Goal: Task Accomplishment & Management: Use online tool/utility

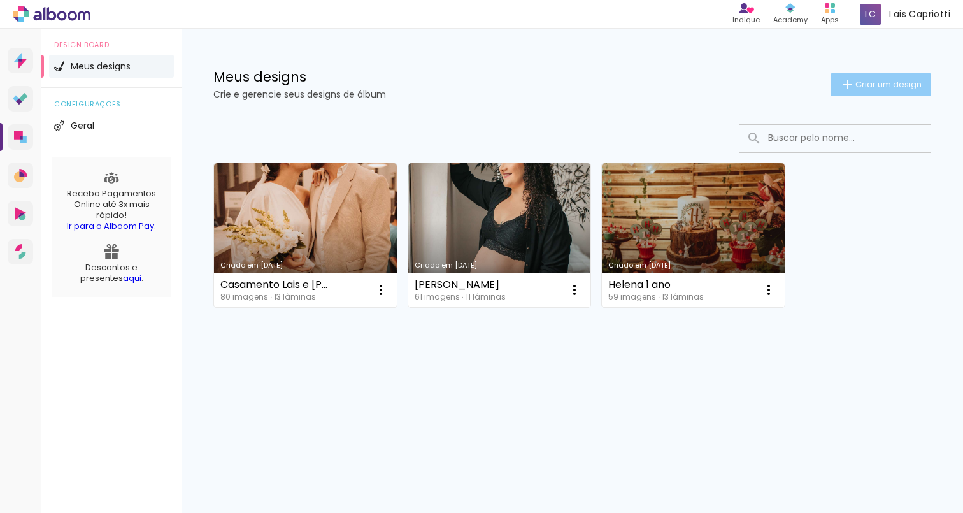
click at [888, 84] on span "Criar um design" at bounding box center [888, 84] width 66 height 8
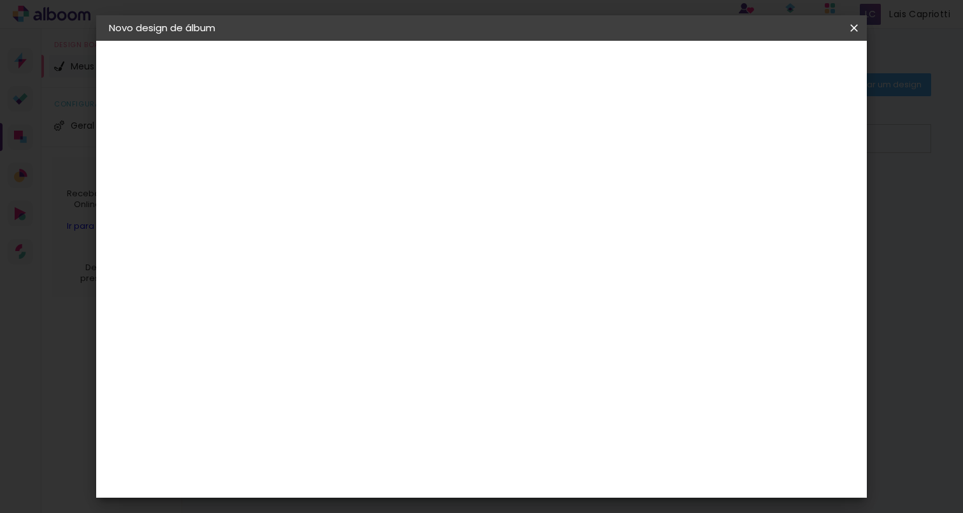
click at [317, 175] on input at bounding box center [317, 171] width 0 height 20
type input "l"
type input "[PERSON_NAME] e [PERSON_NAME]"
type paper-input "[PERSON_NAME] e [PERSON_NAME]"
click at [0, 0] on slot "Avançar" at bounding box center [0, 0] width 0 height 0
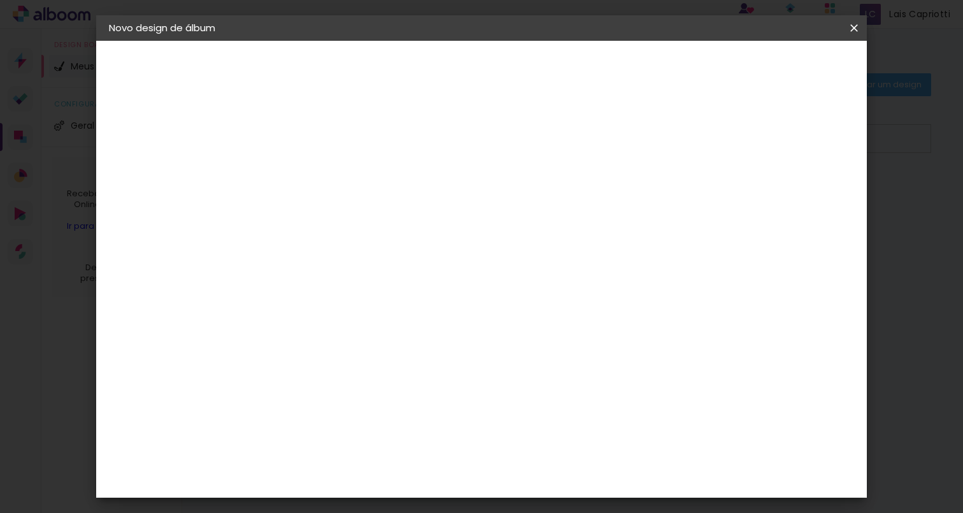
click at [326, 238] on input at bounding box center [349, 242] width 129 height 16
type input "ticc"
type paper-input "ticc"
click at [360, 295] on paper-item "Ticcolor" at bounding box center [337, 288] width 112 height 28
click at [0, 0] on slot "Avançar" at bounding box center [0, 0] width 0 height 0
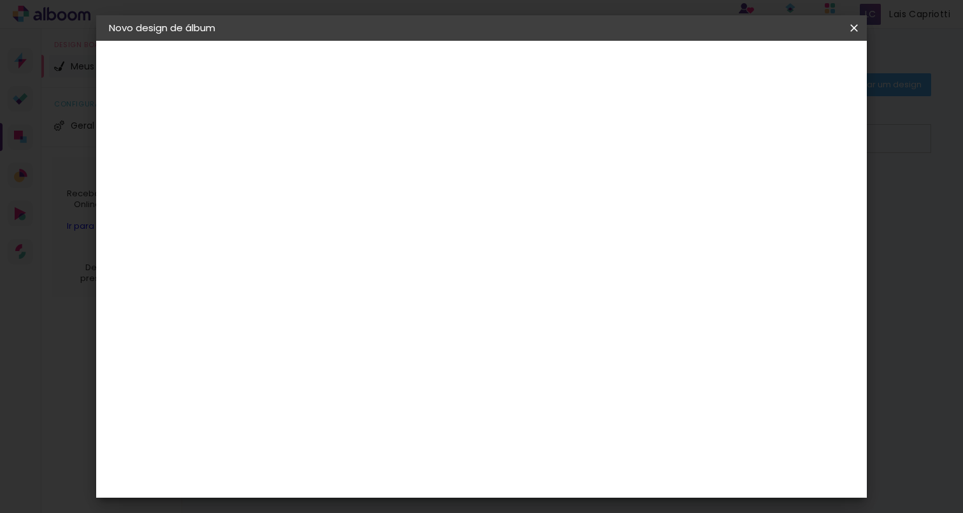
click at [367, 212] on input "text" at bounding box center [342, 222] width 50 height 20
click at [485, 237] on paper-item "Prime" at bounding box center [564, 236] width 255 height 25
type input "Prime"
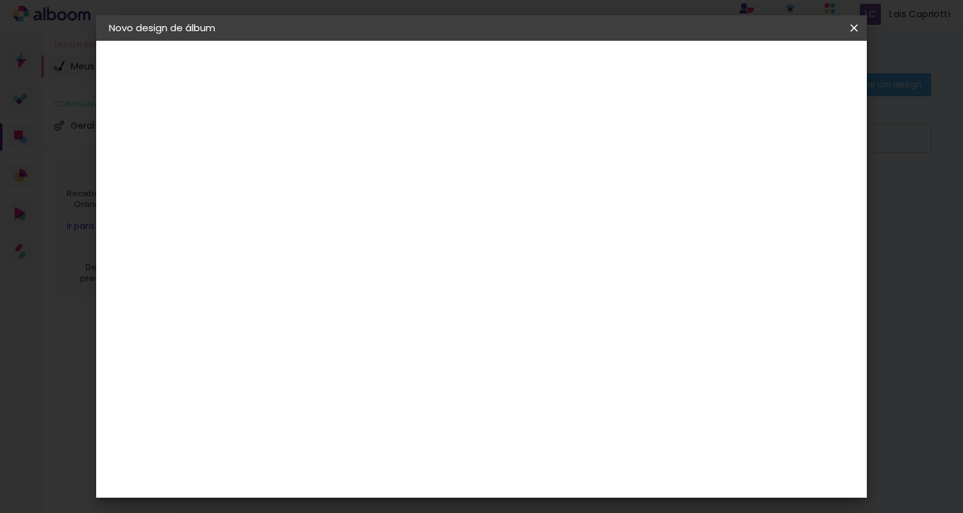
click at [0, 0] on slot "Avançar" at bounding box center [0, 0] width 0 height 0
click at [711, 139] on div at bounding box center [705, 137] width 11 height 11
type paper-checkbox "on"
click at [783, 71] on span "Iniciar design" at bounding box center [754, 67] width 58 height 9
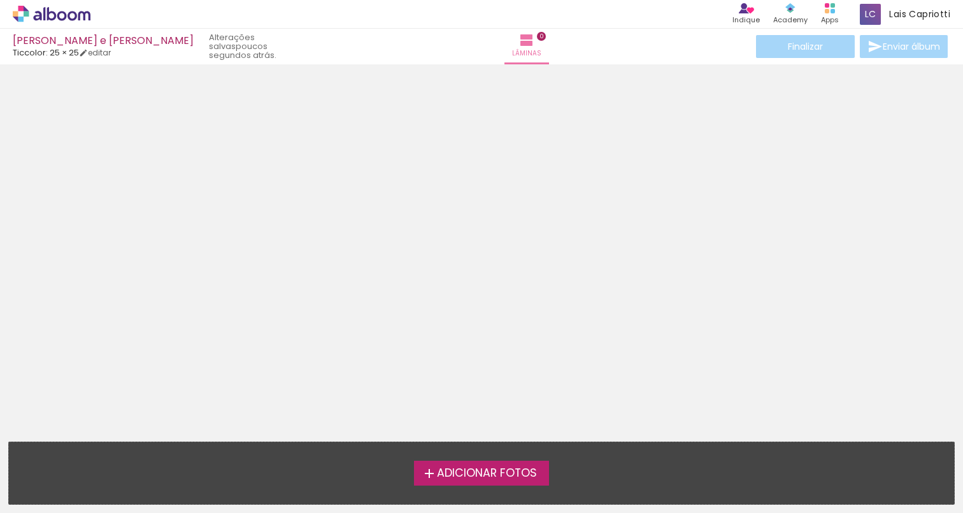
click at [491, 469] on span "Adicionar Fotos" at bounding box center [487, 472] width 100 height 11
click at [0, 0] on input "file" at bounding box center [0, 0] width 0 height 0
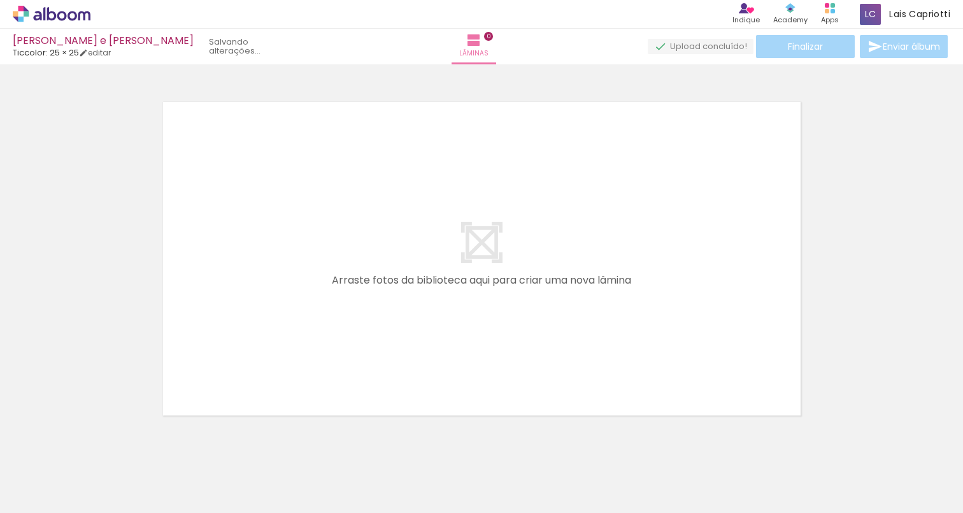
scroll to position [16, 0]
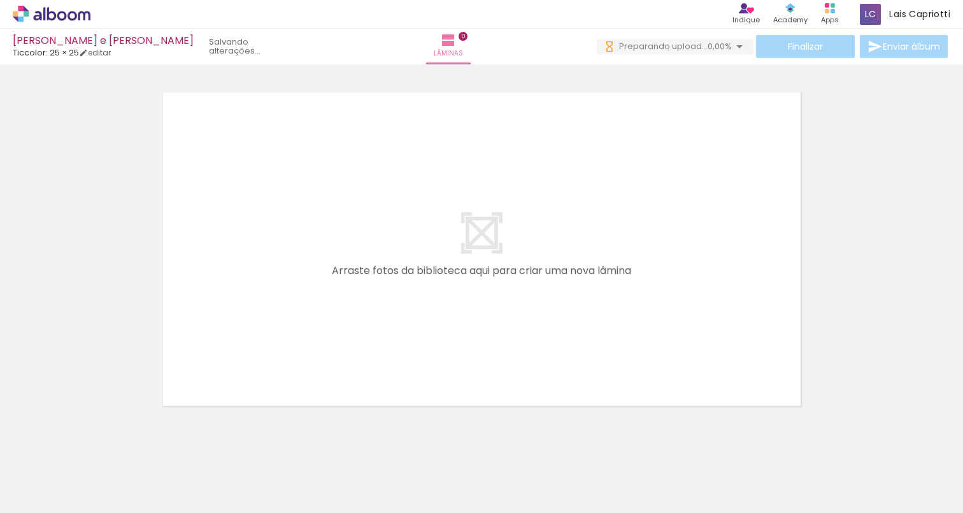
click at [490, 201] on quentale-layouter at bounding box center [481, 248] width 651 height 327
click at [98, 54] on link "editar" at bounding box center [95, 52] width 32 height 11
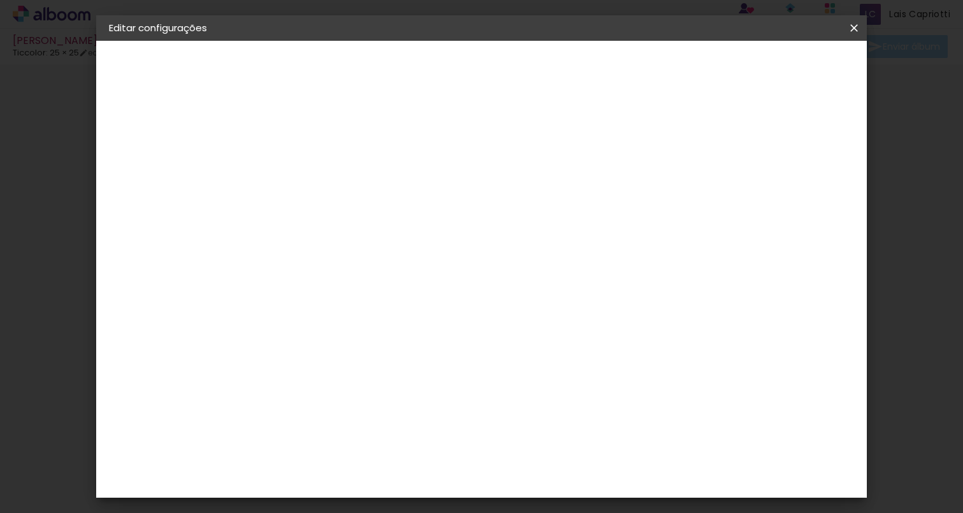
click at [171, 131] on div "2. Especificações" at bounding box center [178, 130] width 139 height 15
click at [856, 29] on iron-icon at bounding box center [853, 28] width 15 height 13
click at [787, 76] on paper-button "Salvar configurações" at bounding box center [736, 68] width 120 height 22
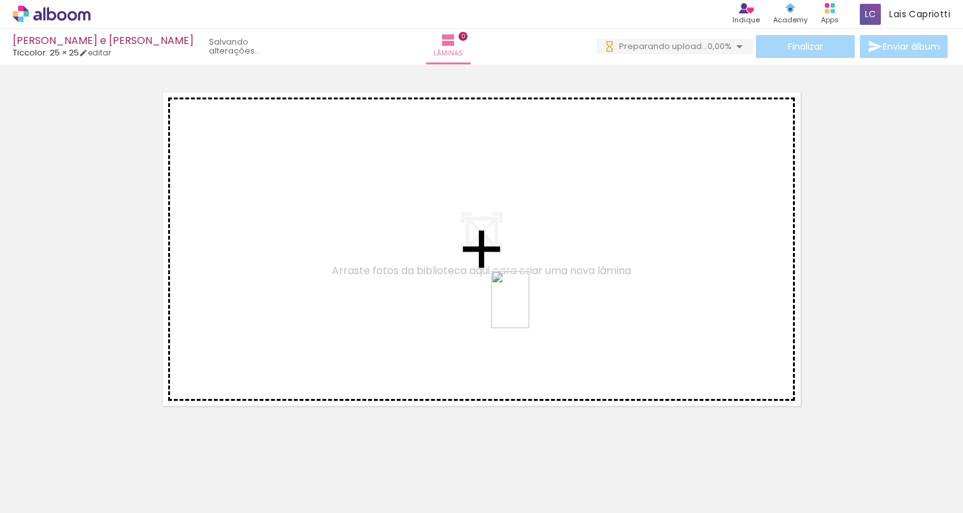
drag, startPoint x: 196, startPoint y: 477, endPoint x: 529, endPoint y: 309, distance: 373.7
click at [529, 309] on quentale-workspace at bounding box center [481, 256] width 963 height 513
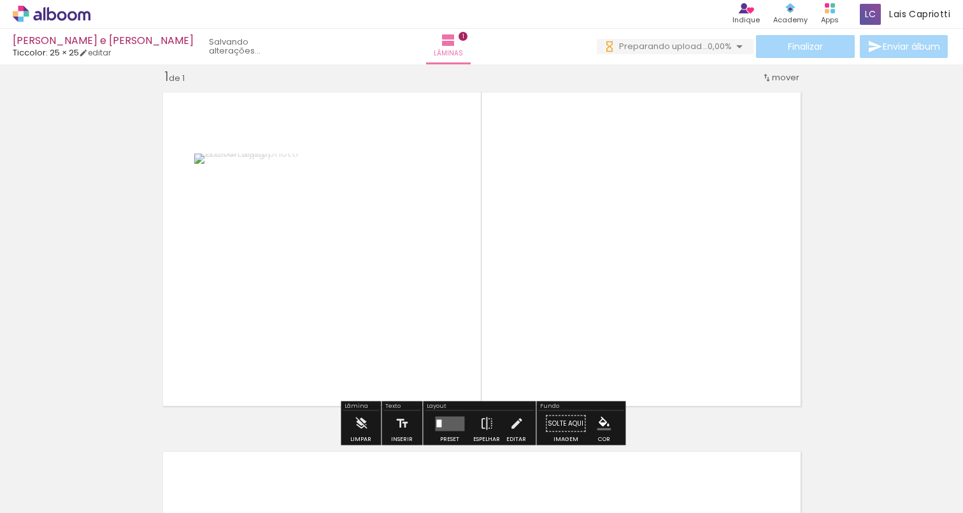
scroll to position [16, 0]
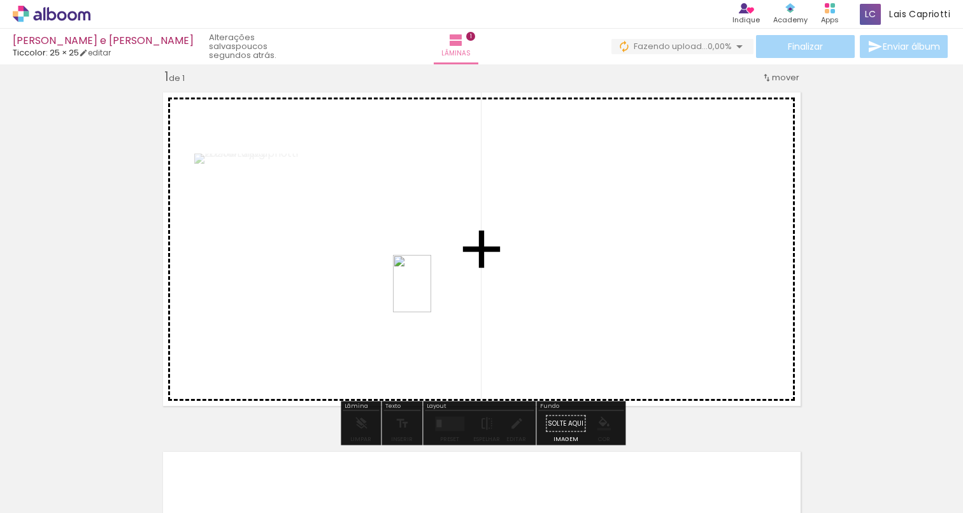
drag, startPoint x: 341, startPoint y: 483, endPoint x: 431, endPoint y: 293, distance: 210.8
click at [431, 293] on quentale-workspace at bounding box center [481, 256] width 963 height 513
drag, startPoint x: 210, startPoint y: 456, endPoint x: 632, endPoint y: 307, distance: 447.8
click at [632, 307] on quentale-workspace at bounding box center [481, 256] width 963 height 513
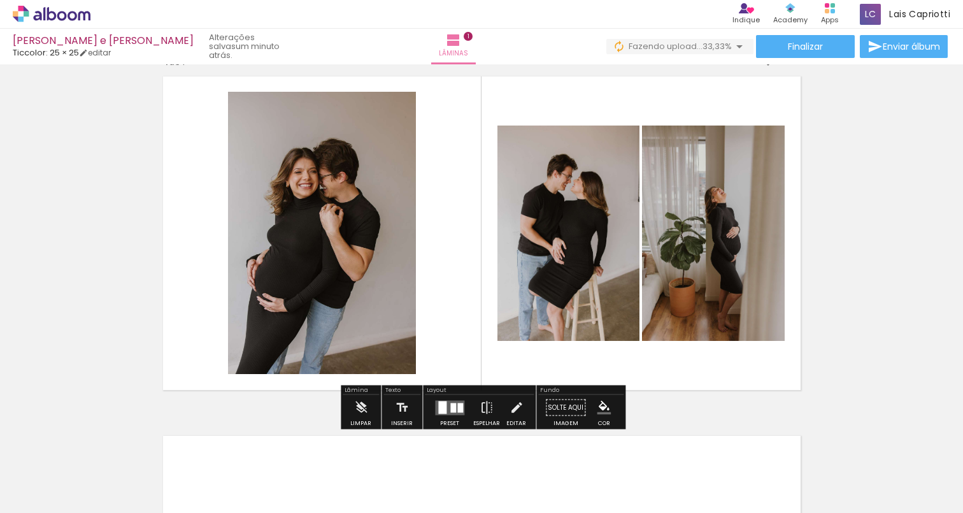
scroll to position [0, 0]
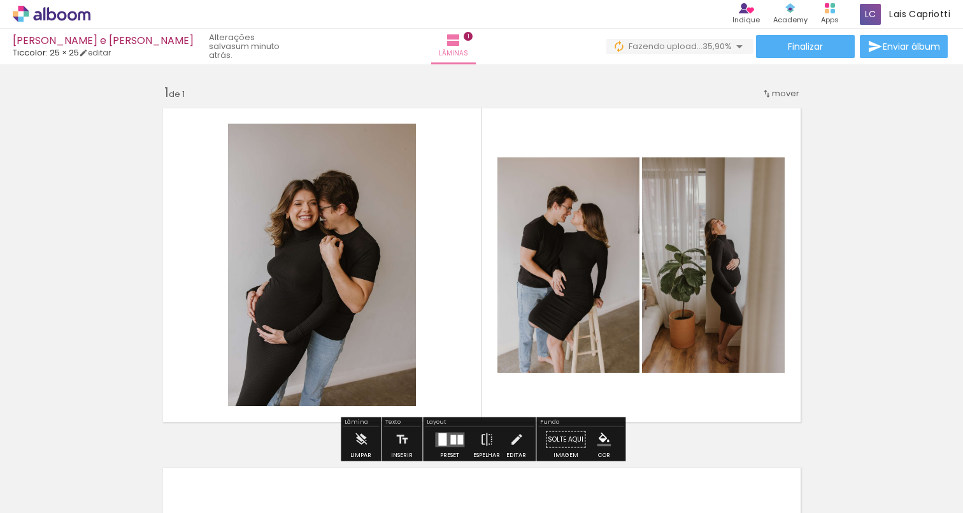
click at [783, 97] on span "mover" at bounding box center [785, 93] width 27 height 12
click at [759, 96] on span "Posição atual:" at bounding box center [744, 91] width 58 height 21
click at [897, 156] on div "Inserir lâmina 1 de 1" at bounding box center [481, 428] width 963 height 719
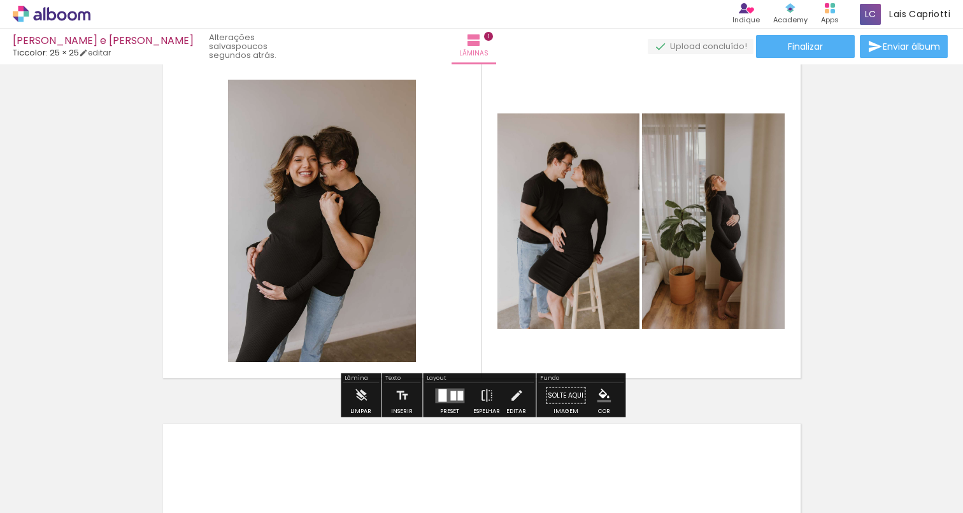
scroll to position [43, 0]
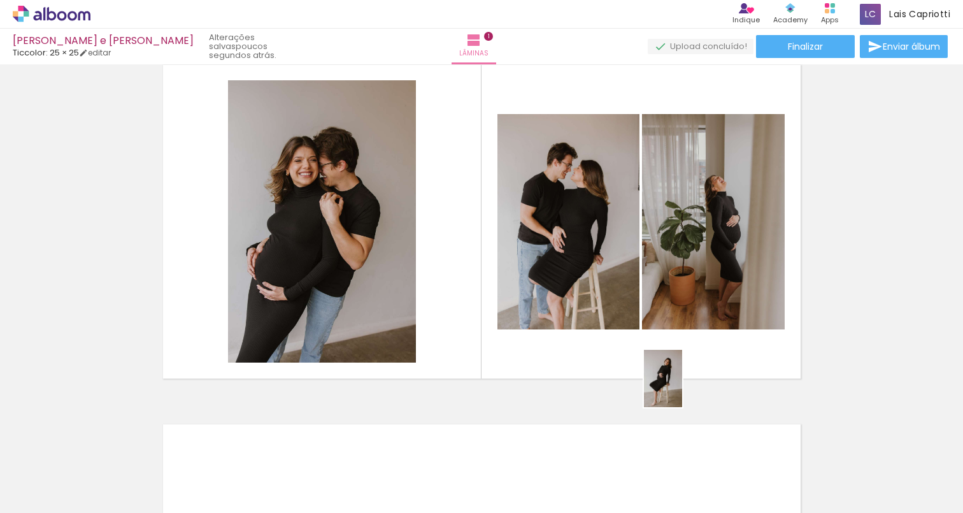
drag, startPoint x: 280, startPoint y: 483, endPoint x: 683, endPoint y: 381, distance: 416.0
click at [683, 381] on quentale-workspace at bounding box center [481, 256] width 963 height 513
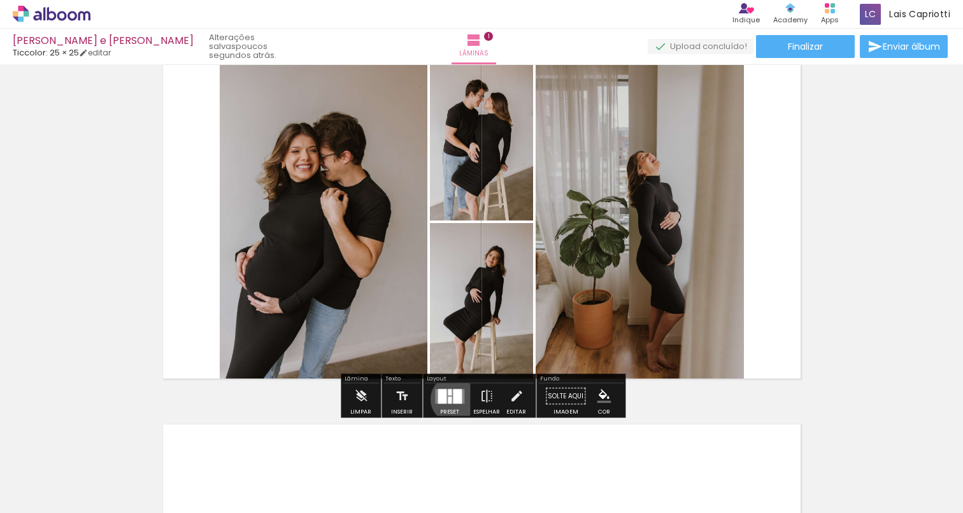
click at [453, 399] on div at bounding box center [457, 395] width 9 height 15
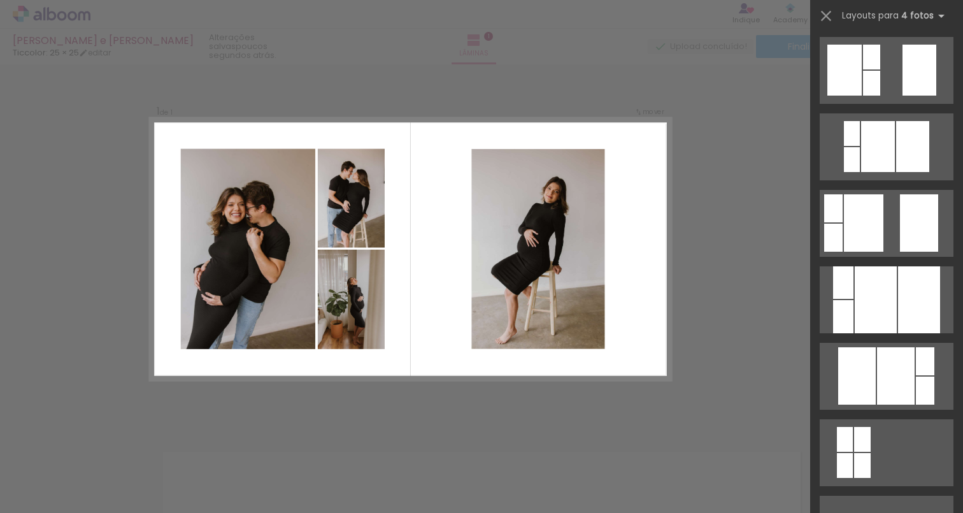
scroll to position [385, 0]
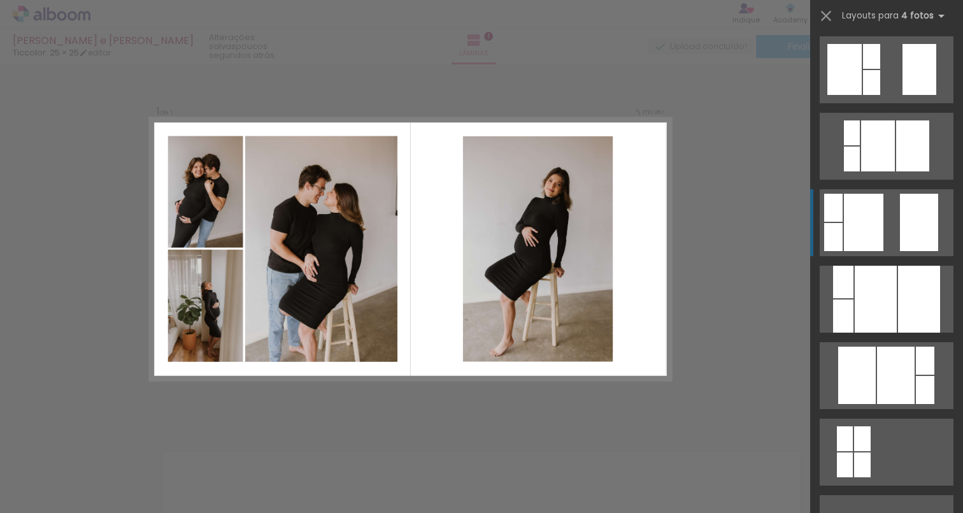
click at [860, 229] on div at bounding box center [863, 222] width 39 height 57
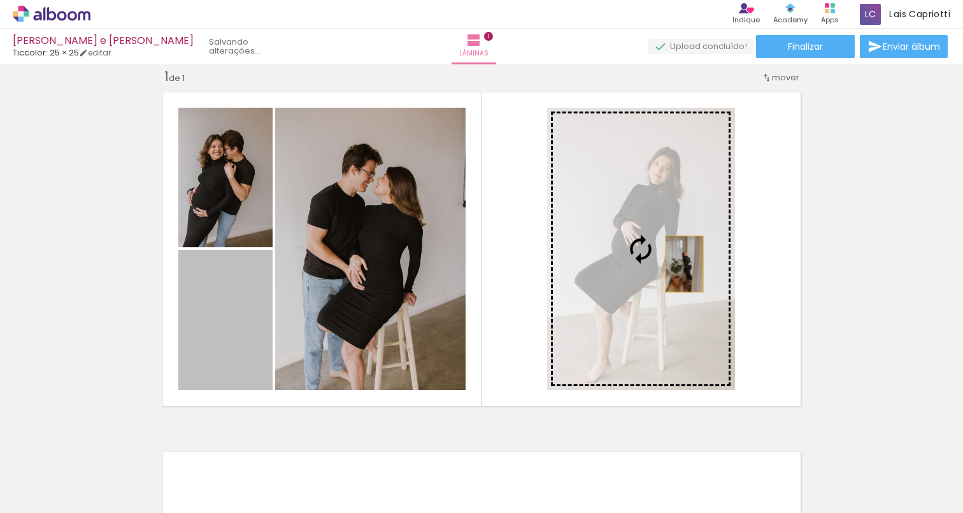
drag, startPoint x: 231, startPoint y: 329, endPoint x: 684, endPoint y: 264, distance: 458.1
click at [0, 0] on slot at bounding box center [0, 0] width 0 height 0
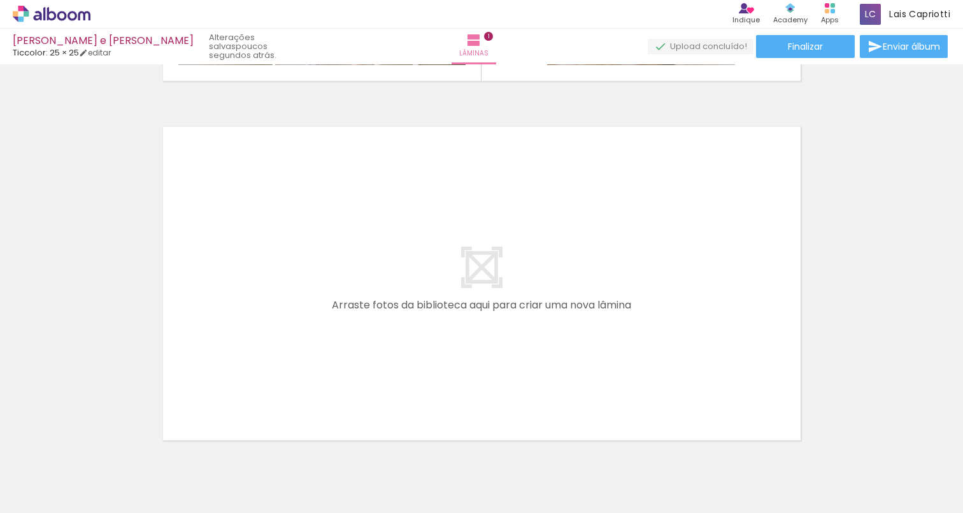
scroll to position [399, 0]
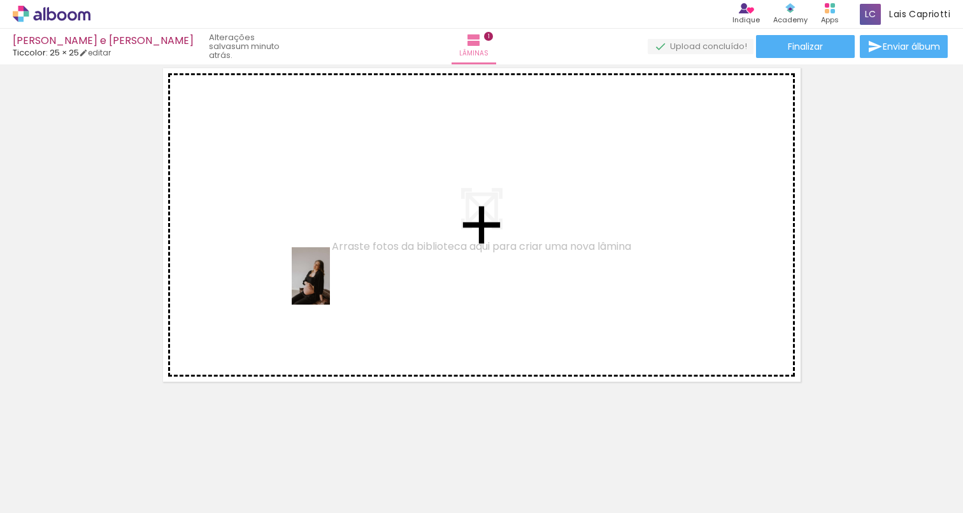
drag, startPoint x: 422, startPoint y: 451, endPoint x: 330, endPoint y: 285, distance: 189.6
click at [330, 285] on quentale-workspace at bounding box center [481, 256] width 963 height 513
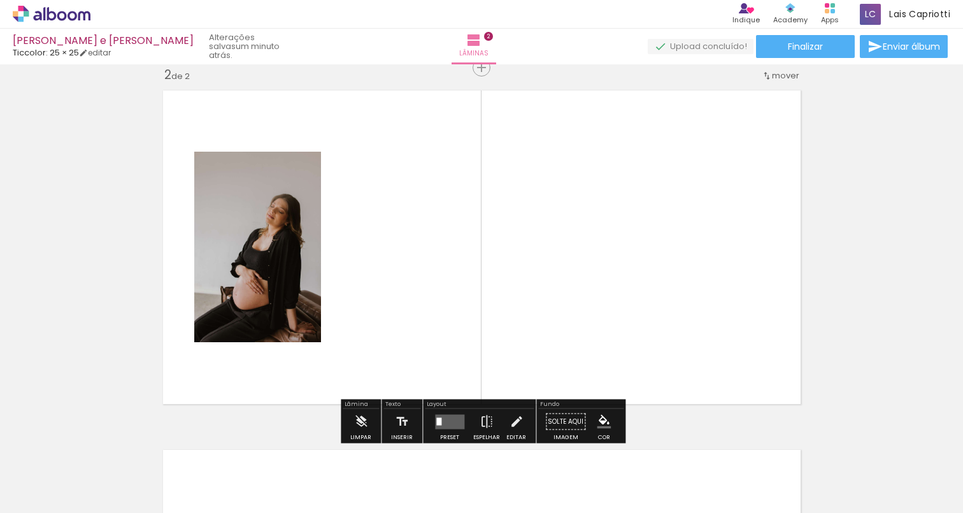
scroll to position [375, 0]
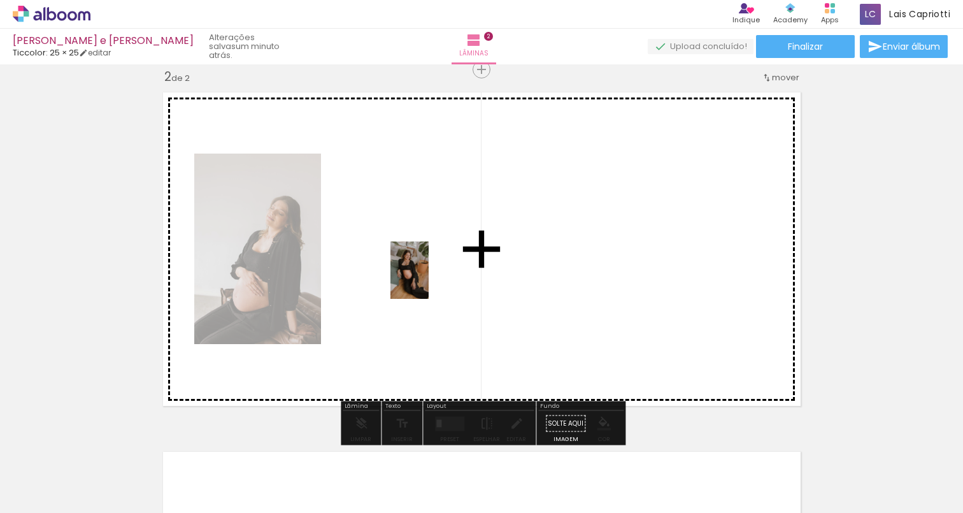
drag, startPoint x: 635, startPoint y: 478, endPoint x: 429, endPoint y: 280, distance: 286.0
click at [429, 280] on quentale-workspace at bounding box center [481, 256] width 963 height 513
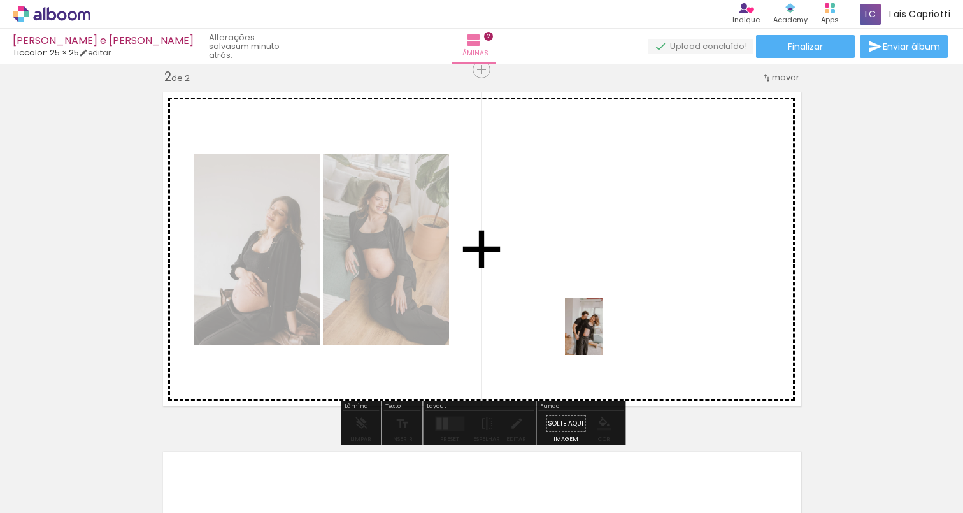
drag, startPoint x: 495, startPoint y: 487, endPoint x: 603, endPoint y: 336, distance: 185.4
click at [603, 336] on quentale-workspace at bounding box center [481, 256] width 963 height 513
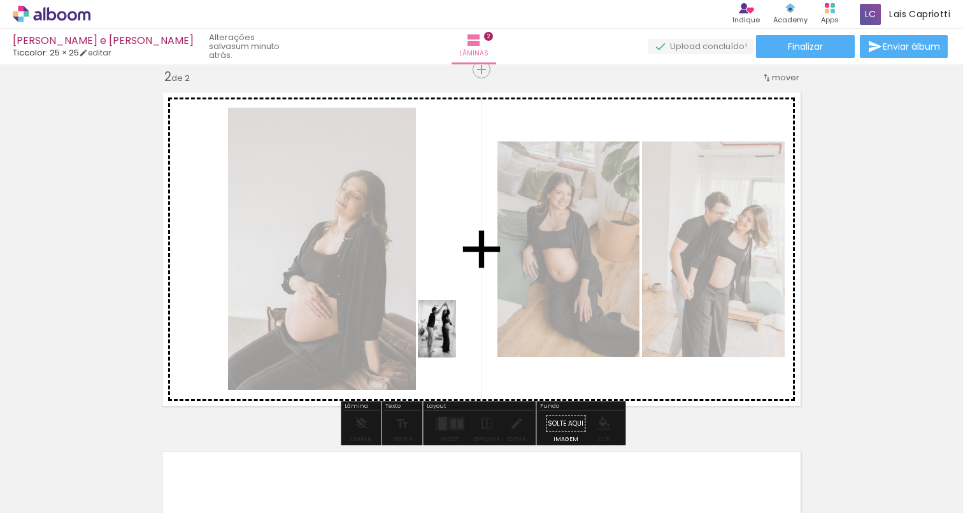
drag, startPoint x: 562, startPoint y: 482, endPoint x: 456, endPoint y: 336, distance: 180.6
click at [456, 336] on quentale-workspace at bounding box center [481, 256] width 963 height 513
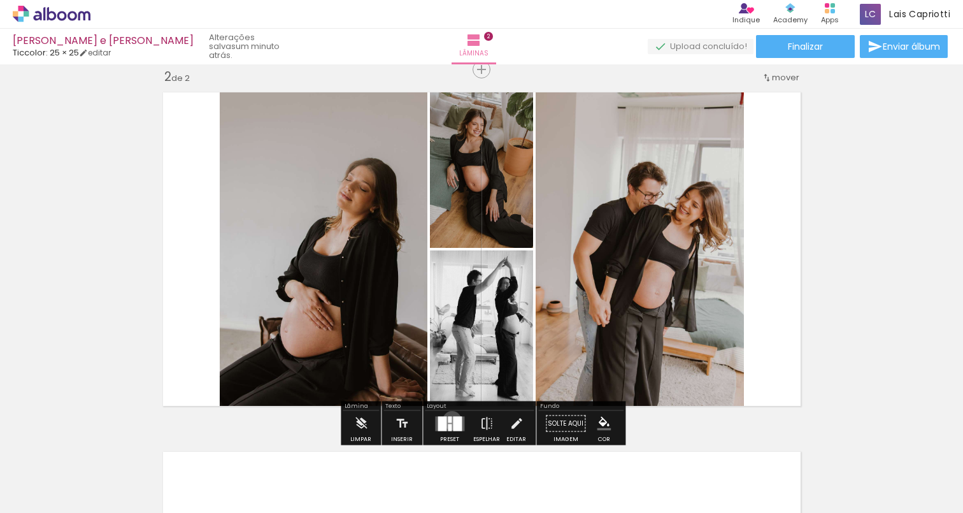
click at [449, 420] on quentale-layouter at bounding box center [449, 423] width 29 height 15
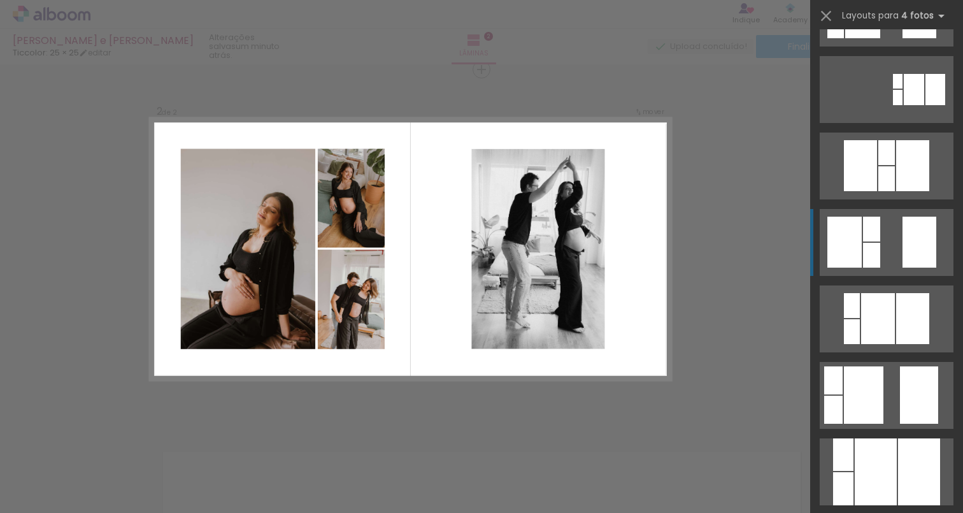
scroll to position [214, 0]
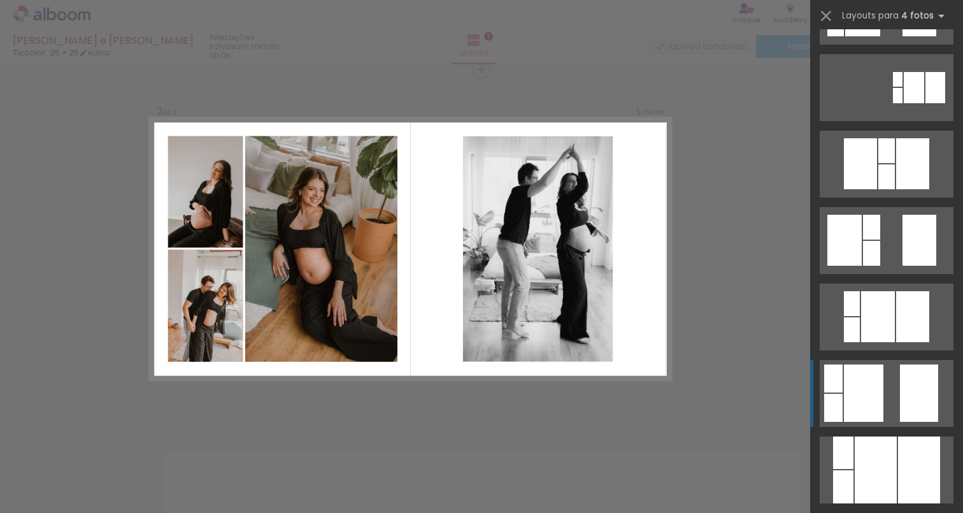
click at [918, 391] on div at bounding box center [919, 392] width 38 height 57
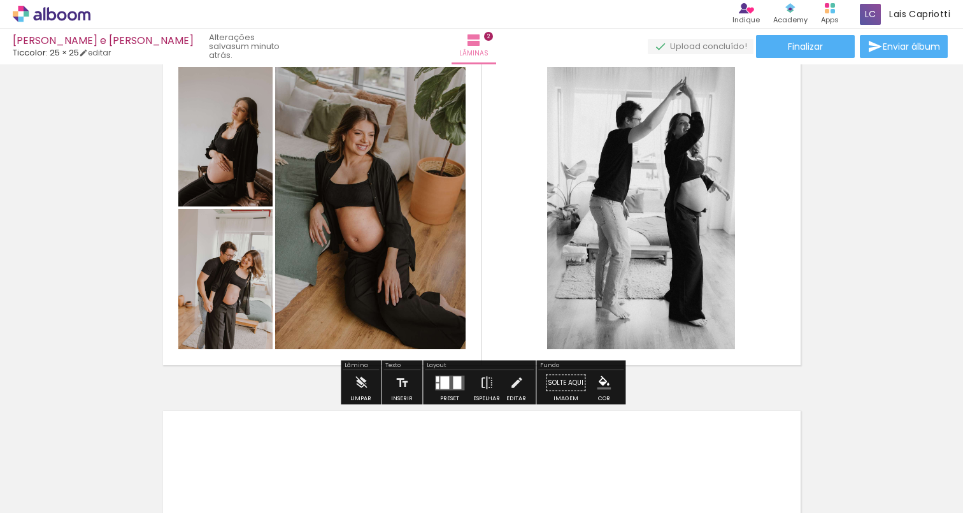
scroll to position [424, 0]
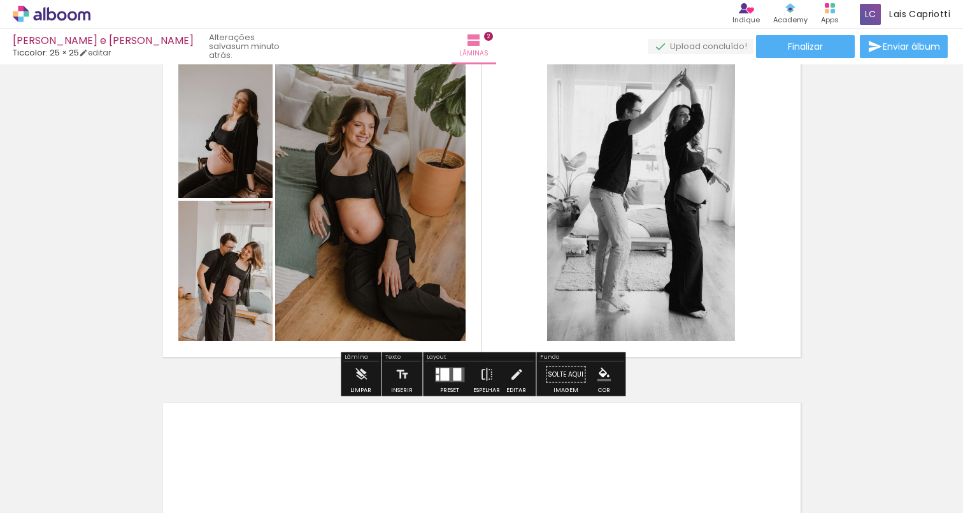
click at [454, 383] on div at bounding box center [449, 374] width 34 height 25
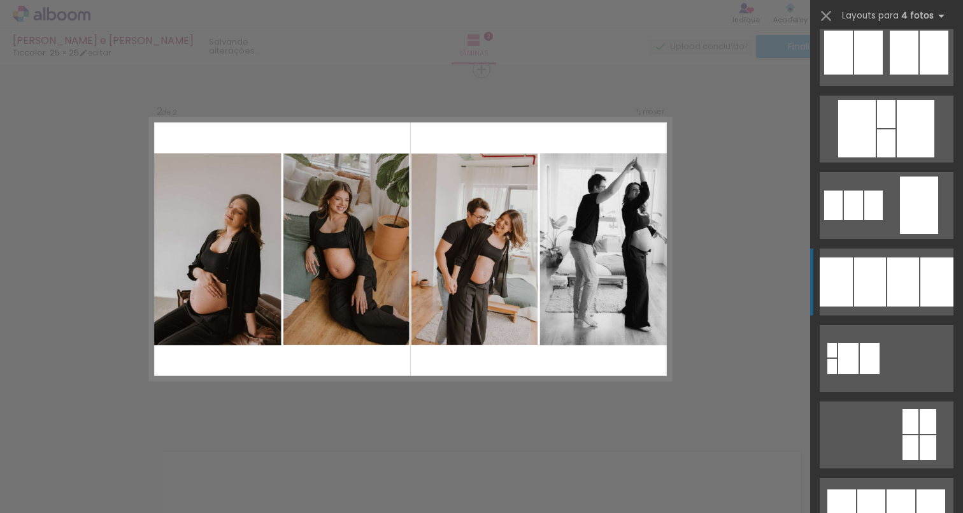
scroll to position [1167, 0]
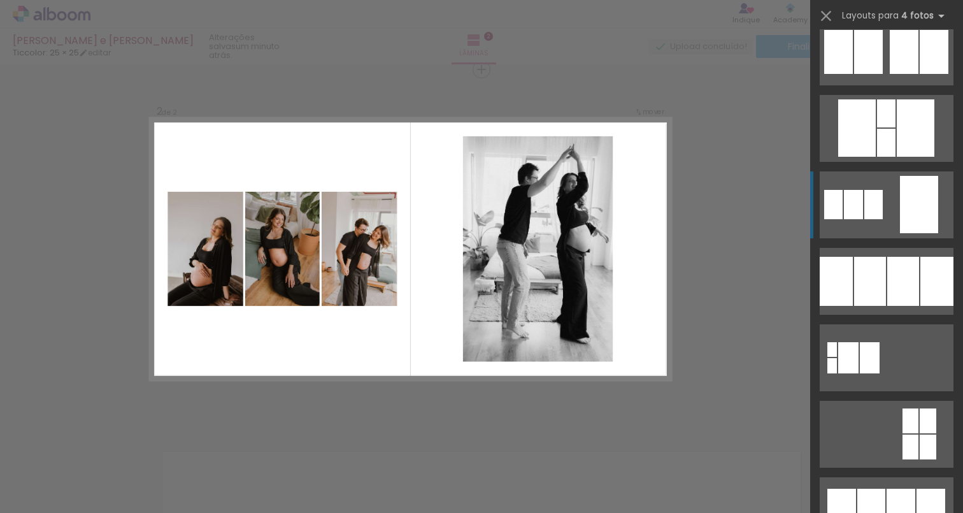
click at [879, 218] on div at bounding box center [873, 204] width 18 height 29
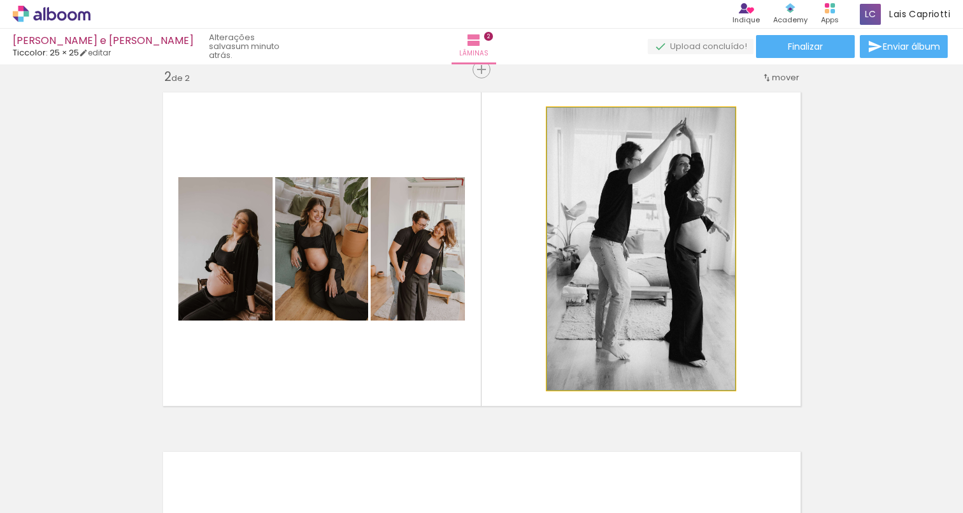
click at [690, 224] on quentale-photo at bounding box center [641, 249] width 188 height 282
click at [647, 242] on quentale-photo at bounding box center [641, 249] width 188 height 282
drag, startPoint x: 609, startPoint y: 255, endPoint x: 609, endPoint y: 202, distance: 53.5
click at [612, 202] on quentale-photo at bounding box center [641, 249] width 188 height 282
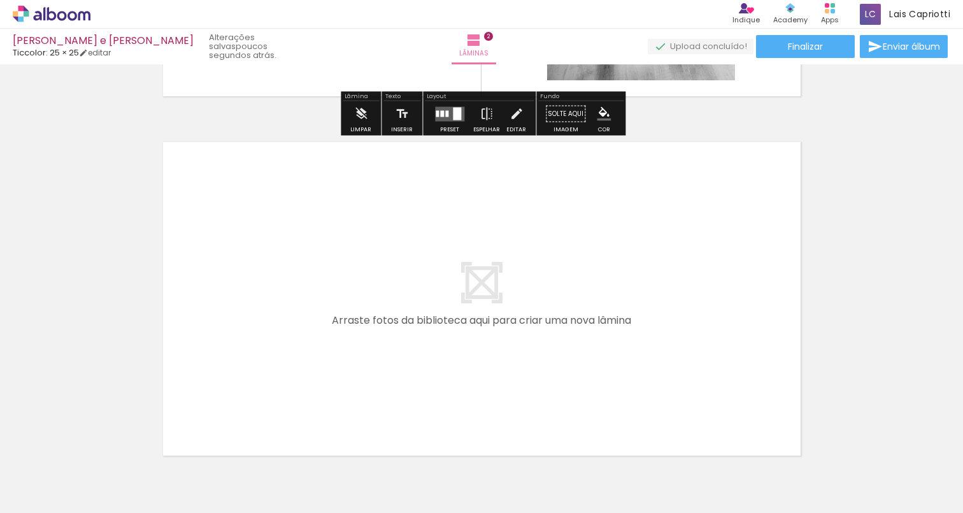
scroll to position [689, 0]
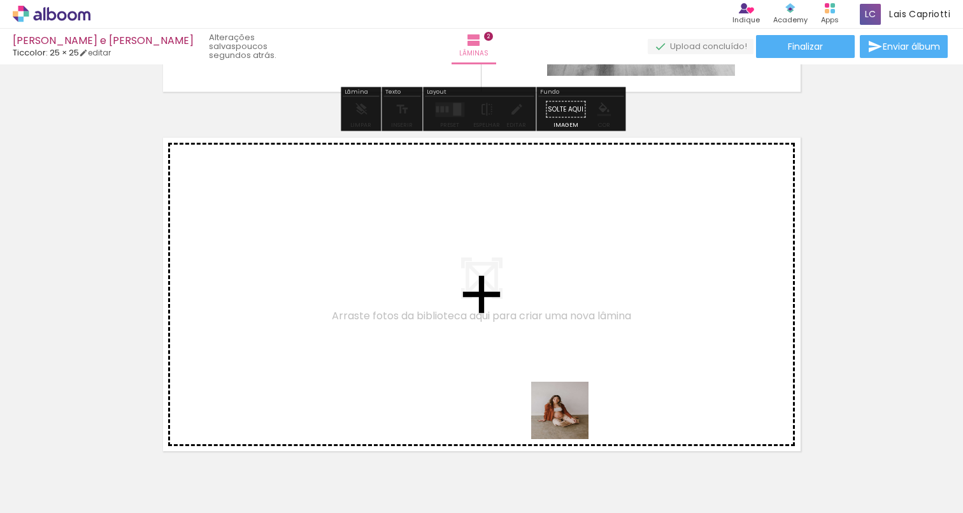
drag, startPoint x: 710, startPoint y: 482, endPoint x: 350, endPoint y: 339, distance: 387.1
click at [350, 339] on quentale-workspace at bounding box center [481, 256] width 963 height 513
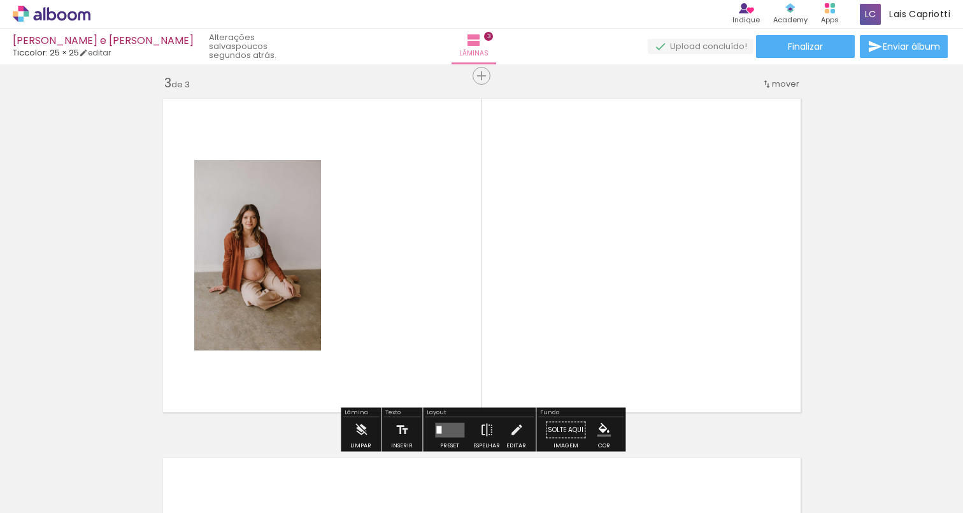
scroll to position [734, 0]
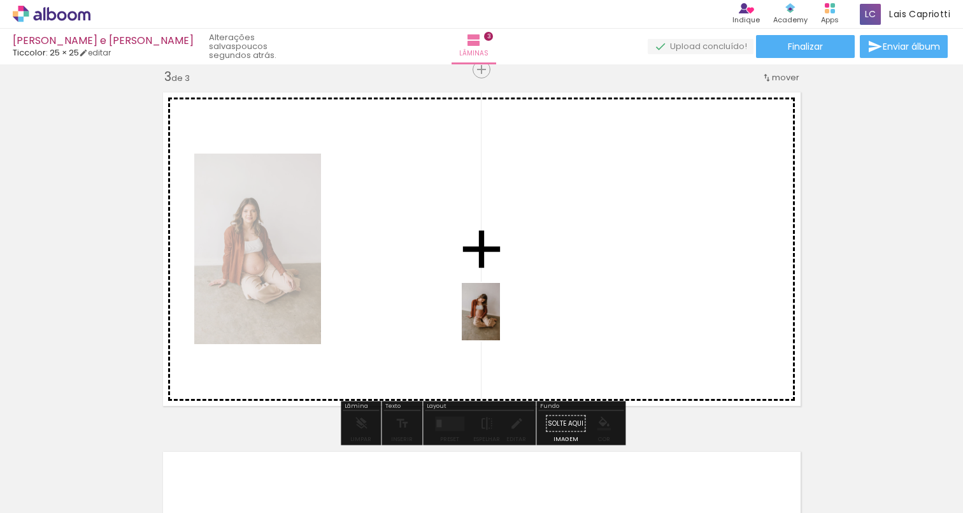
drag, startPoint x: 773, startPoint y: 480, endPoint x: 512, endPoint y: 323, distance: 304.5
click at [500, 321] on quentale-workspace at bounding box center [481, 256] width 963 height 513
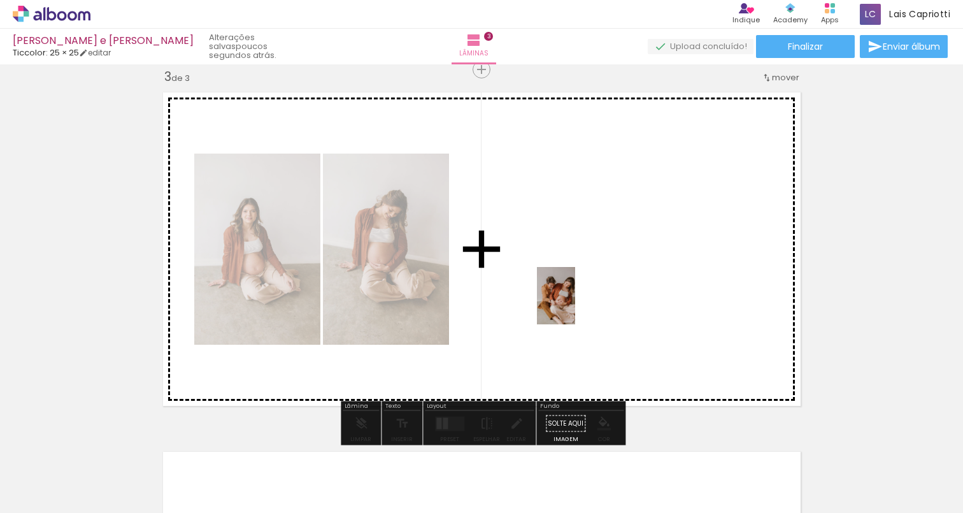
drag, startPoint x: 845, startPoint y: 476, endPoint x: 575, endPoint y: 305, distance: 319.4
click at [575, 305] on quentale-workspace at bounding box center [481, 256] width 963 height 513
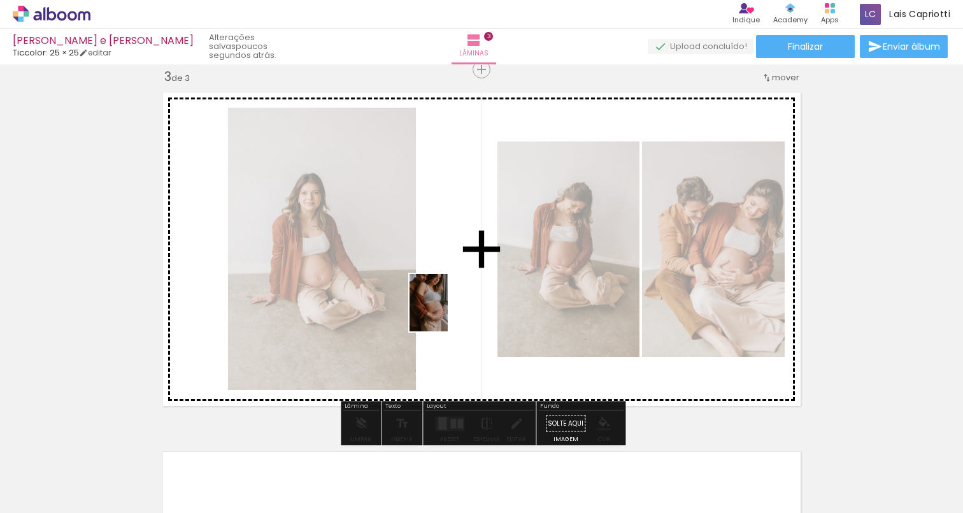
drag, startPoint x: 378, startPoint y: 476, endPoint x: 453, endPoint y: 313, distance: 180.4
click at [453, 313] on quentale-workspace at bounding box center [481, 256] width 963 height 513
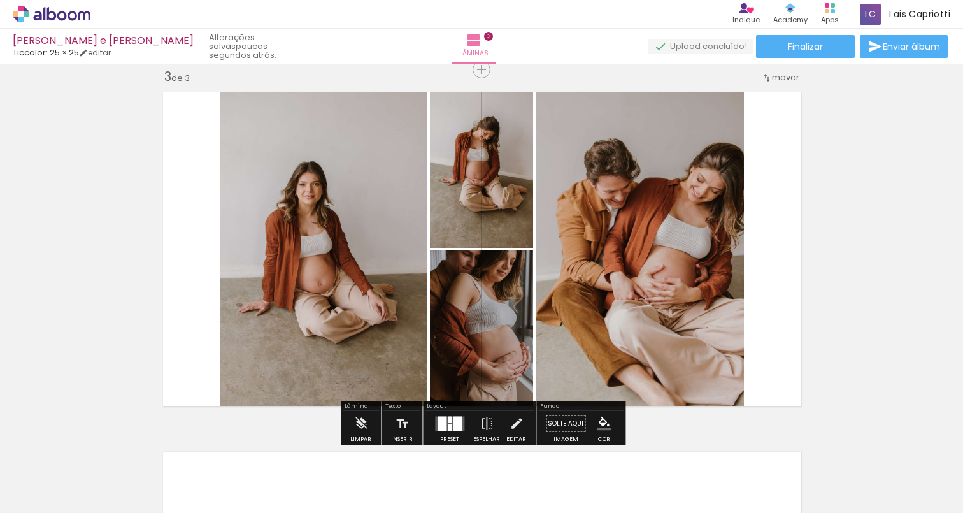
click at [453, 418] on div at bounding box center [457, 423] width 9 height 15
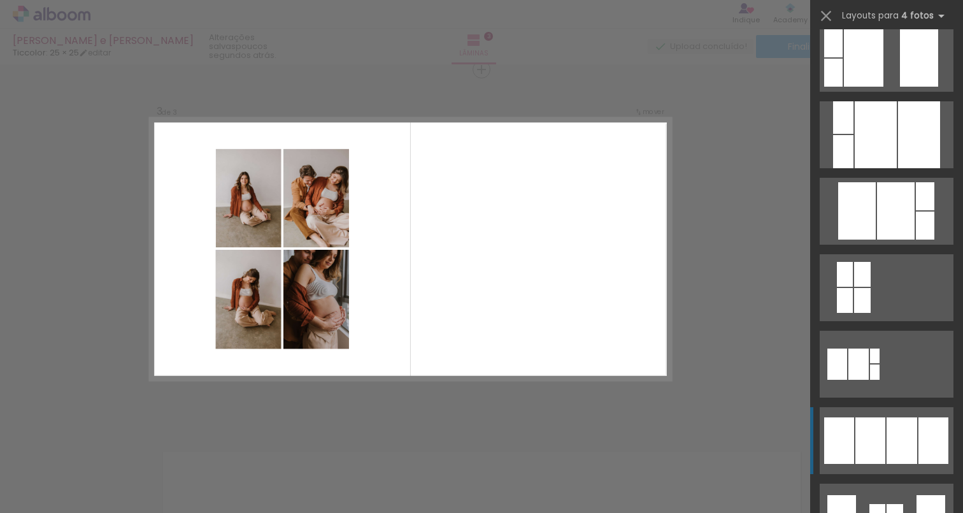
scroll to position [550, 0]
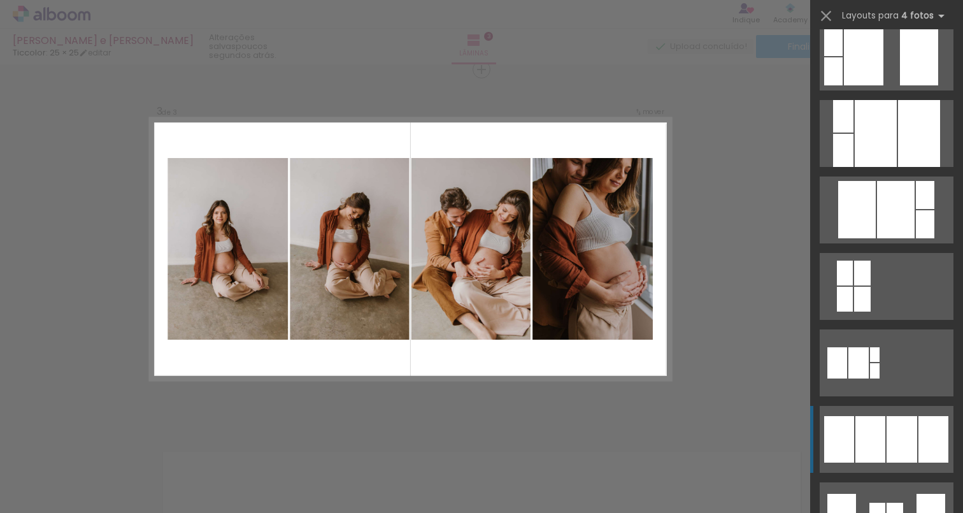
click at [913, 439] on div at bounding box center [901, 439] width 31 height 46
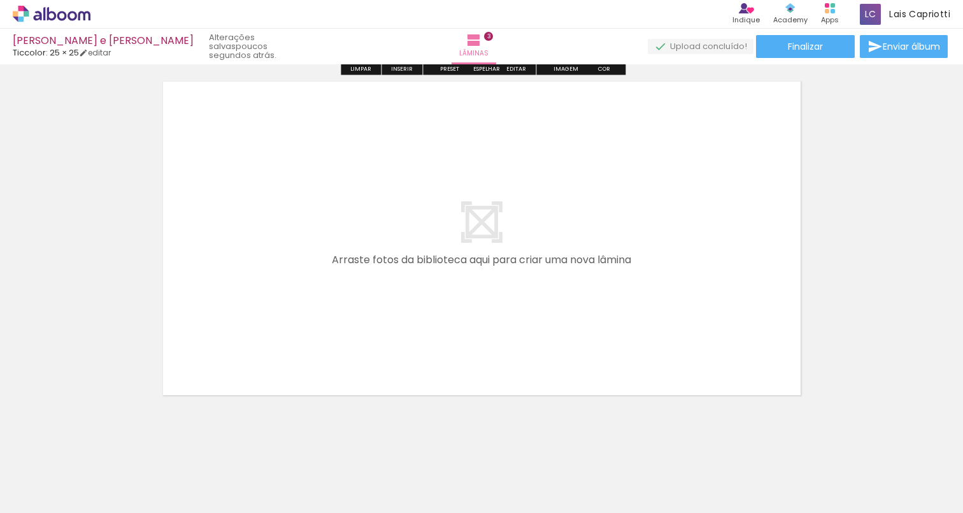
scroll to position [1111, 0]
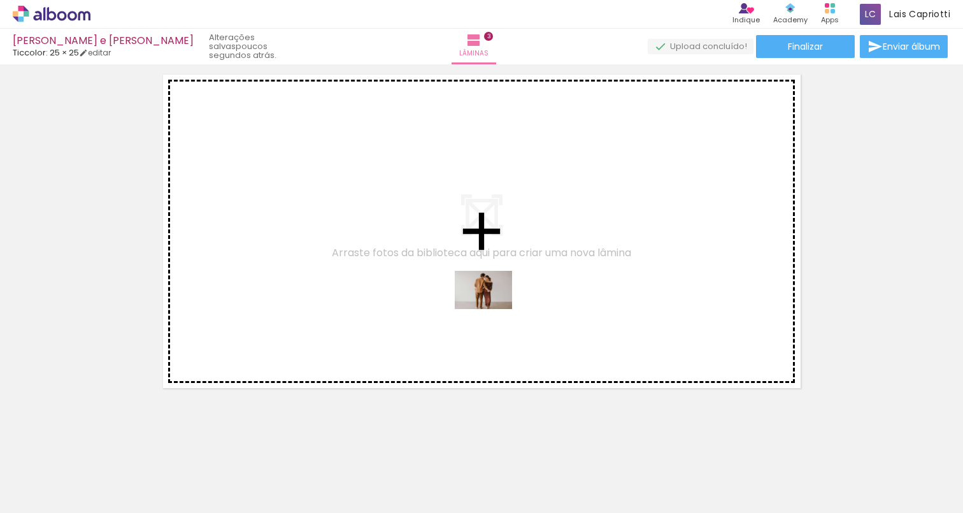
drag, startPoint x: 527, startPoint y: 471, endPoint x: 492, endPoint y: 308, distance: 166.0
click at [492, 308] on quentale-workspace at bounding box center [481, 256] width 963 height 513
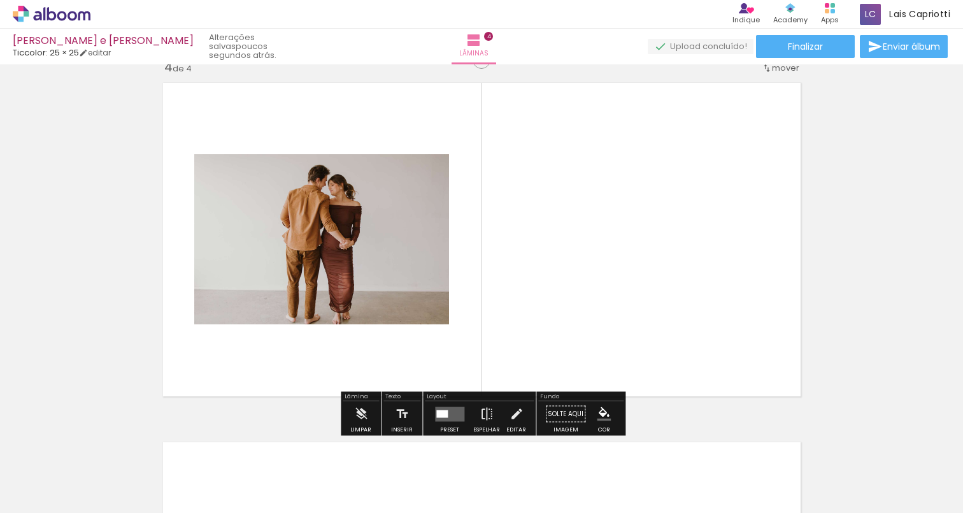
scroll to position [1093, 0]
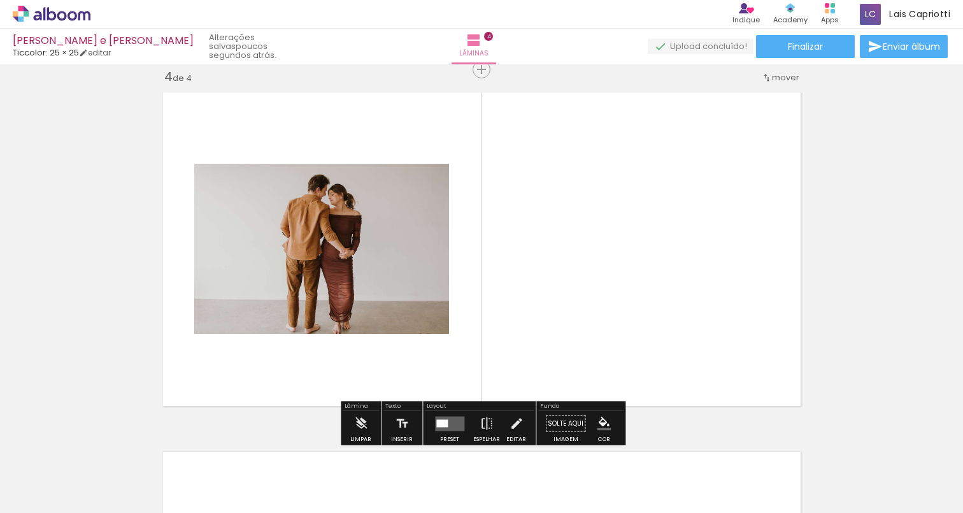
click at [567, 425] on paper-button "Solte aqui Imagem" at bounding box center [566, 427] width 46 height 32
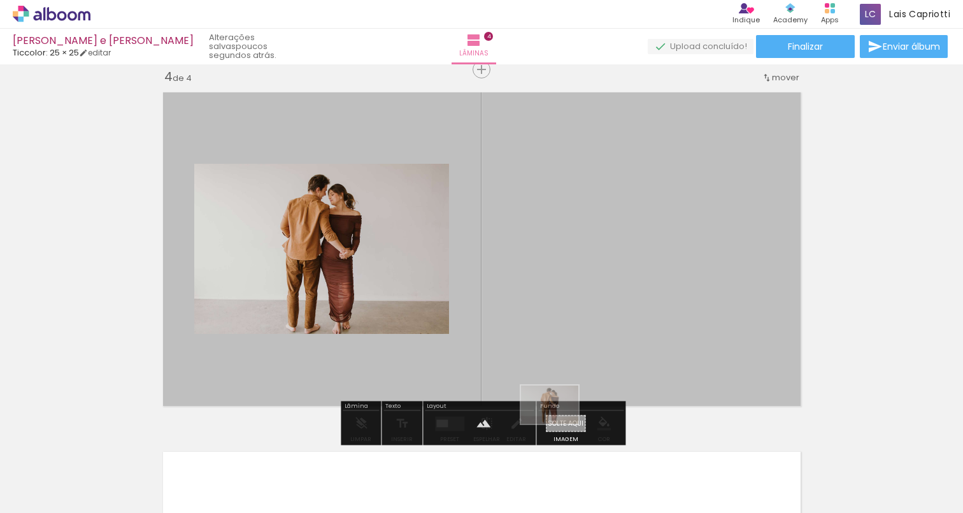
drag, startPoint x: 523, startPoint y: 494, endPoint x: 559, endPoint y: 424, distance: 78.6
click at [559, 424] on quentale-workspace at bounding box center [481, 256] width 963 height 513
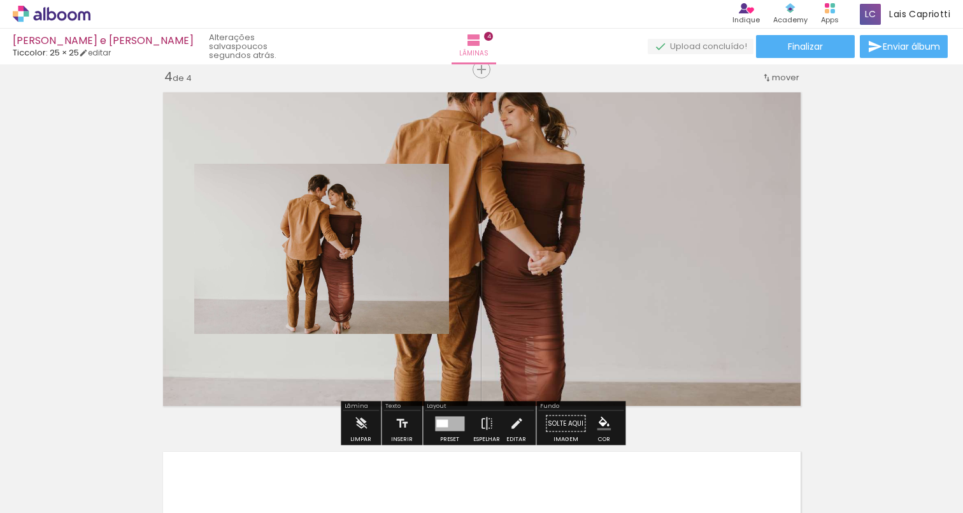
click at [361, 289] on quentale-photo at bounding box center [321, 249] width 255 height 170
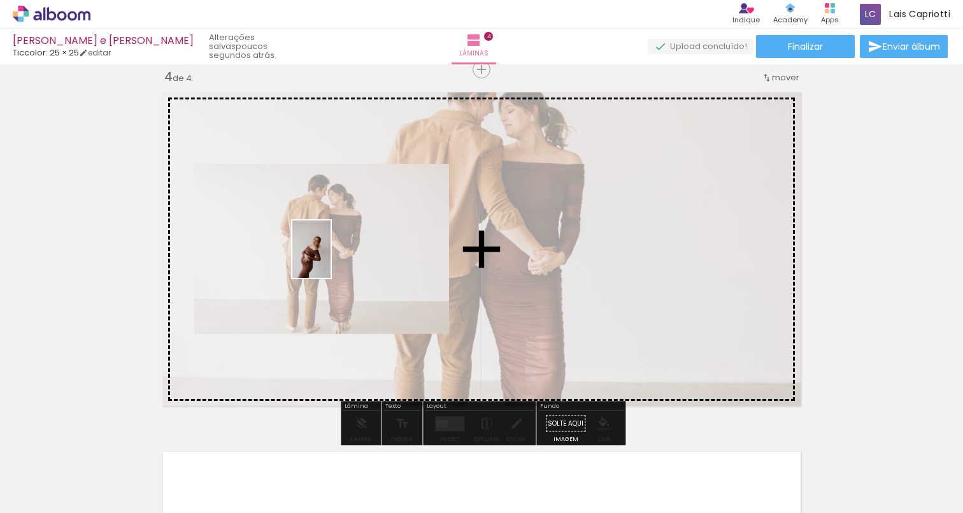
drag, startPoint x: 458, startPoint y: 470, endPoint x: 331, endPoint y: 259, distance: 246.8
click at [331, 259] on quentale-workspace at bounding box center [481, 256] width 963 height 513
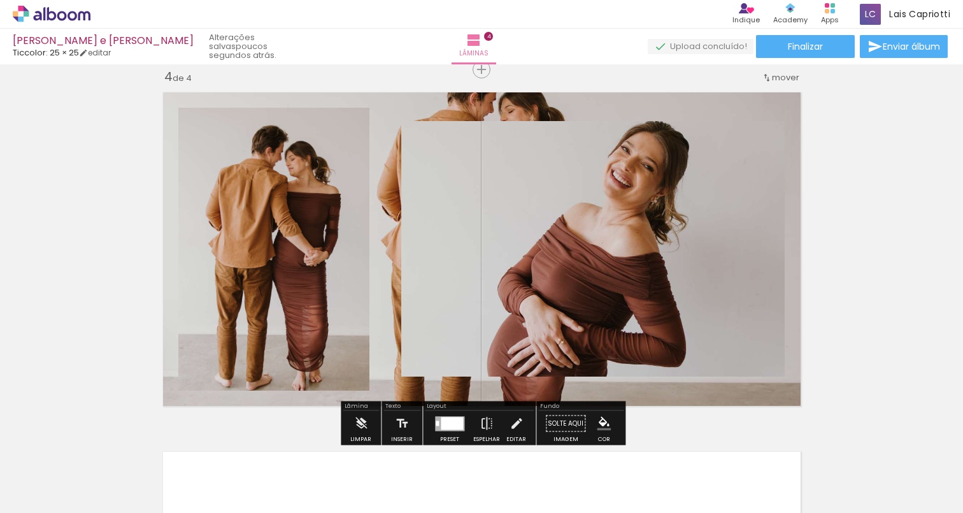
click at [315, 246] on quentale-photo at bounding box center [273, 249] width 191 height 283
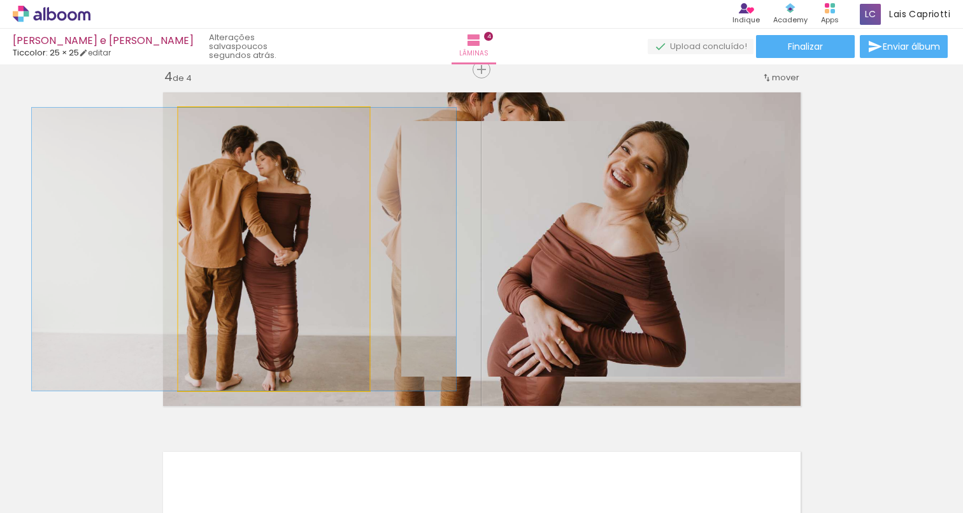
drag, startPoint x: 283, startPoint y: 282, endPoint x: 303, endPoint y: 221, distance: 64.2
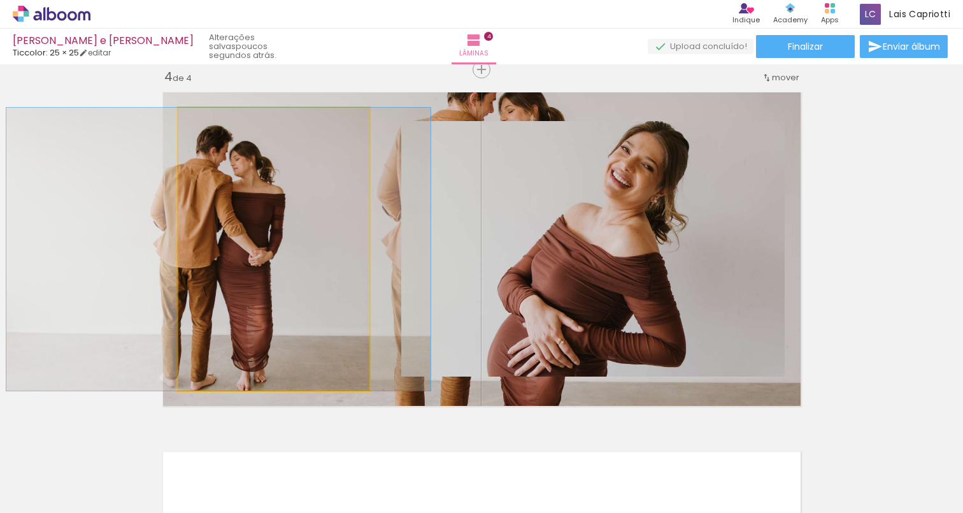
drag, startPoint x: 303, startPoint y: 221, endPoint x: 277, endPoint y: 220, distance: 25.5
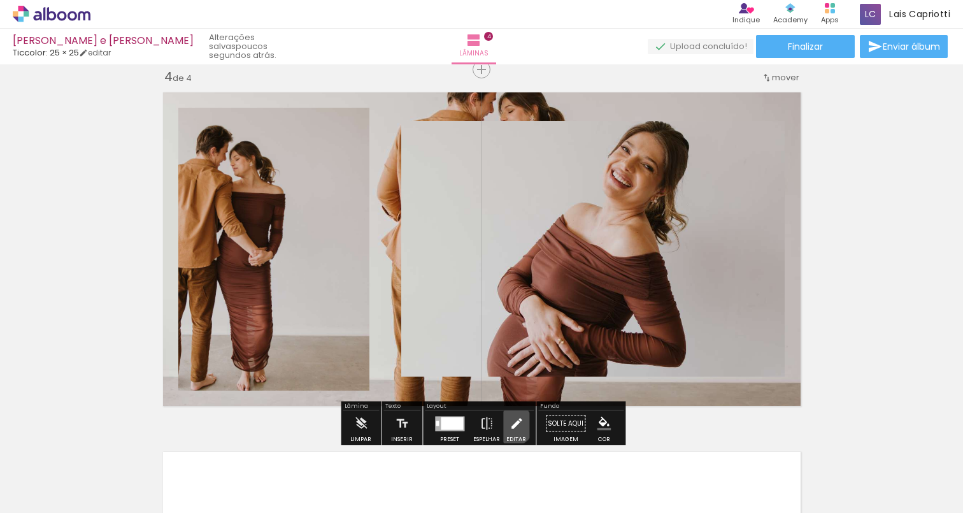
click at [510, 425] on iron-icon at bounding box center [516, 423] width 14 height 25
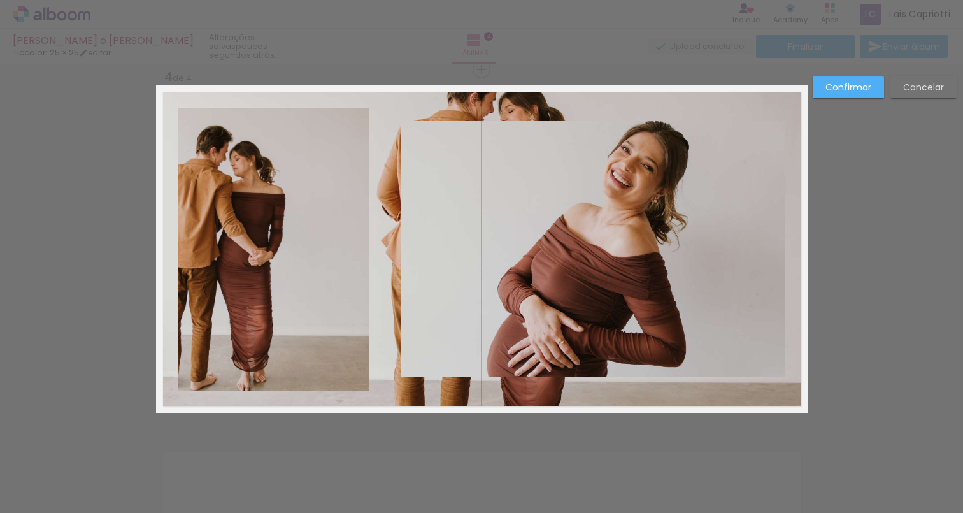
click at [234, 248] on quentale-photo at bounding box center [273, 249] width 191 height 283
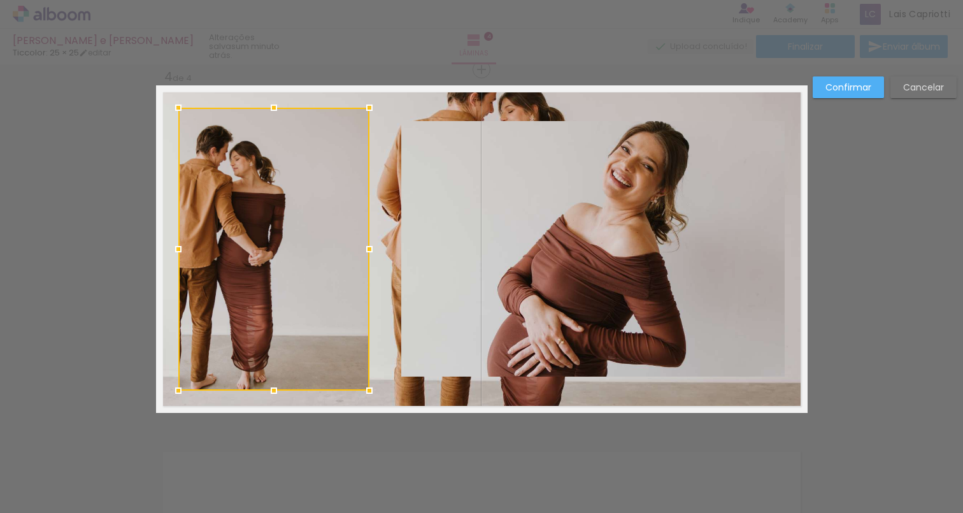
drag, startPoint x: 250, startPoint y: 251, endPoint x: 261, endPoint y: 197, distance: 54.7
click at [261, 197] on div at bounding box center [273, 249] width 191 height 283
click at [918, 94] on paper-button "Cancelar" at bounding box center [923, 87] width 66 height 22
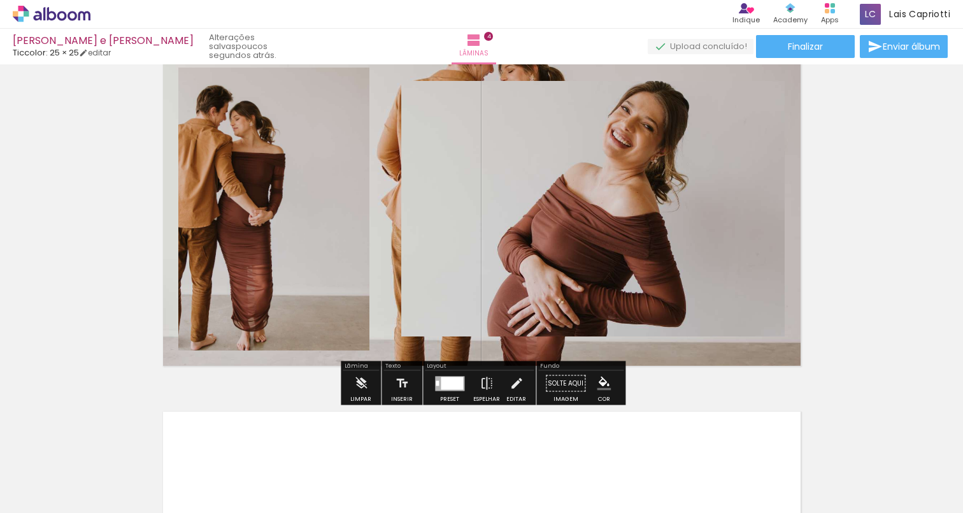
scroll to position [1131, 0]
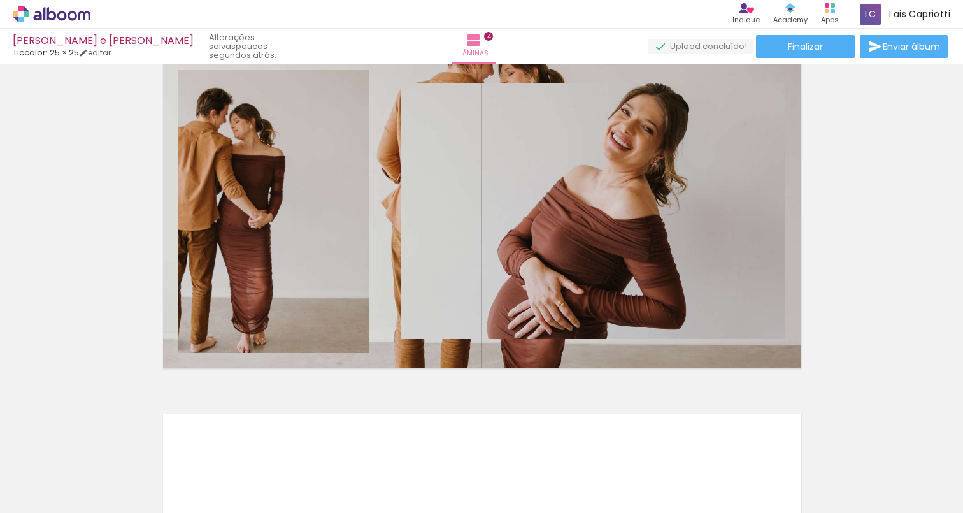
click at [499, 446] on iron-icon at bounding box center [494, 444] width 13 height 13
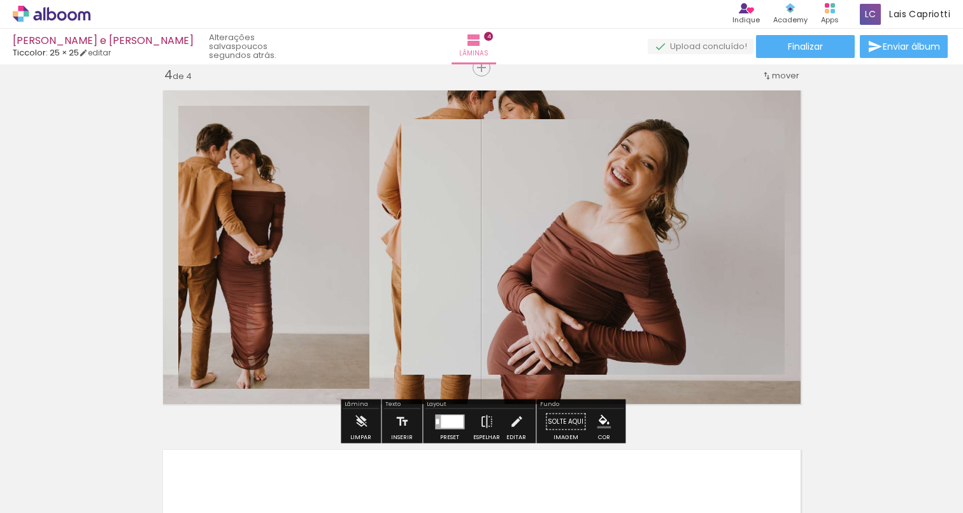
scroll to position [1093, 0]
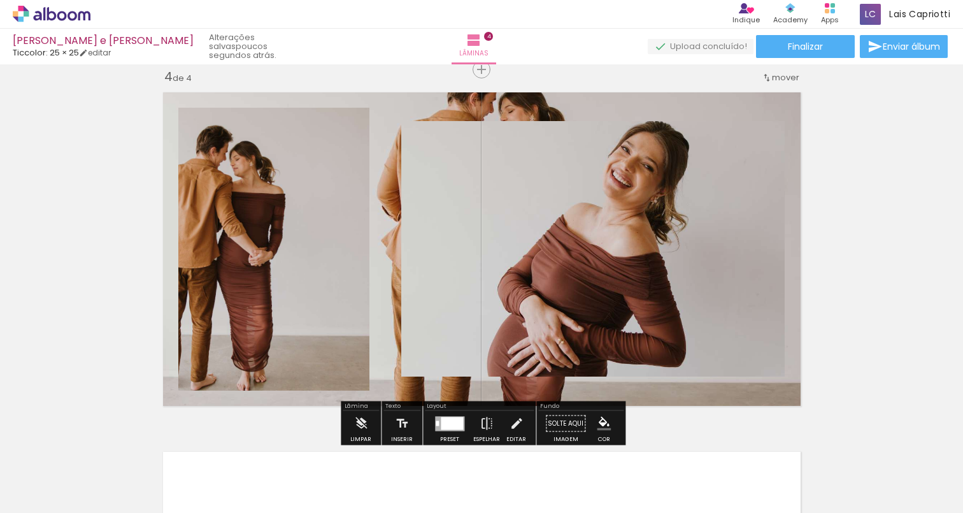
click at [318, 257] on quentale-photo at bounding box center [273, 249] width 191 height 283
click at [501, 446] on iron-icon at bounding box center [494, 444] width 13 height 13
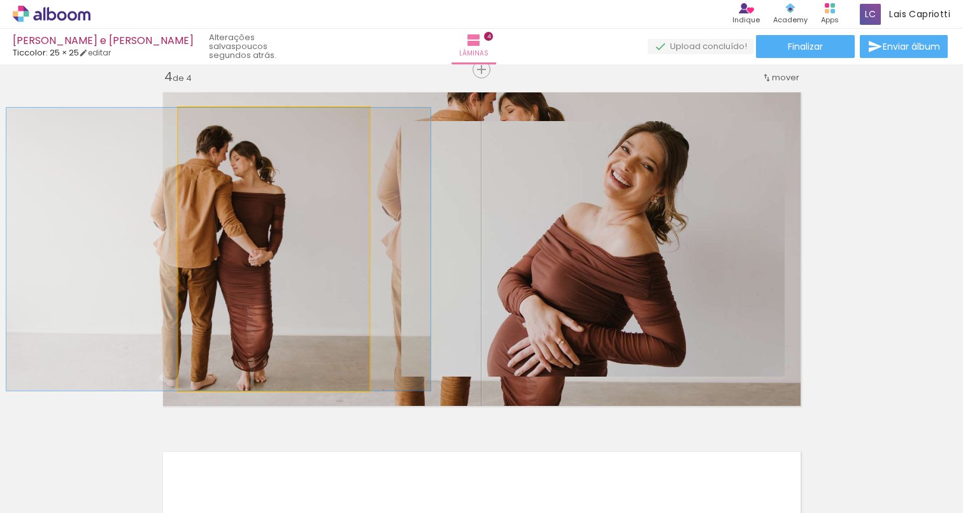
click at [290, 230] on quentale-photo at bounding box center [273, 249] width 191 height 283
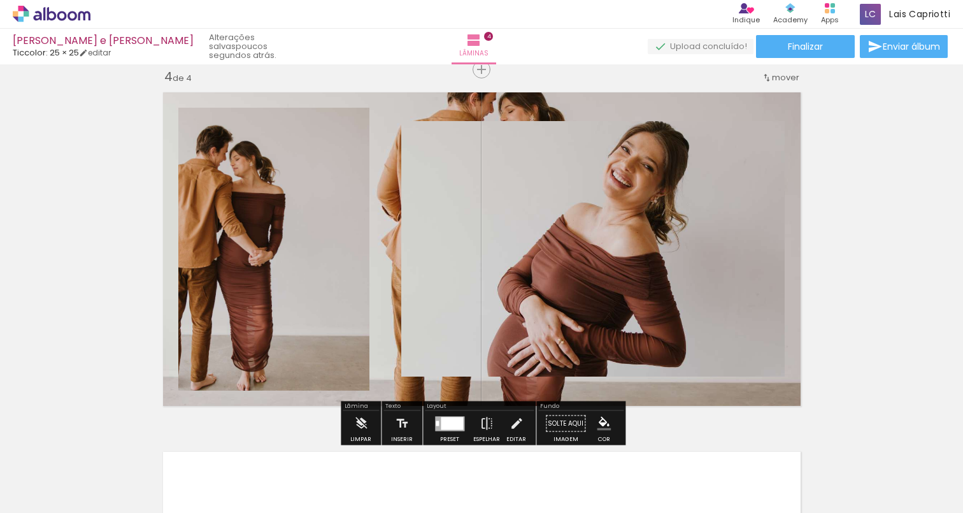
click at [290, 230] on quentale-photo at bounding box center [273, 249] width 191 height 283
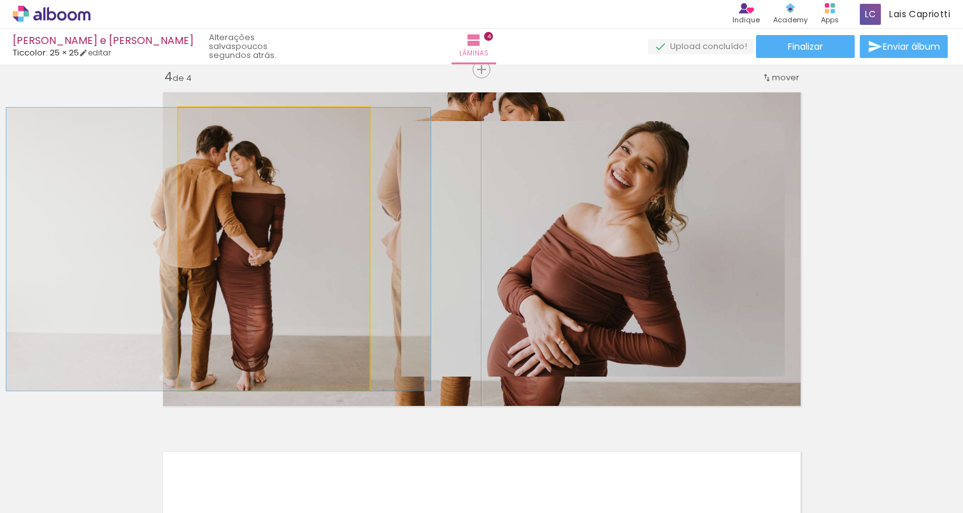
click at [290, 230] on quentale-photo at bounding box center [273, 249] width 191 height 283
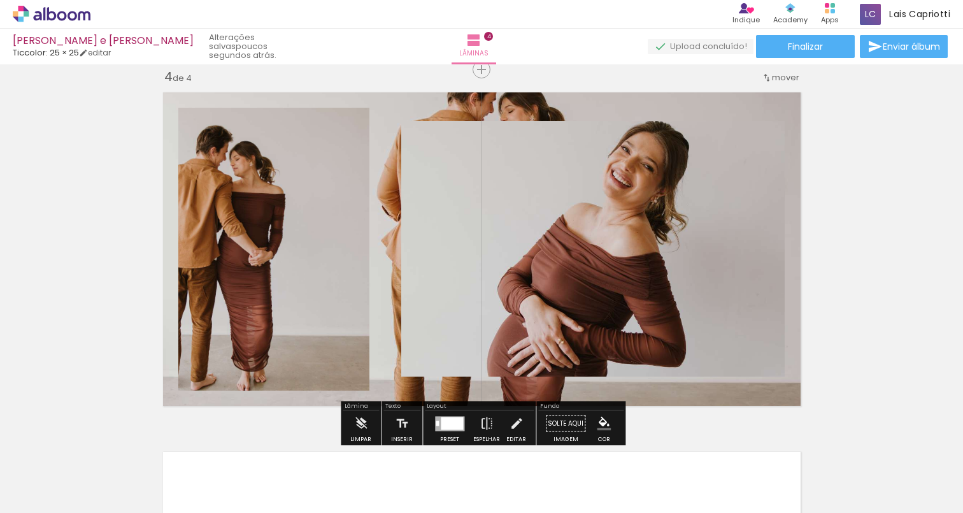
click at [294, 190] on quentale-photo at bounding box center [273, 249] width 191 height 283
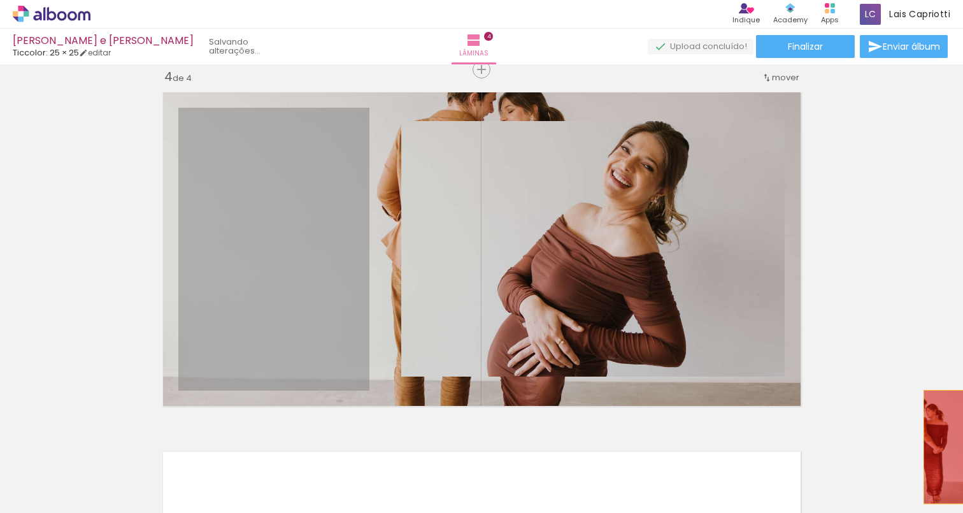
drag, startPoint x: 263, startPoint y: 218, endPoint x: 962, endPoint y: 446, distance: 734.7
click at [962, 446] on quentale-workspace at bounding box center [481, 256] width 963 height 513
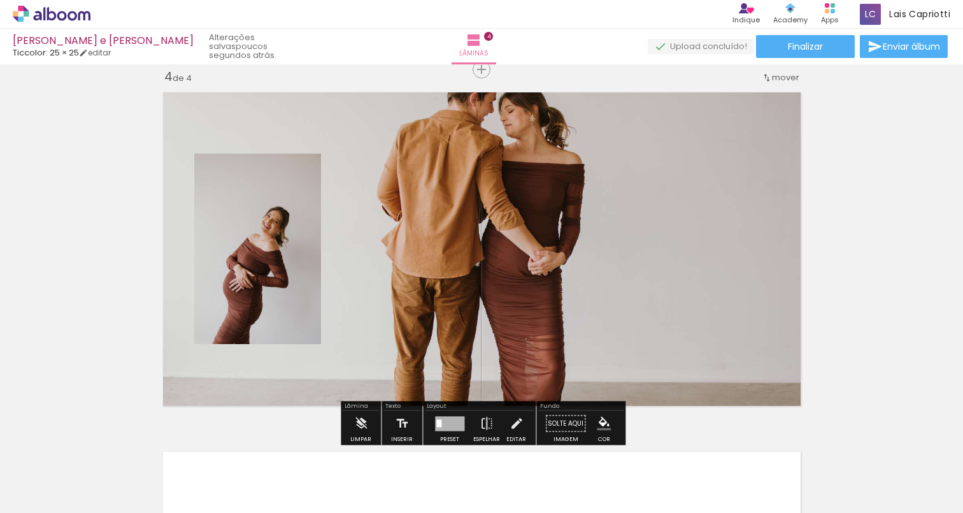
click at [599, 310] on quentale-layouter at bounding box center [481, 248] width 651 height 327
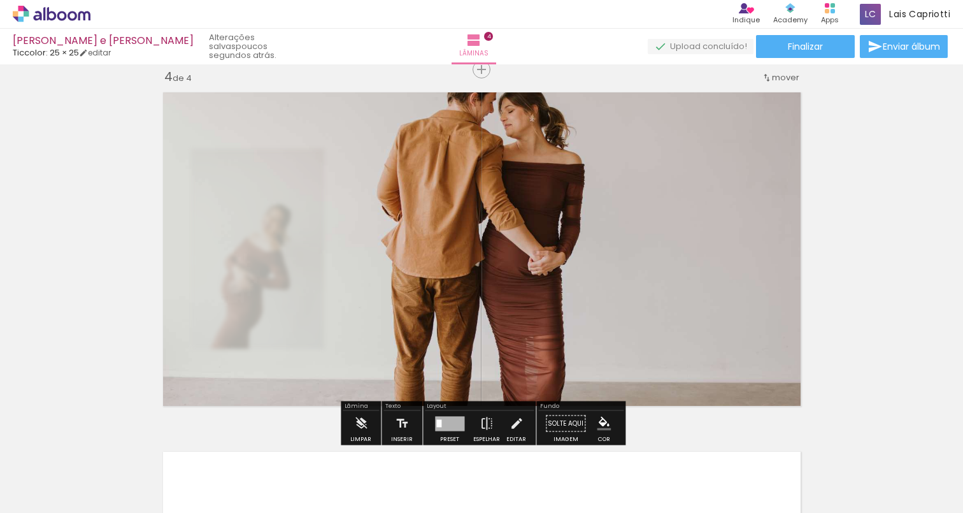
click at [492, 227] on quentale-photo at bounding box center [481, 248] width 651 height 327
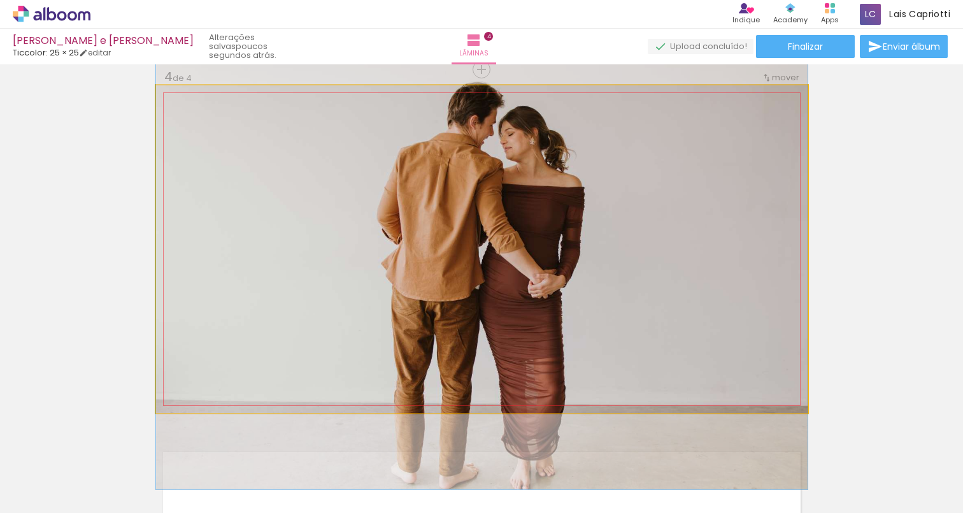
drag, startPoint x: 489, startPoint y: 215, endPoint x: 487, endPoint y: 238, distance: 23.0
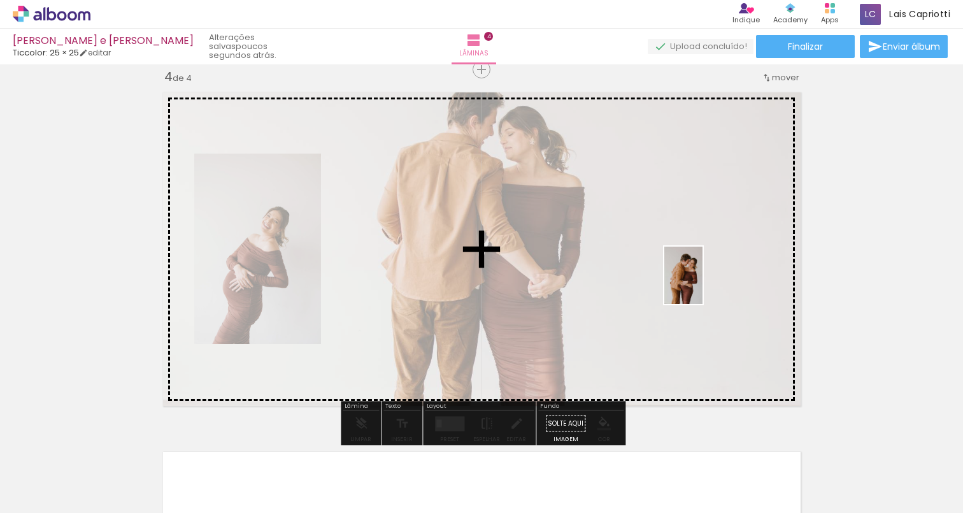
drag, startPoint x: 606, startPoint y: 473, endPoint x: 702, endPoint y: 284, distance: 212.2
click at [702, 284] on quentale-workspace at bounding box center [481, 256] width 963 height 513
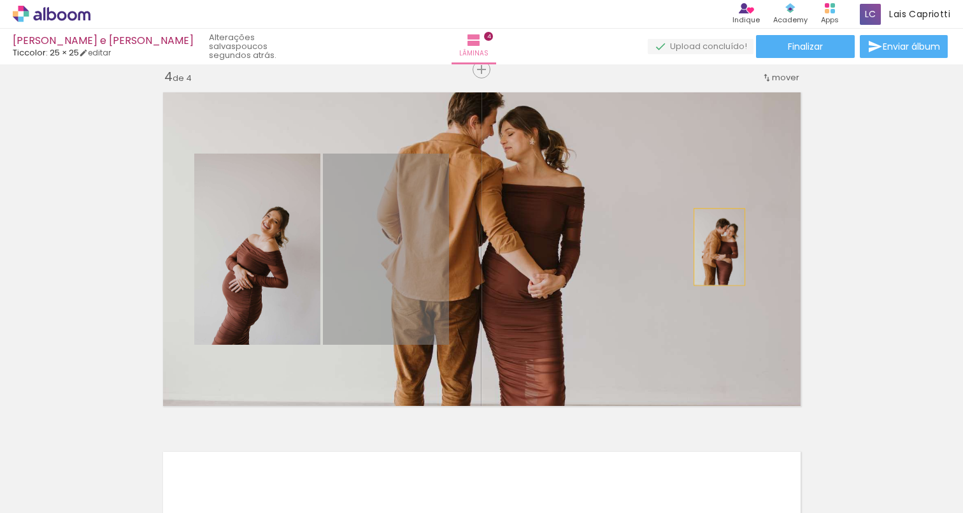
drag, startPoint x: 390, startPoint y: 251, endPoint x: 719, endPoint y: 246, distance: 328.6
click at [719, 246] on quentale-layouter at bounding box center [481, 248] width 651 height 327
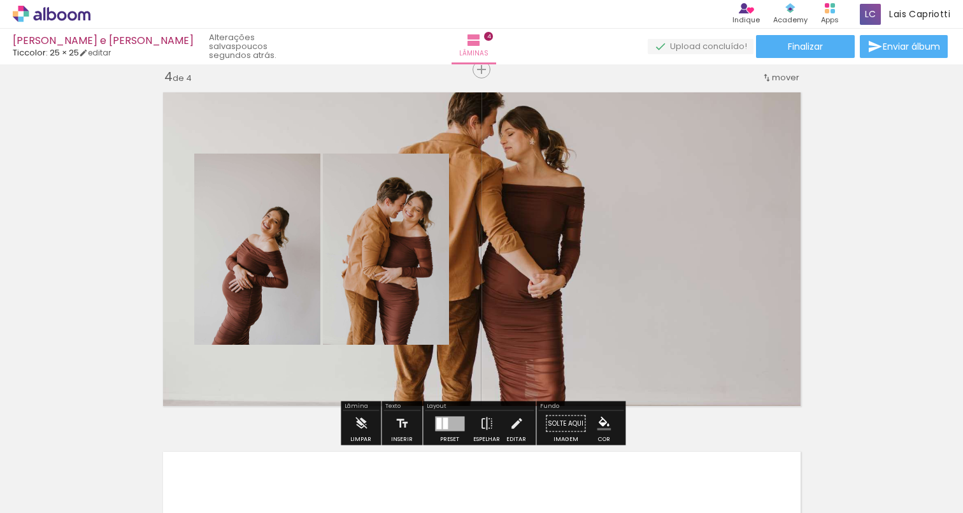
click at [445, 425] on div at bounding box center [445, 422] width 5 height 11
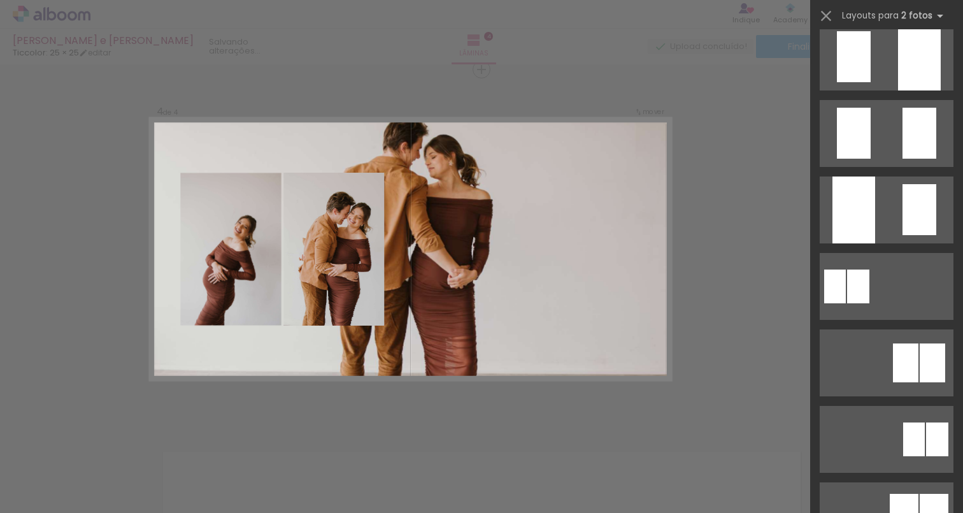
scroll to position [0, 0]
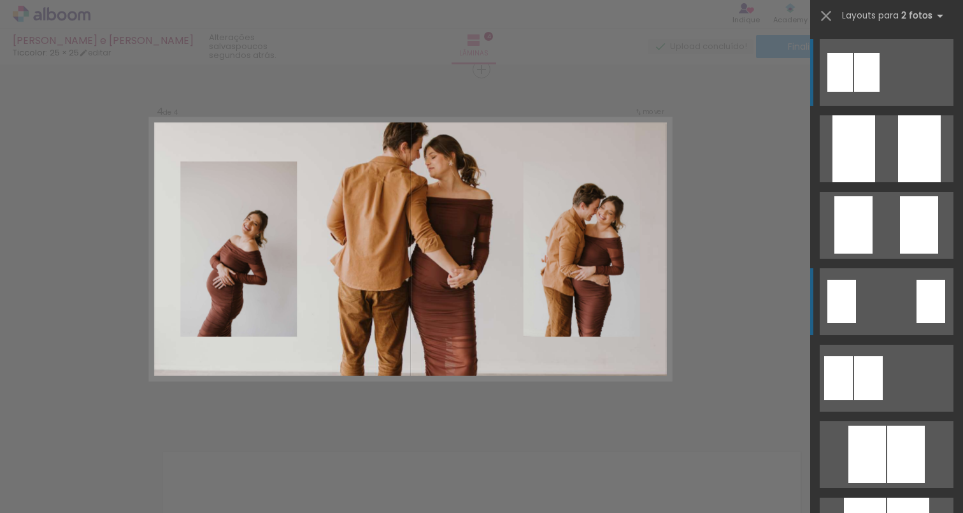
click at [932, 320] on div at bounding box center [930, 301] width 29 height 43
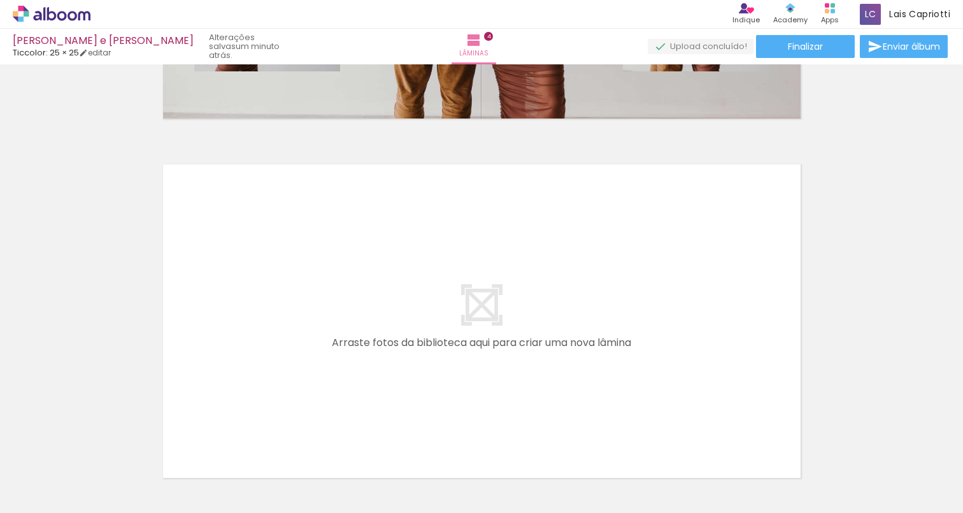
scroll to position [0, 529]
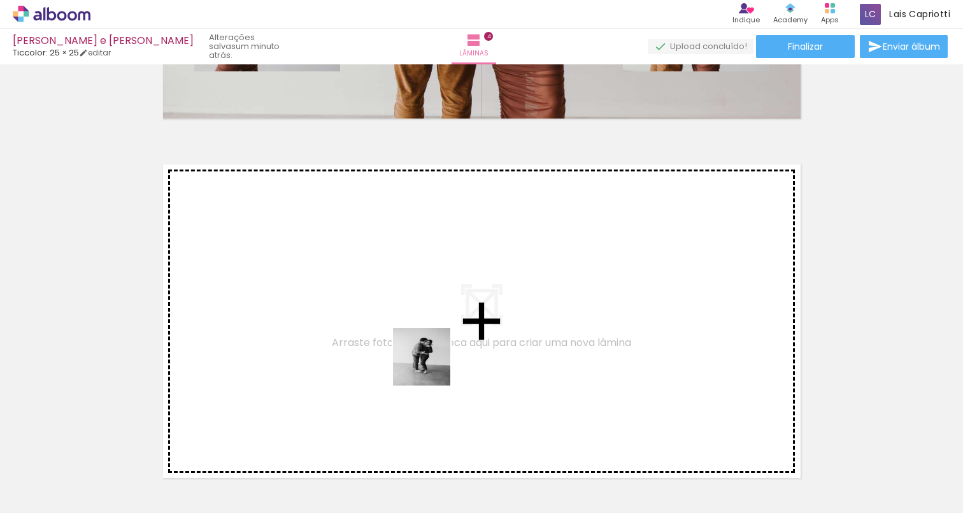
drag, startPoint x: 671, startPoint y: 481, endPoint x: 428, endPoint y: 364, distance: 269.7
click at [428, 364] on quentale-workspace at bounding box center [481, 256] width 963 height 513
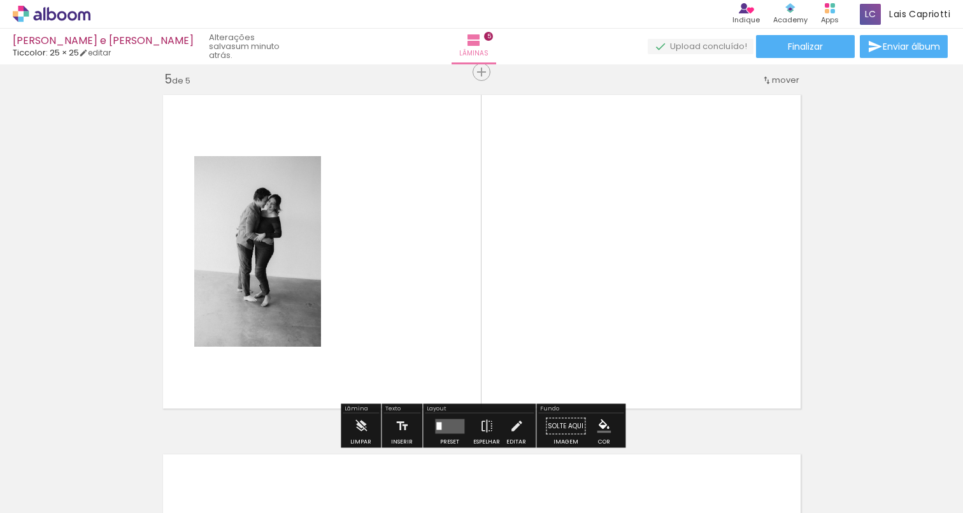
scroll to position [1453, 0]
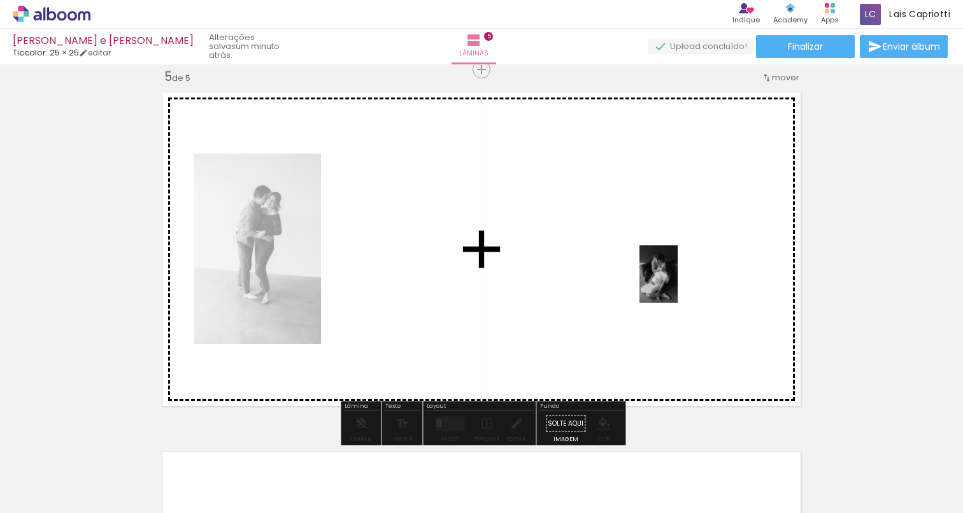
drag, startPoint x: 825, startPoint y: 479, endPoint x: 678, endPoint y: 283, distance: 245.6
click at [678, 283] on quentale-workspace at bounding box center [481, 256] width 963 height 513
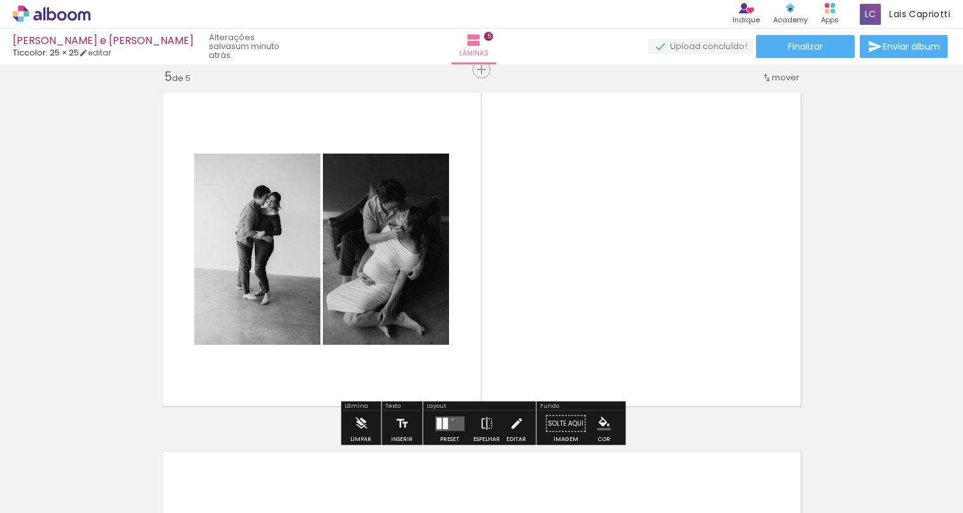
click at [450, 418] on quentale-layouter at bounding box center [449, 423] width 29 height 15
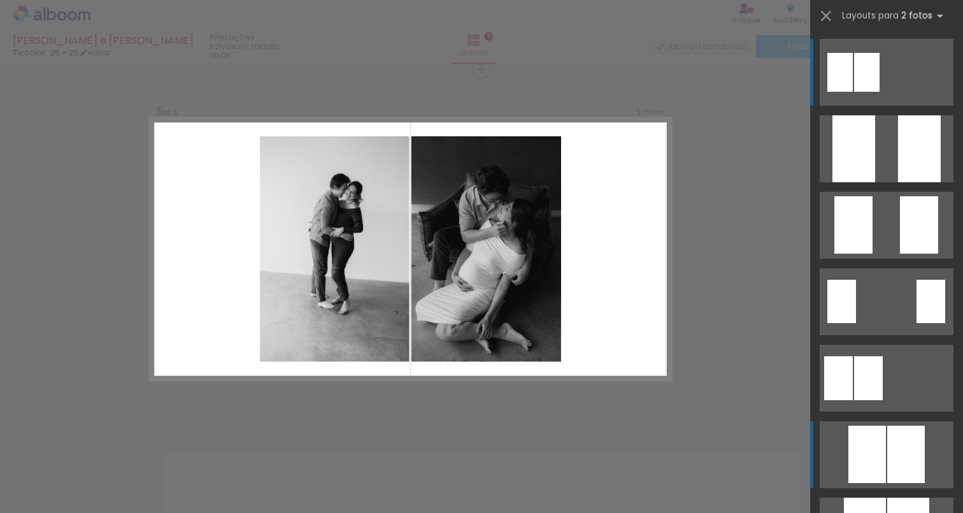
click at [877, 470] on div at bounding box center [867, 453] width 38 height 57
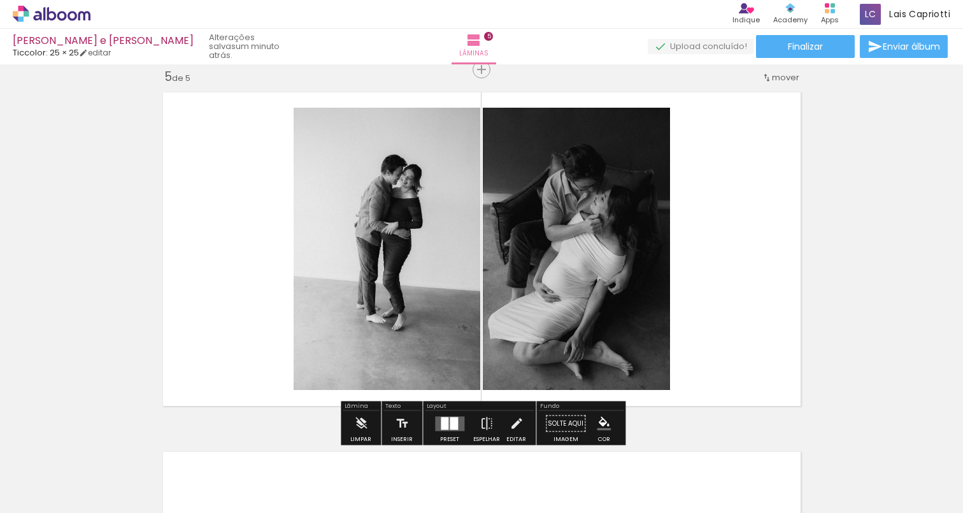
click at [806, 343] on quentale-layouter at bounding box center [481, 248] width 651 height 327
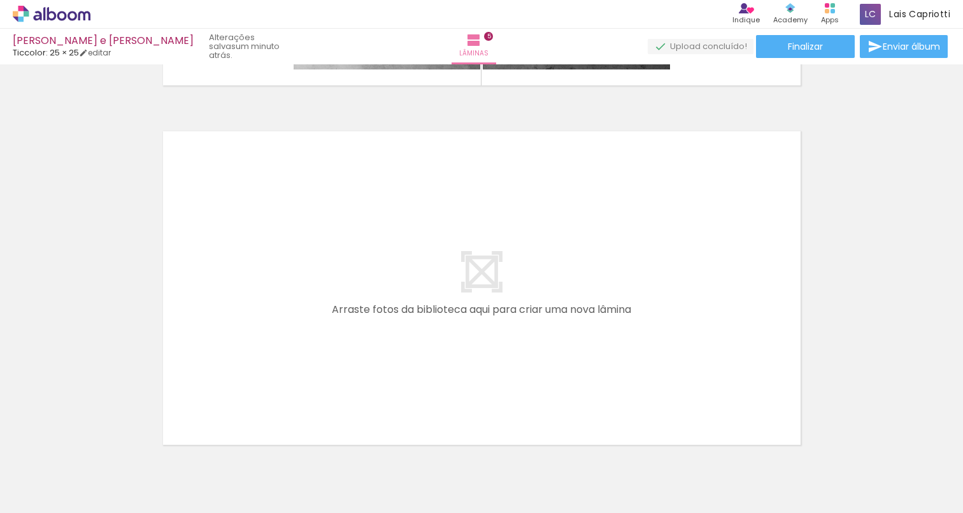
scroll to position [1774, 0]
click at [240, 254] on quentale-layouter at bounding box center [481, 286] width 651 height 327
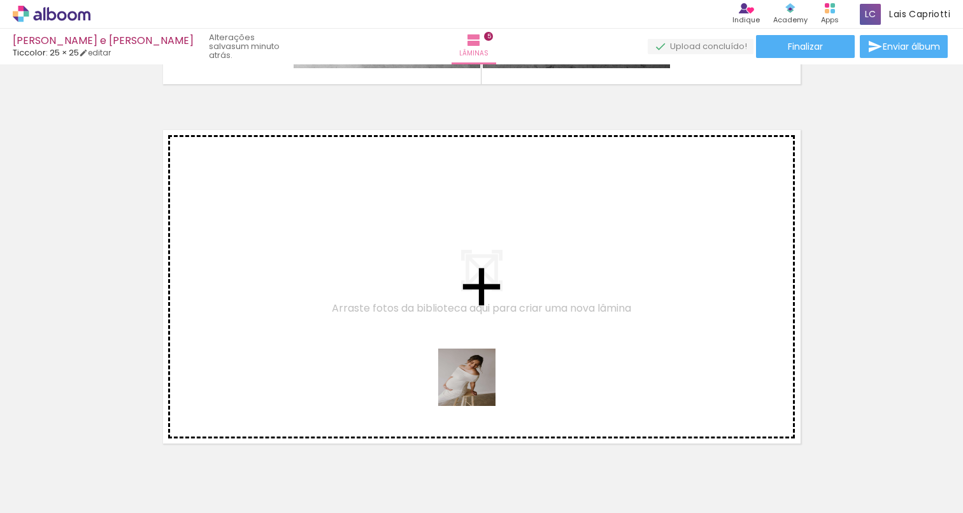
drag, startPoint x: 745, startPoint y: 483, endPoint x: 446, endPoint y: 372, distance: 319.2
click at [446, 372] on quentale-workspace at bounding box center [481, 256] width 963 height 513
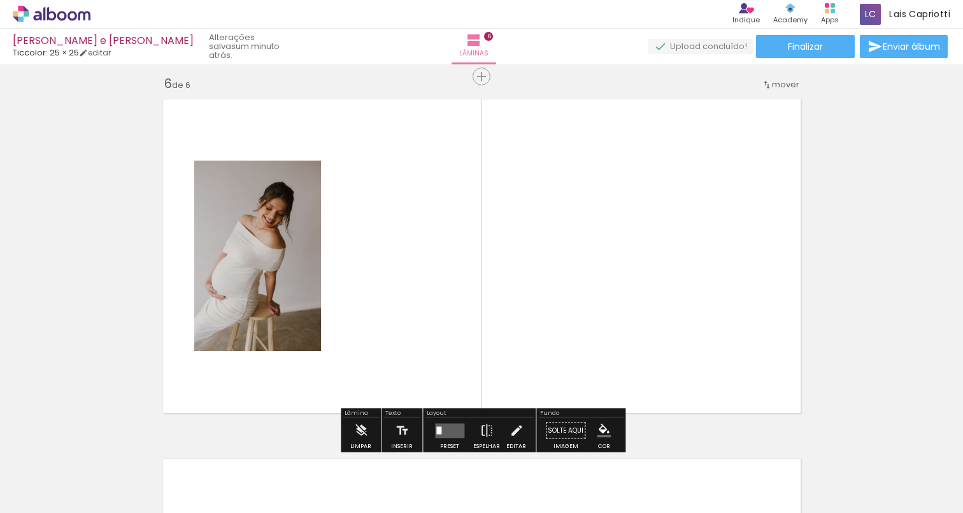
scroll to position [1812, 0]
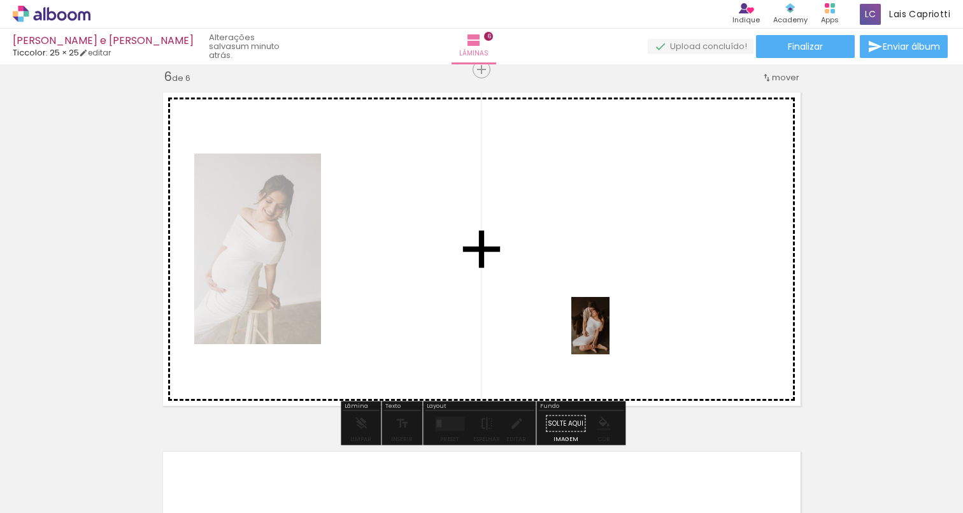
drag, startPoint x: 890, startPoint y: 473, endPoint x: 609, endPoint y: 335, distance: 312.2
click at [609, 335] on quentale-workspace at bounding box center [481, 256] width 963 height 513
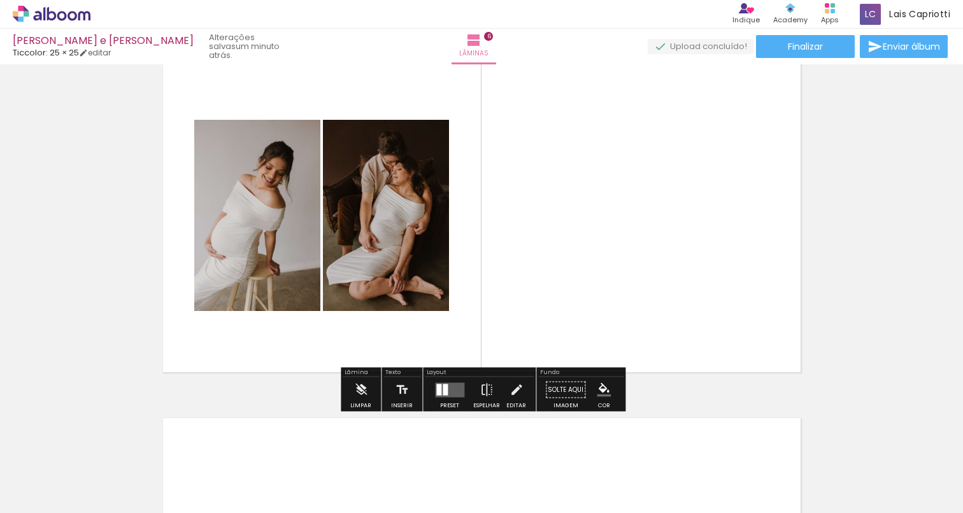
scroll to position [1846, 0]
click at [449, 388] on quentale-layouter at bounding box center [449, 388] width 29 height 15
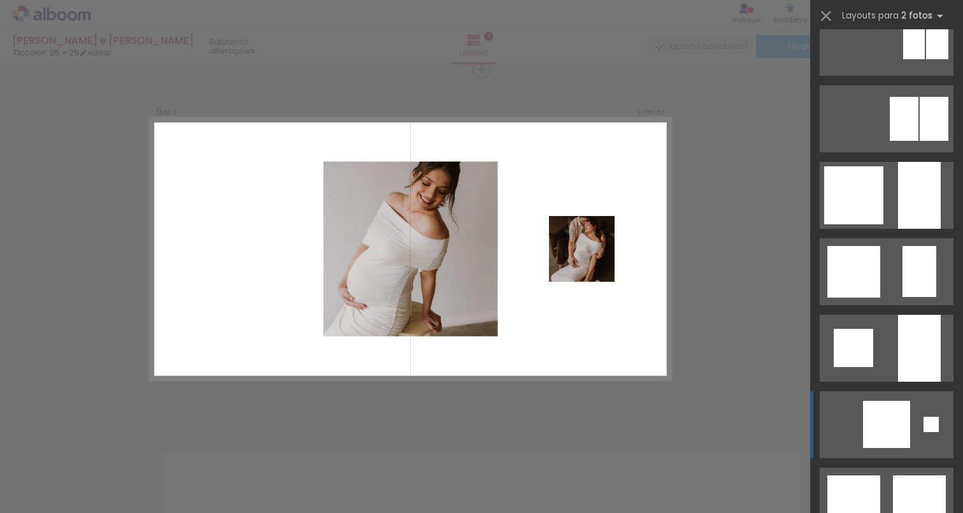
scroll to position [944, 0]
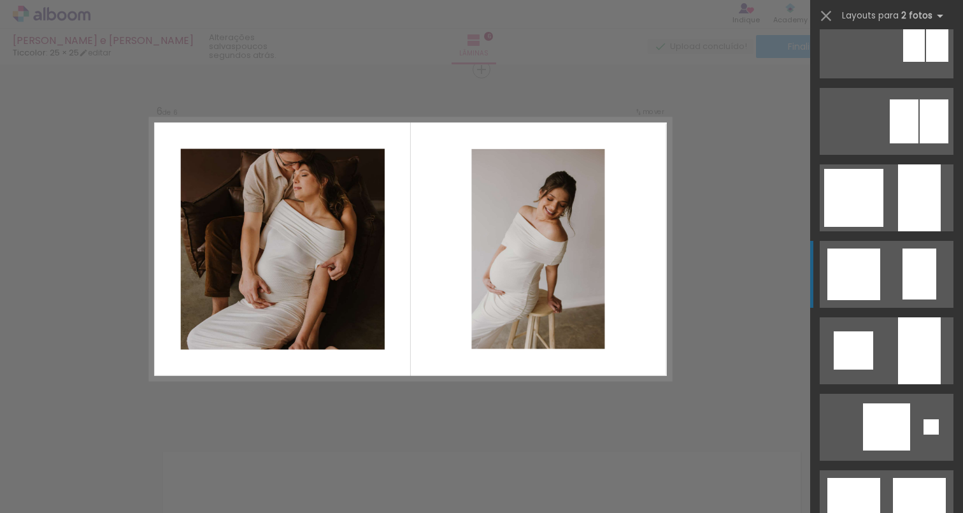
click at [861, 285] on div at bounding box center [853, 274] width 53 height 52
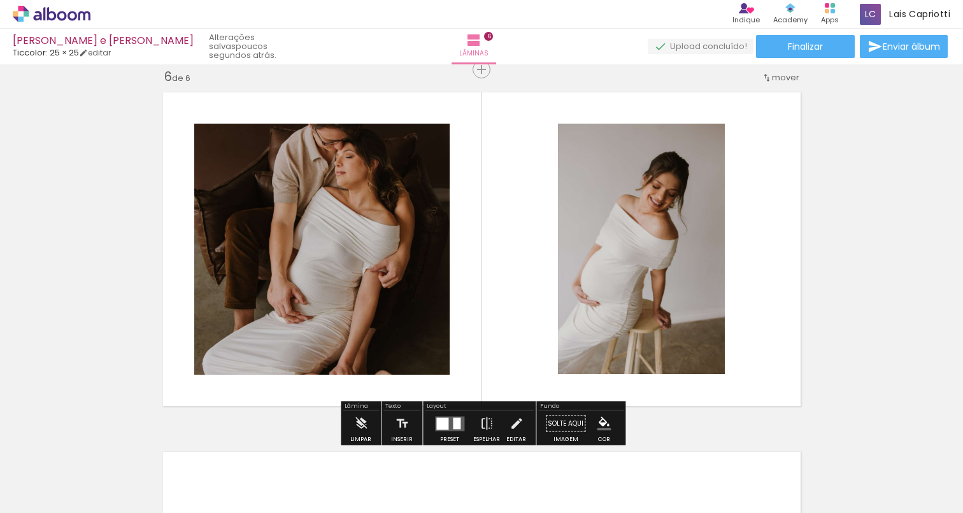
click at [329, 248] on quentale-photo at bounding box center [321, 249] width 255 height 251
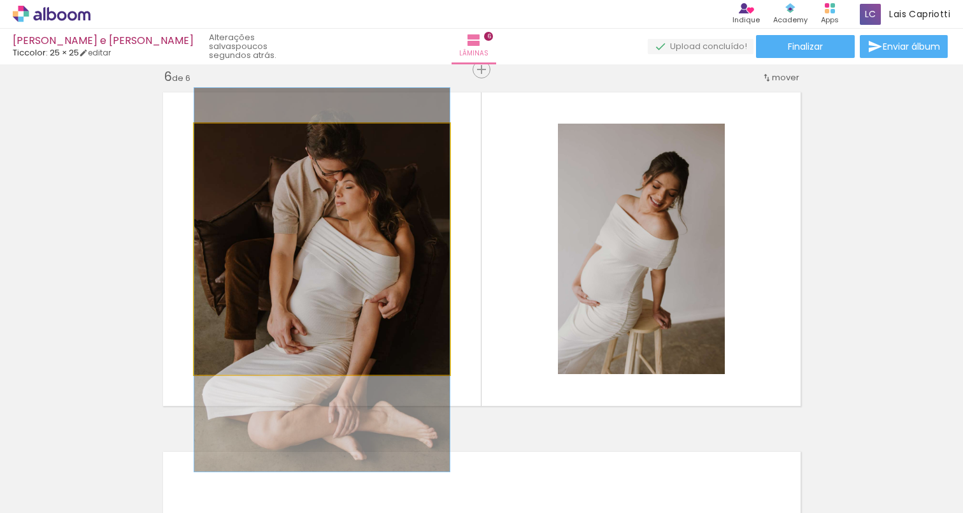
drag, startPoint x: 317, startPoint y: 229, endPoint x: 311, endPoint y: 259, distance: 31.1
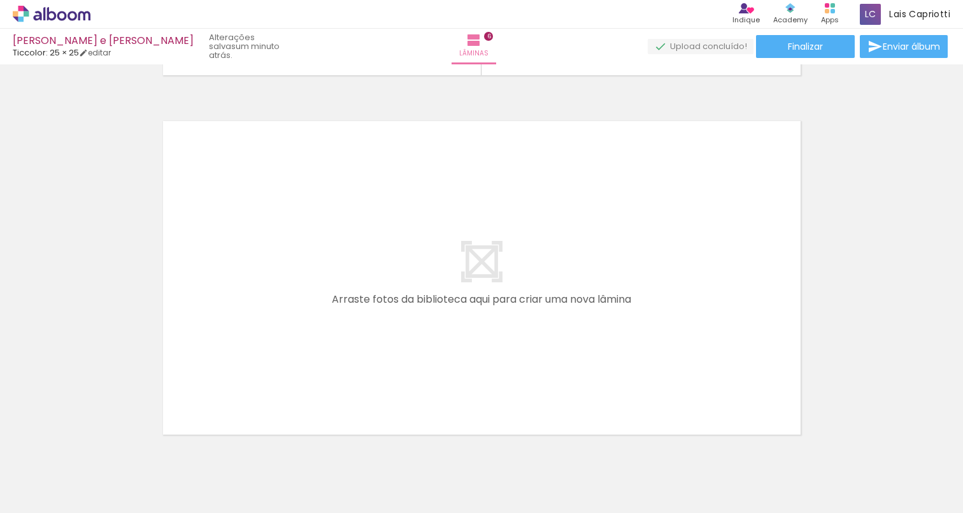
scroll to position [2156, 0]
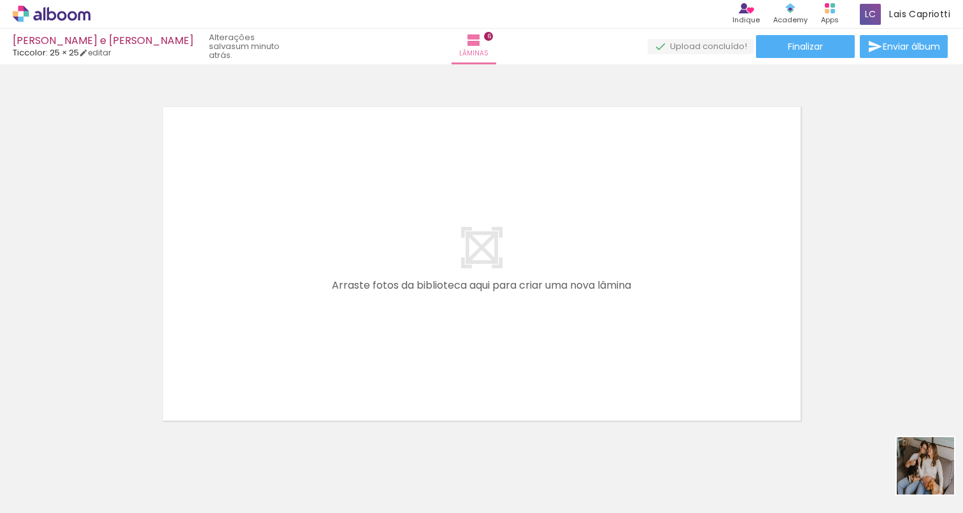
click at [0, 0] on slot at bounding box center [0, 0] width 0 height 0
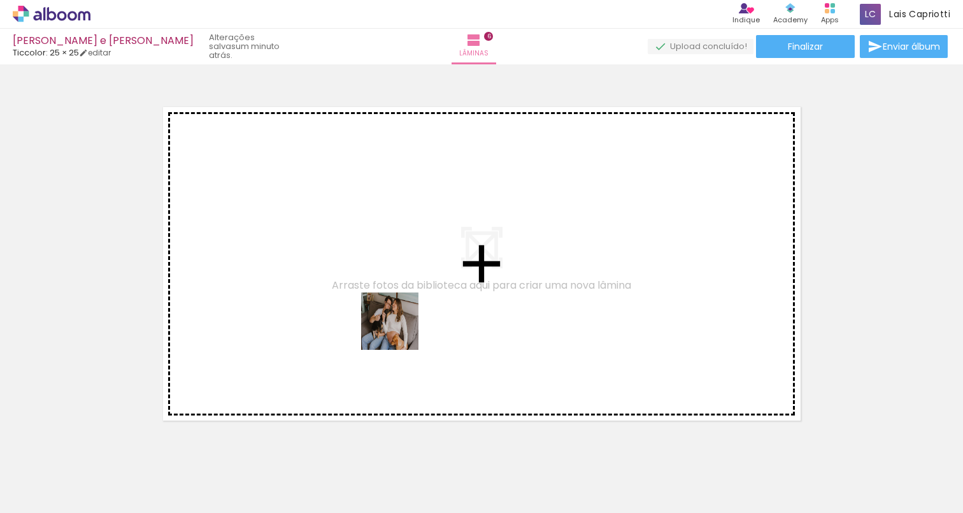
drag, startPoint x: 510, startPoint y: 471, endPoint x: 399, endPoint y: 331, distance: 179.1
click at [399, 331] on quentale-workspace at bounding box center [481, 256] width 963 height 513
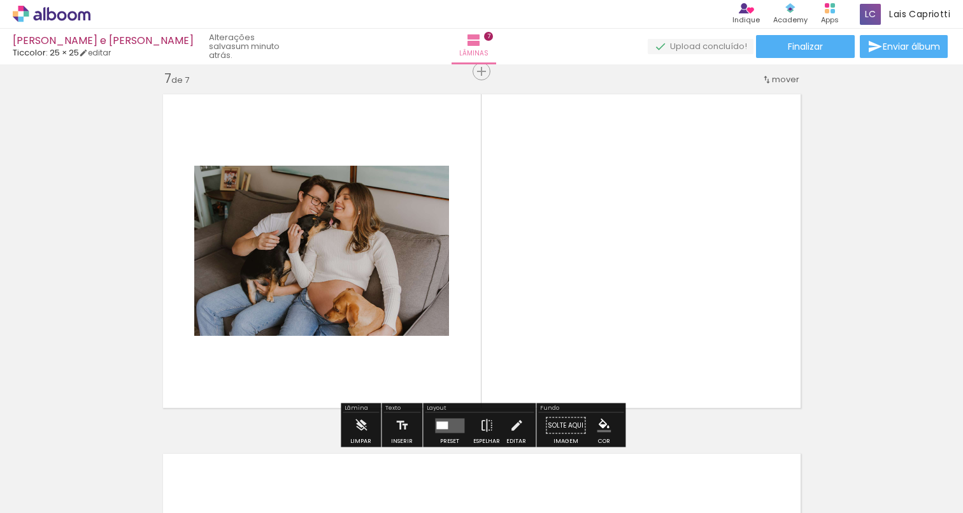
scroll to position [2171, 0]
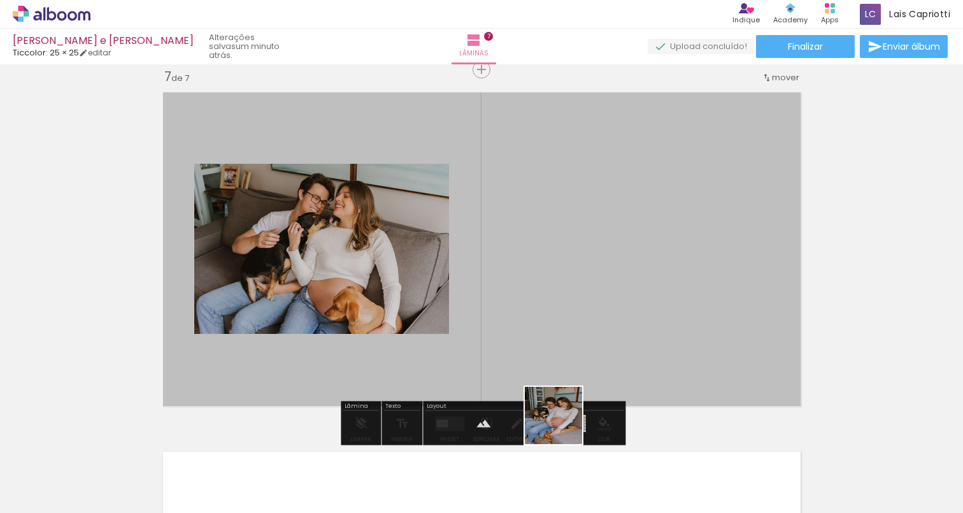
drag, startPoint x: 563, startPoint y: 470, endPoint x: 632, endPoint y: 372, distance: 119.8
click at [571, 322] on quentale-workspace at bounding box center [481, 256] width 963 height 513
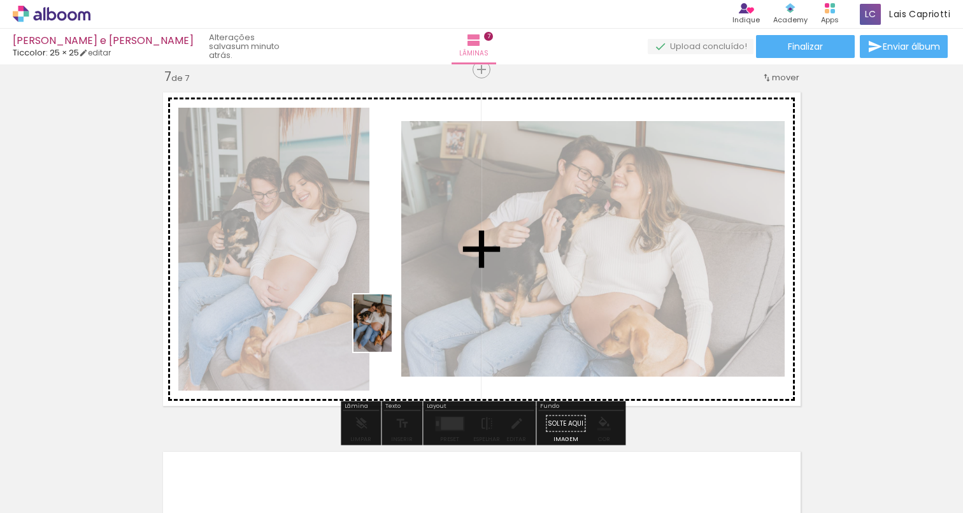
drag, startPoint x: 641, startPoint y: 480, endPoint x: 392, endPoint y: 332, distance: 290.4
click at [392, 332] on quentale-workspace at bounding box center [481, 256] width 963 height 513
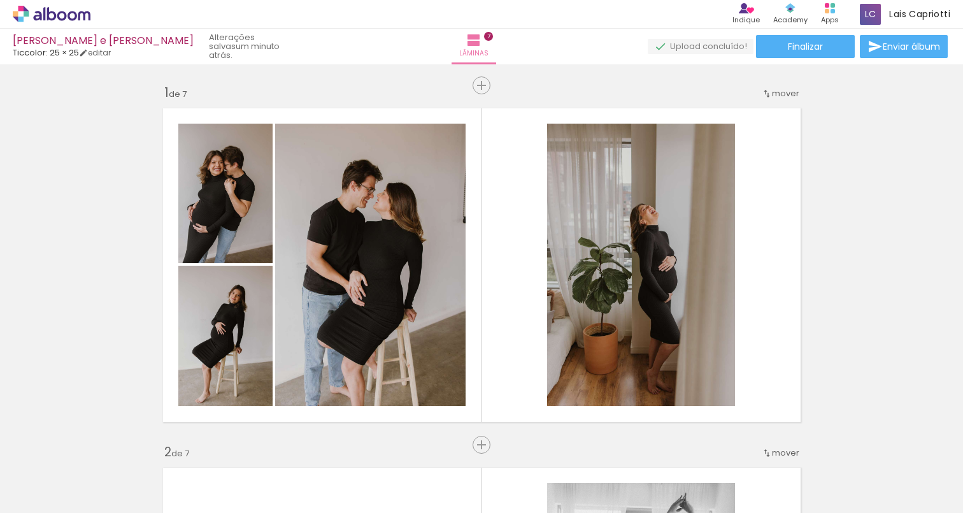
scroll to position [0, 1274]
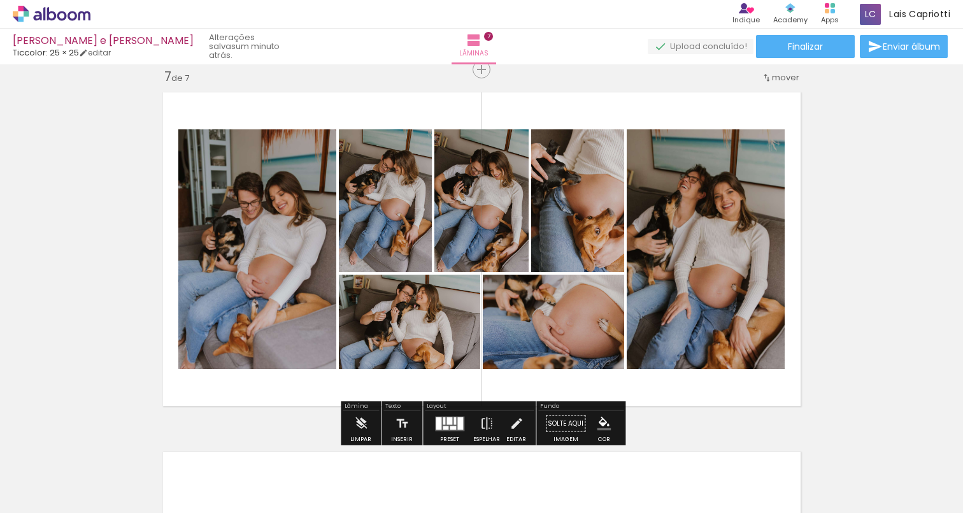
click at [569, 325] on quentale-photo at bounding box center [553, 321] width 141 height 94
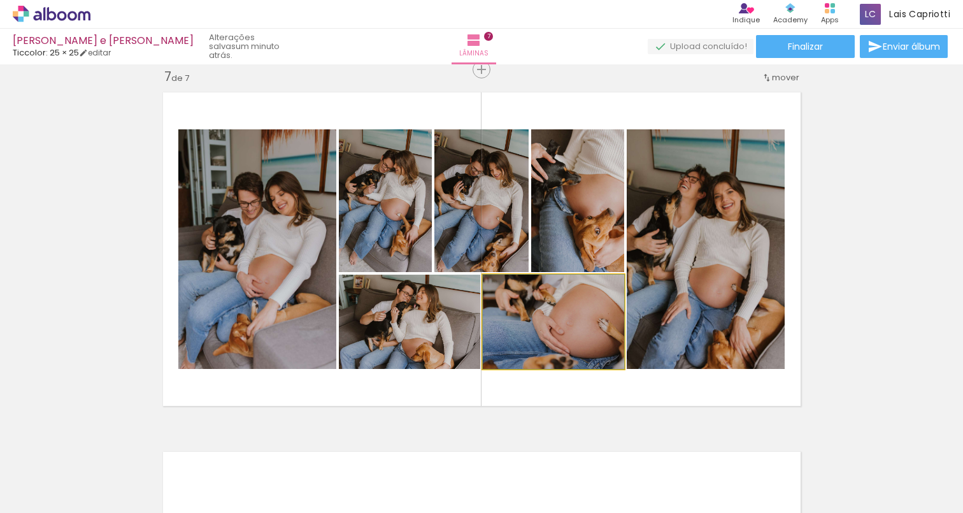
drag, startPoint x: 562, startPoint y: 327, endPoint x: 562, endPoint y: 316, distance: 10.8
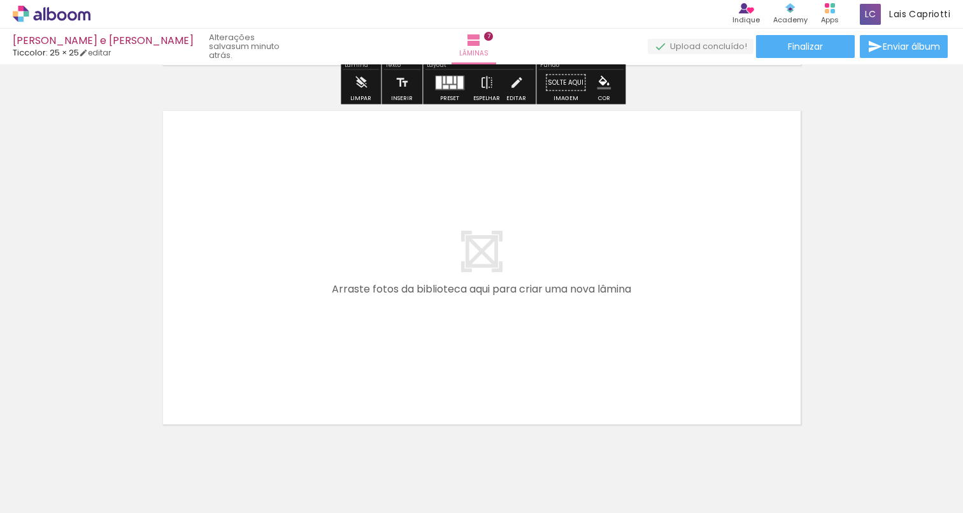
scroll to position [2514, 0]
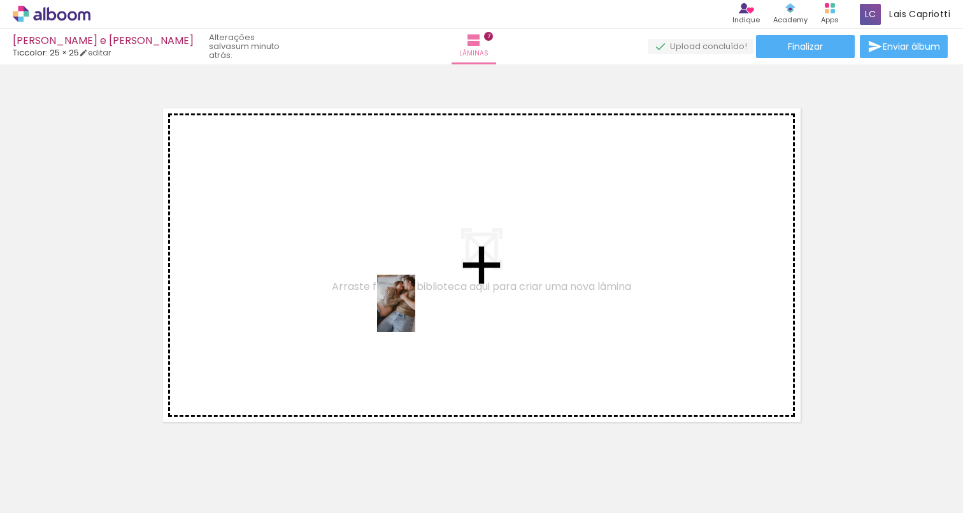
drag, startPoint x: 715, startPoint y: 483, endPoint x: 415, endPoint y: 313, distance: 344.8
click at [415, 313] on quentale-workspace at bounding box center [481, 256] width 963 height 513
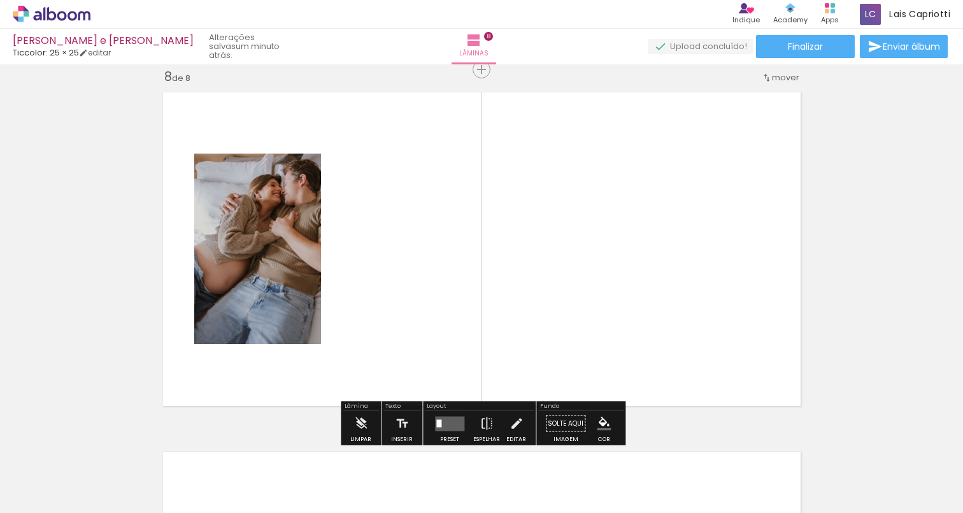
scroll to position [0, 1569]
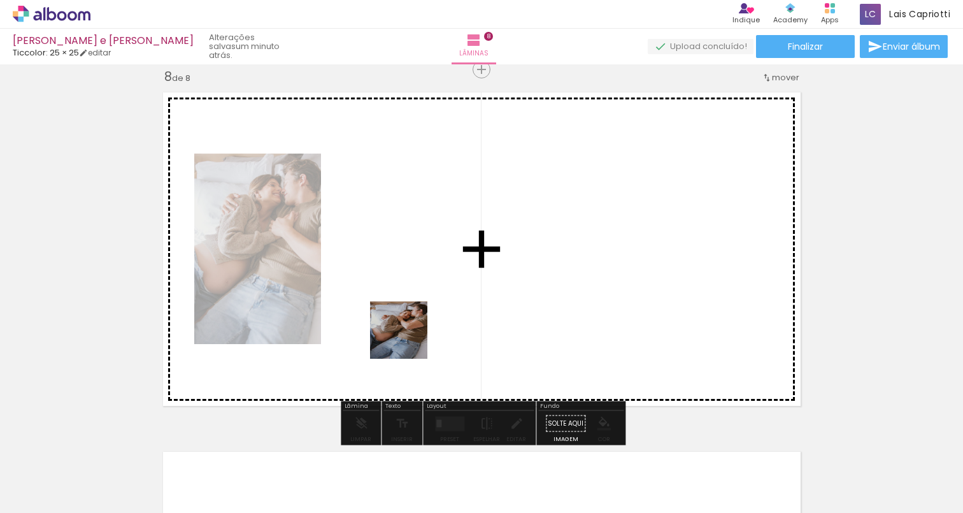
drag, startPoint x: 499, startPoint y: 483, endPoint x: 408, endPoint y: 339, distance: 170.3
click at [408, 339] on quentale-workspace at bounding box center [481, 256] width 963 height 513
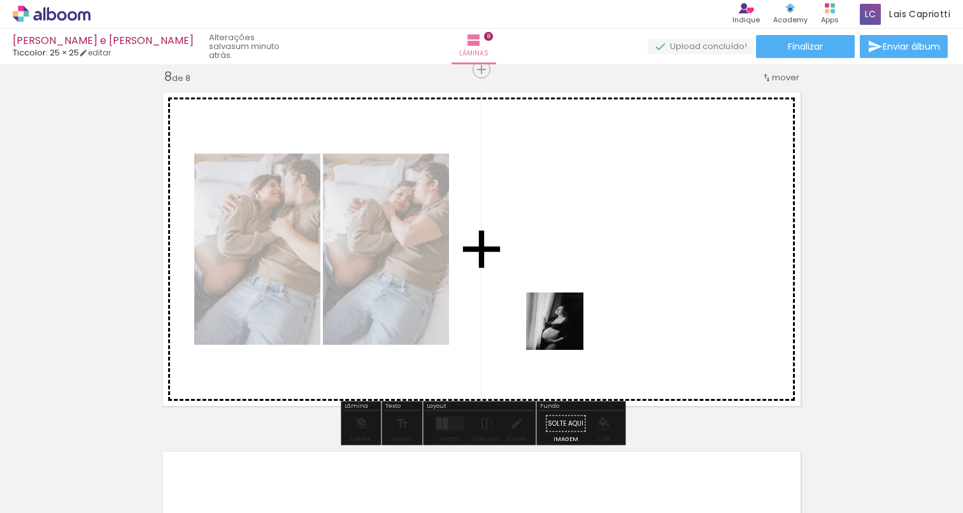
drag, startPoint x: 571, startPoint y: 490, endPoint x: 571, endPoint y: 339, distance: 150.3
click at [564, 330] on quentale-workspace at bounding box center [481, 256] width 963 height 513
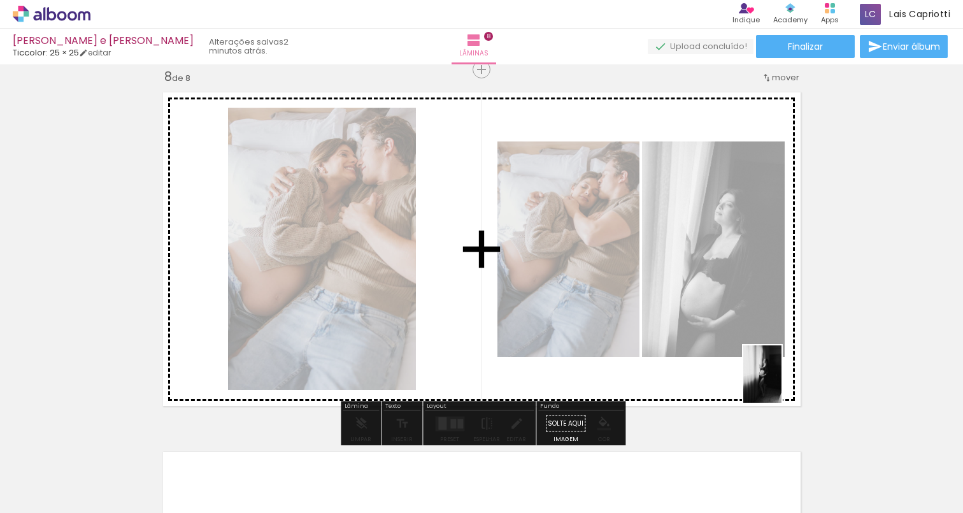
drag, startPoint x: 635, startPoint y: 471, endPoint x: 782, endPoint y: 384, distance: 170.7
click at [782, 384] on quentale-workspace at bounding box center [481, 256] width 963 height 513
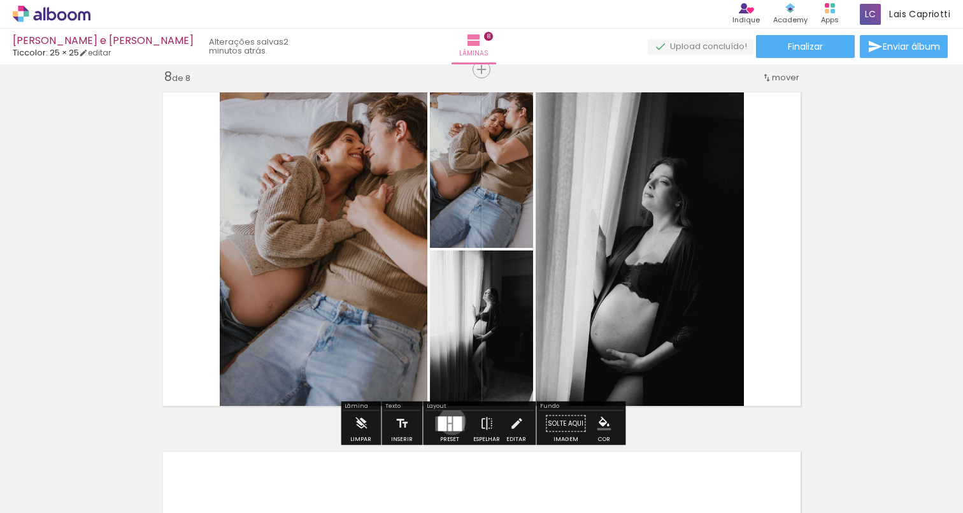
click at [449, 420] on quentale-layouter at bounding box center [449, 423] width 29 height 15
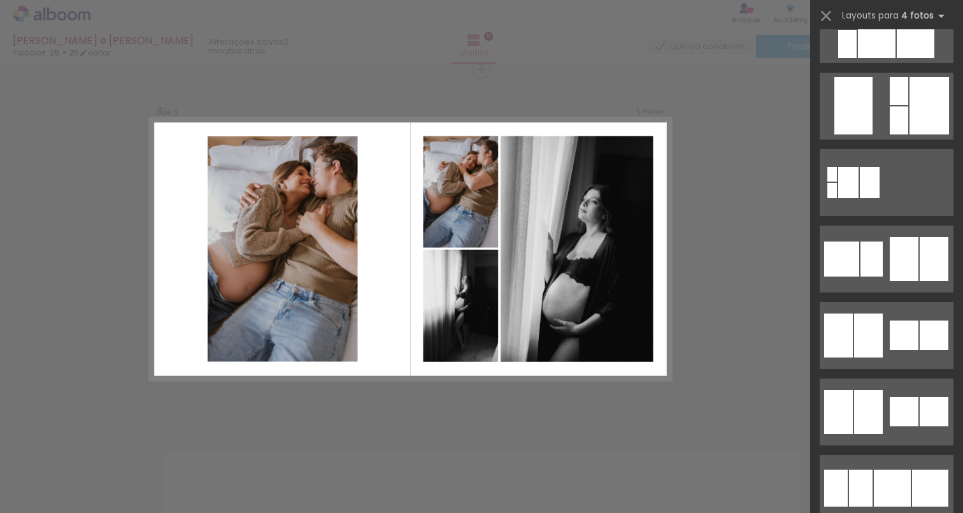
scroll to position [3256, 0]
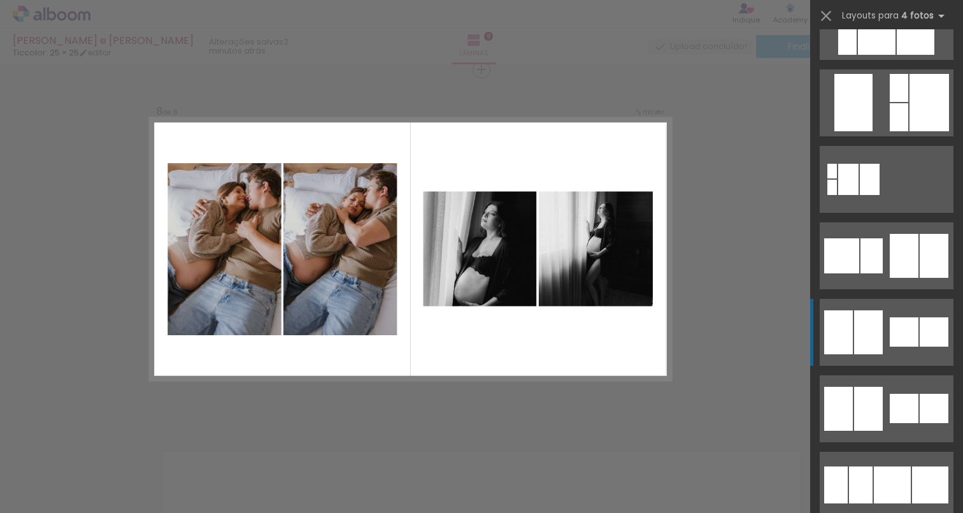
click at [874, 325] on div at bounding box center [868, 332] width 29 height 44
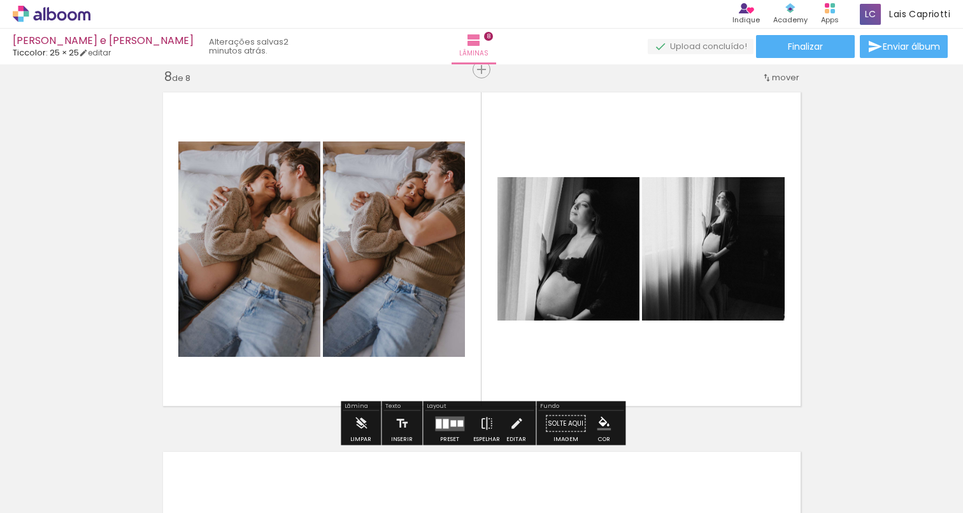
click at [602, 270] on quentale-photo at bounding box center [568, 248] width 142 height 143
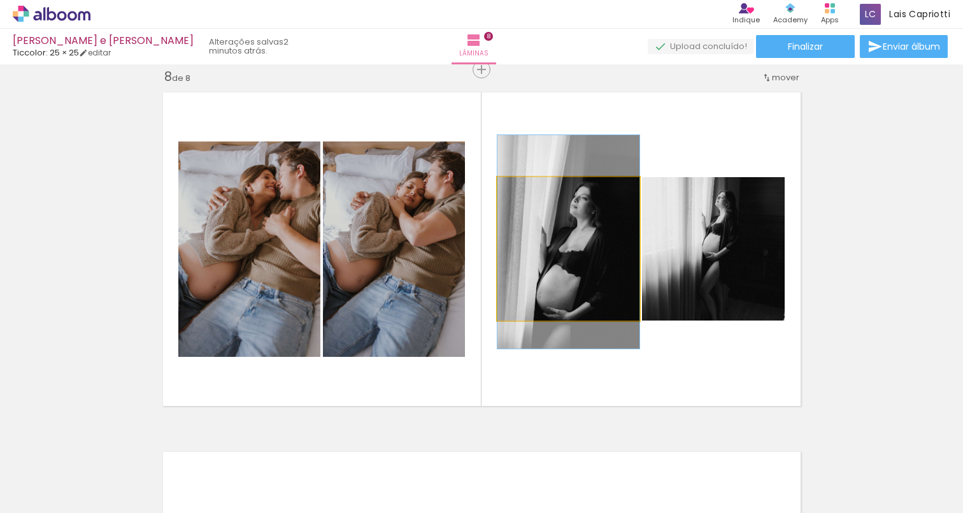
drag, startPoint x: 573, startPoint y: 253, endPoint x: 574, endPoint y: 246, distance: 7.1
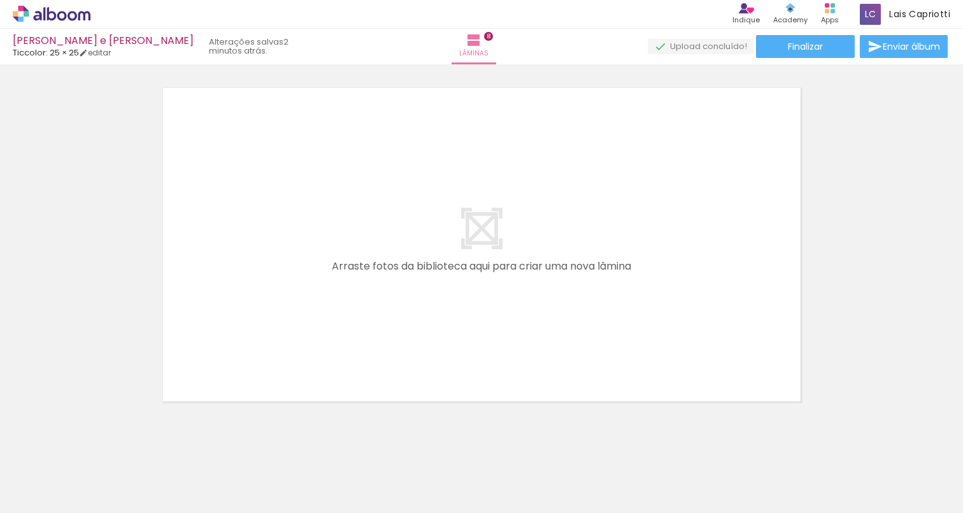
scroll to position [0, 1927]
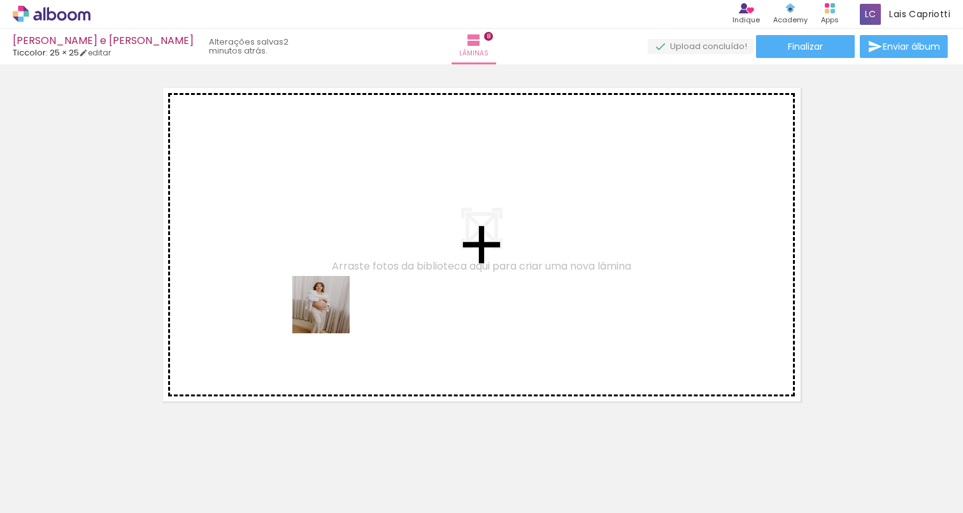
drag, startPoint x: 353, startPoint y: 473, endPoint x: 332, endPoint y: 308, distance: 165.6
click at [328, 304] on quentale-workspace at bounding box center [481, 256] width 963 height 513
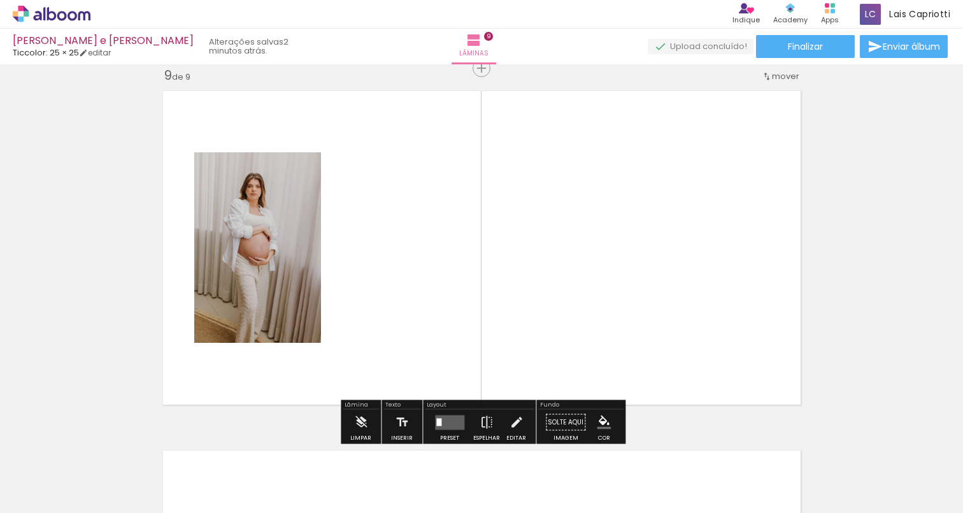
scroll to position [2889, 0]
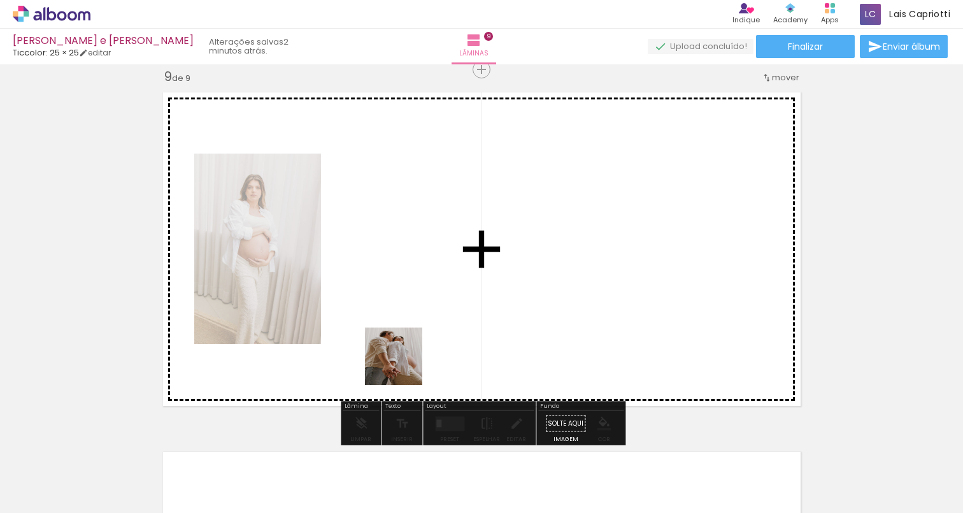
drag, startPoint x: 416, startPoint y: 478, endPoint x: 415, endPoint y: 367, distance: 110.8
click at [402, 354] on quentale-workspace at bounding box center [481, 256] width 963 height 513
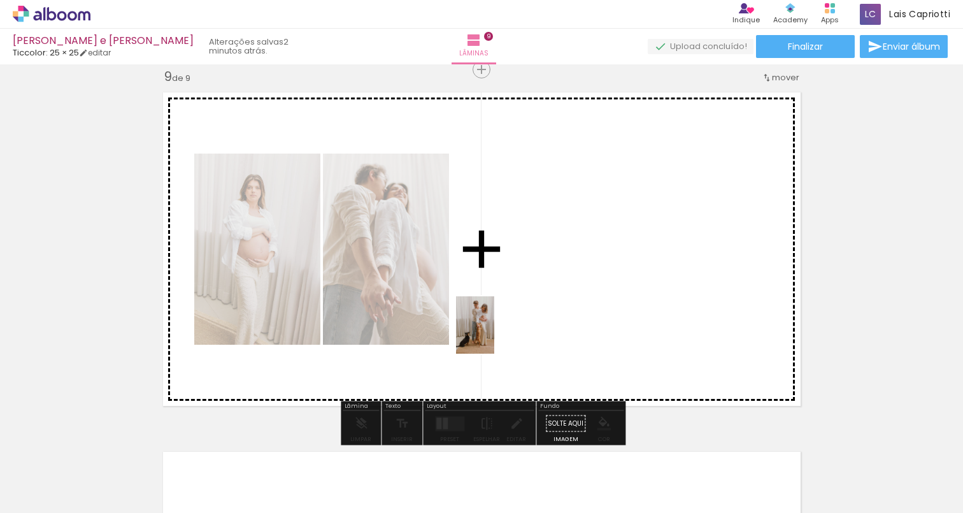
drag, startPoint x: 486, startPoint y: 488, endPoint x: 495, endPoint y: 334, distance: 155.0
click at [495, 334] on quentale-workspace at bounding box center [481, 256] width 963 height 513
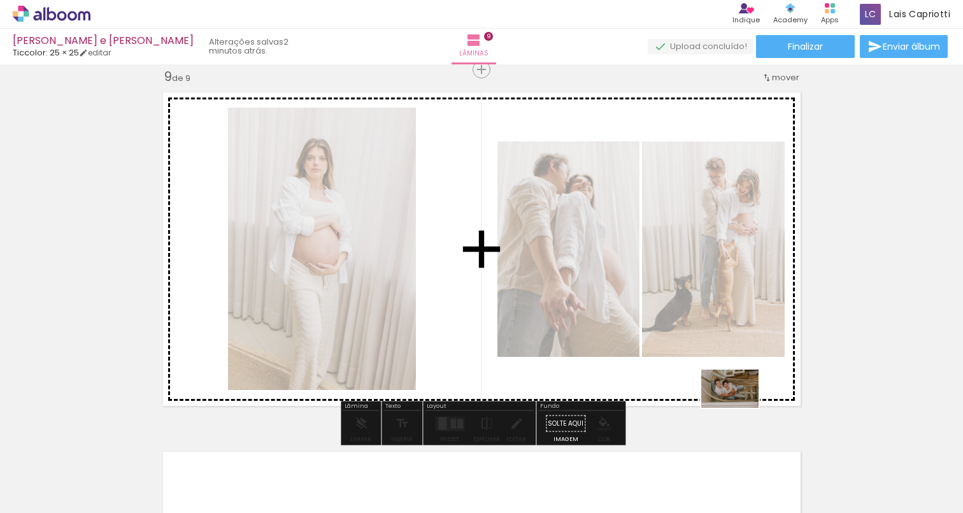
drag, startPoint x: 920, startPoint y: 478, endPoint x: 739, endPoint y: 408, distance: 194.6
click at [739, 408] on quentale-workspace at bounding box center [481, 256] width 963 height 513
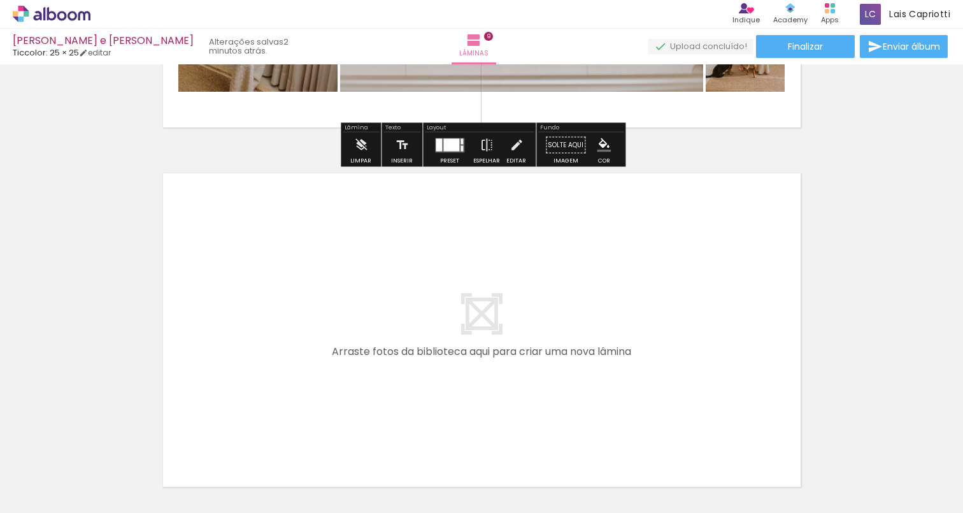
scroll to position [3180, 0]
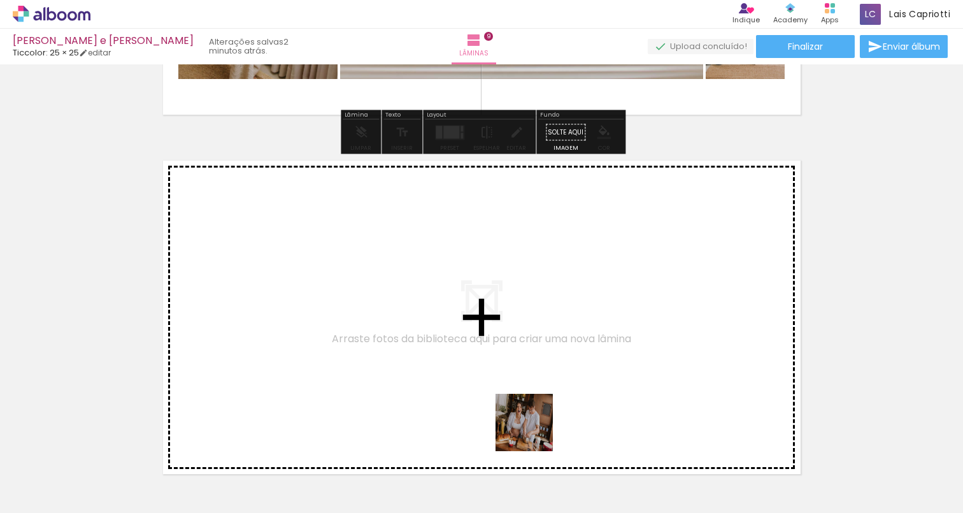
drag, startPoint x: 546, startPoint y: 476, endPoint x: 510, endPoint y: 356, distance: 124.9
click at [510, 356] on quentale-workspace at bounding box center [481, 256] width 963 height 513
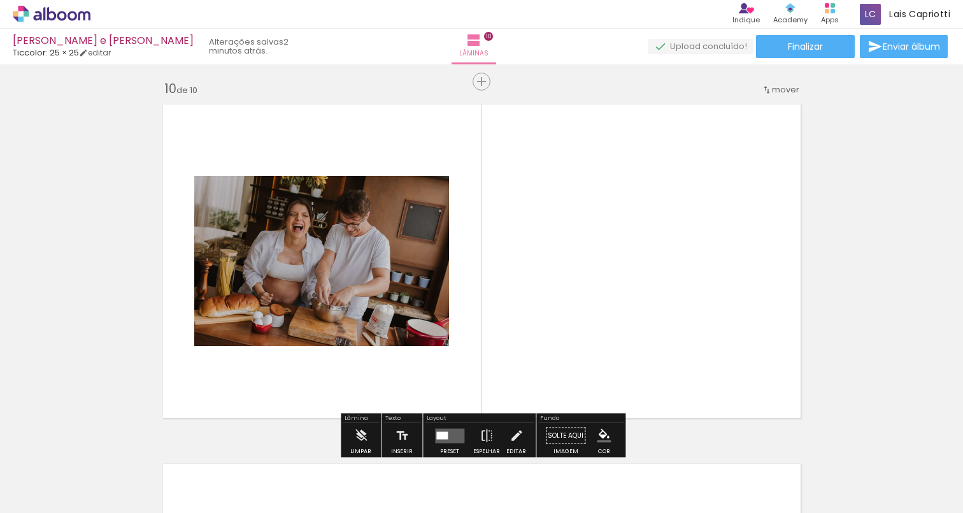
scroll to position [3249, 0]
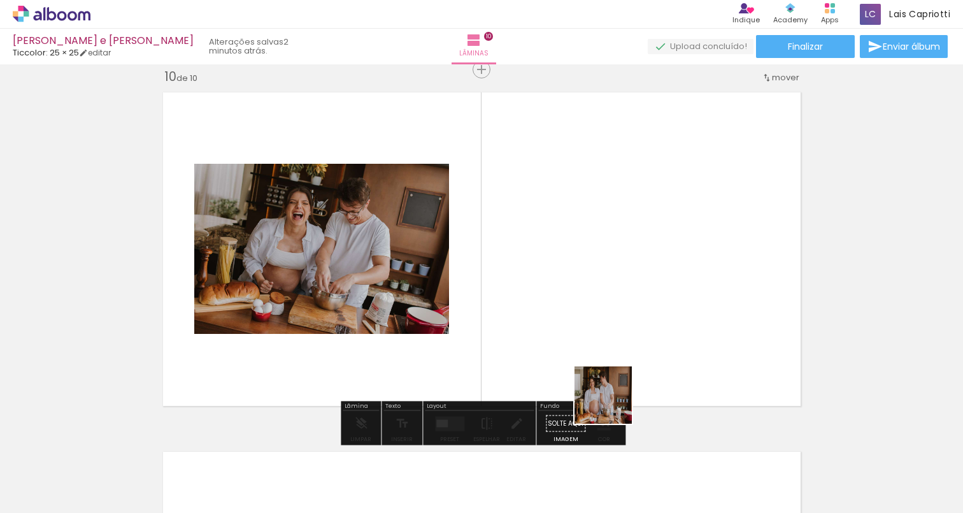
drag, startPoint x: 632, startPoint y: 478, endPoint x: 601, endPoint y: 350, distance: 132.2
click at [601, 350] on quentale-workspace at bounding box center [481, 256] width 963 height 513
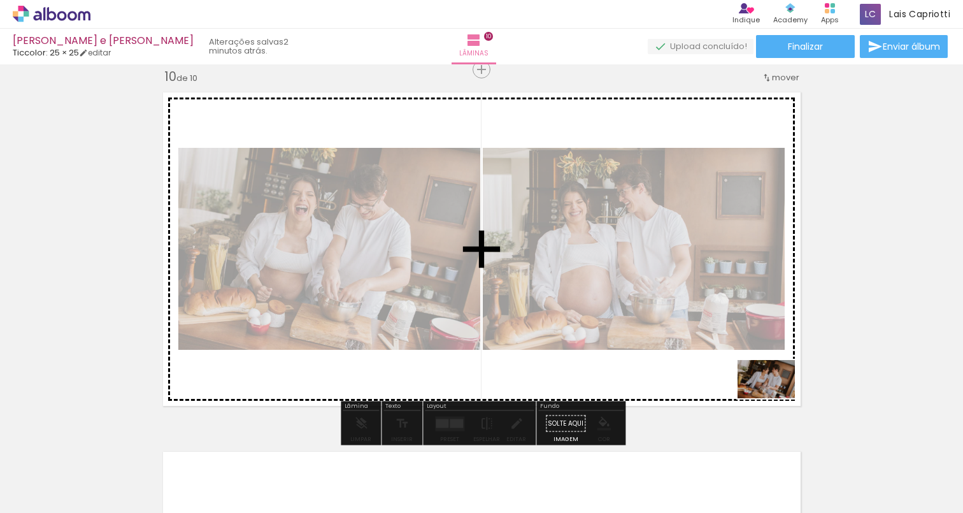
drag, startPoint x: 710, startPoint y: 467, endPoint x: 776, endPoint y: 398, distance: 95.0
click at [776, 398] on quentale-workspace at bounding box center [481, 256] width 963 height 513
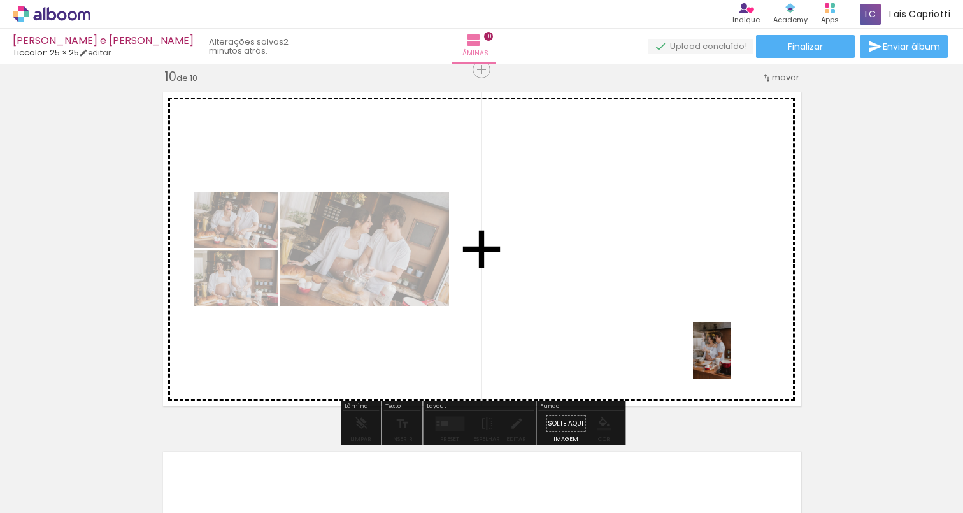
drag, startPoint x: 776, startPoint y: 494, endPoint x: 731, endPoint y: 360, distance: 141.8
click at [731, 360] on quentale-workspace at bounding box center [481, 256] width 963 height 513
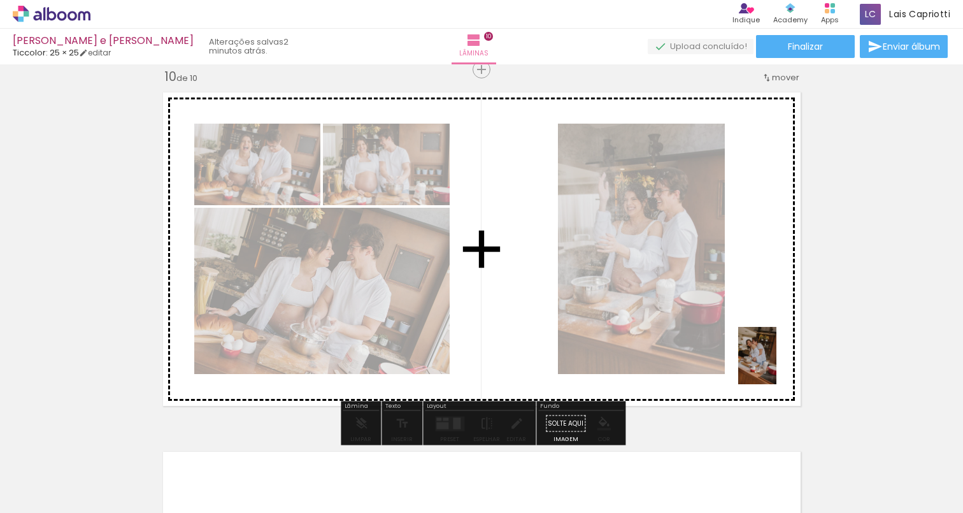
drag, startPoint x: 827, startPoint y: 488, endPoint x: 776, endPoint y: 365, distance: 133.4
click at [776, 365] on quentale-workspace at bounding box center [481, 256] width 963 height 513
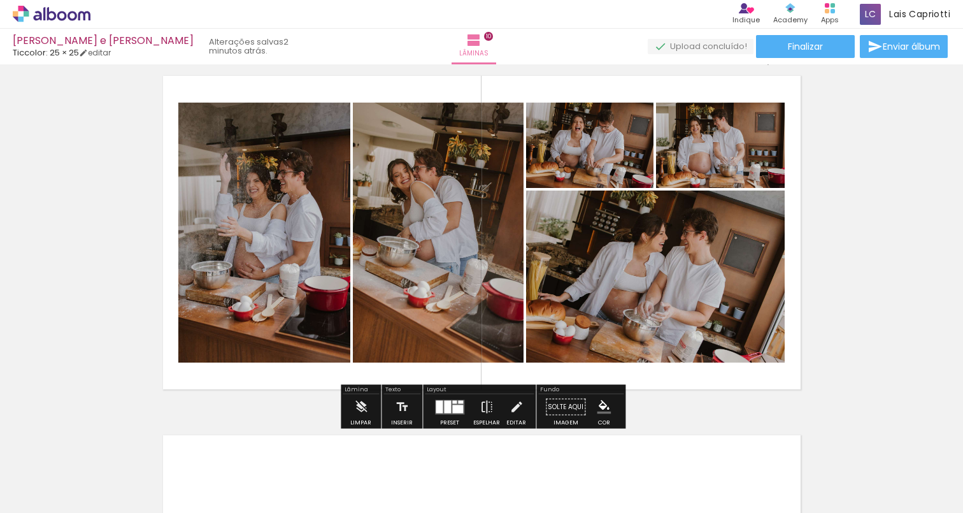
scroll to position [3262, 0]
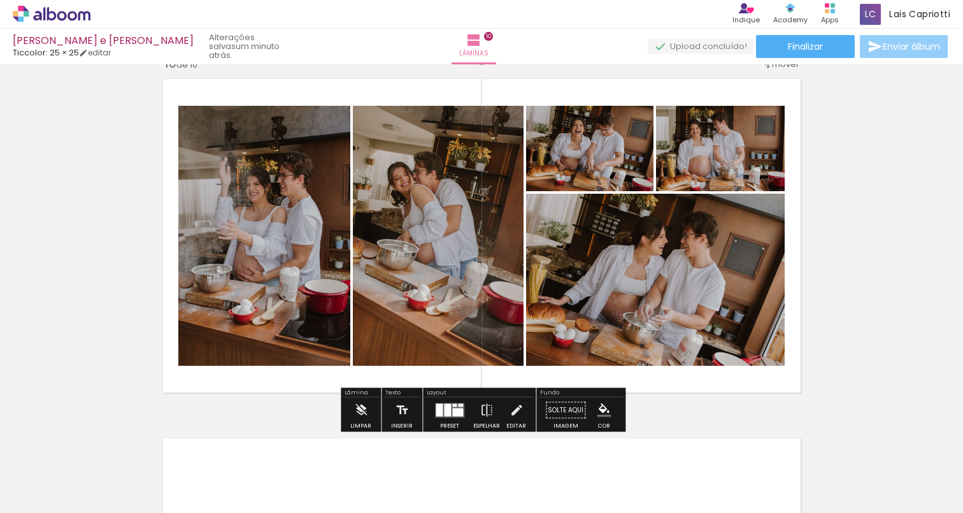
click at [929, 52] on paper-button "Enviar álbum" at bounding box center [904, 46] width 88 height 23
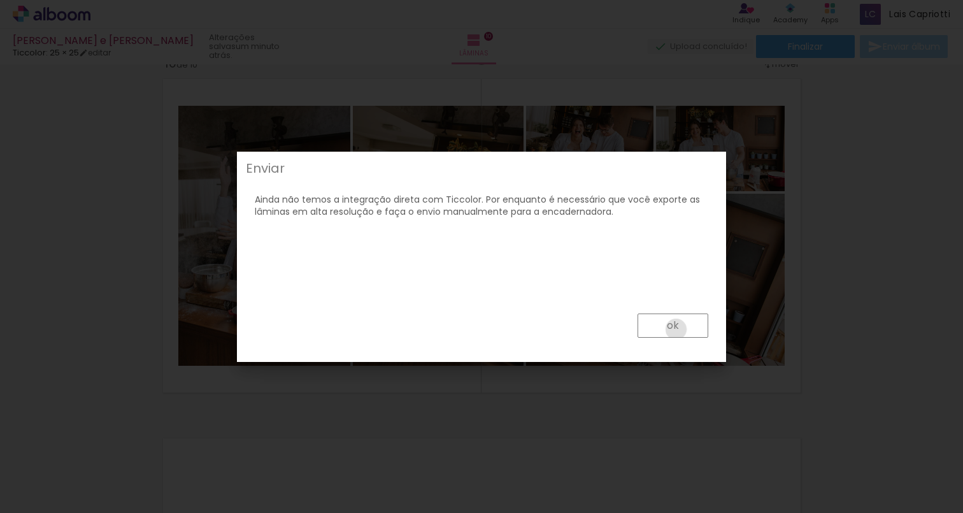
drag, startPoint x: 676, startPoint y: 329, endPoint x: 728, endPoint y: 332, distance: 51.7
click at [0, 0] on slot "ok" at bounding box center [0, 0] width 0 height 0
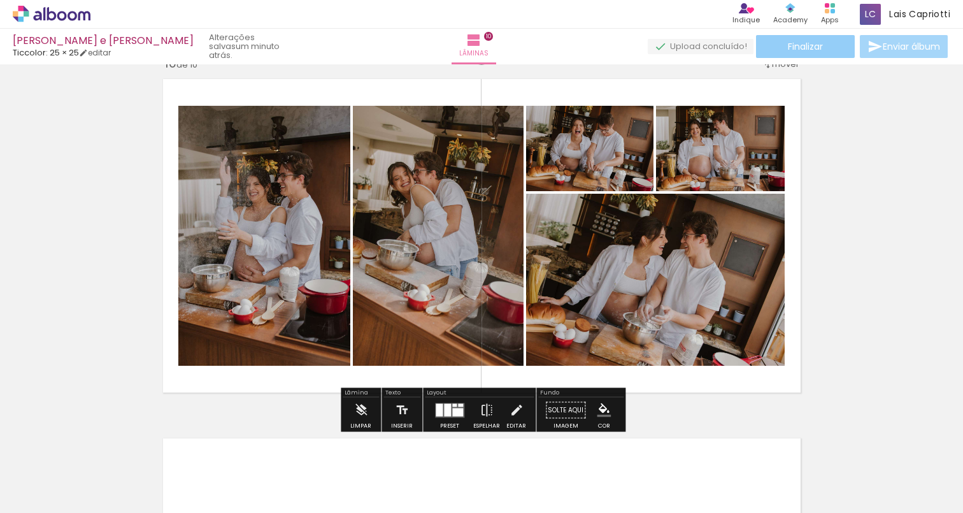
click at [783, 39] on paper-button "Finalizar" at bounding box center [805, 46] width 99 height 23
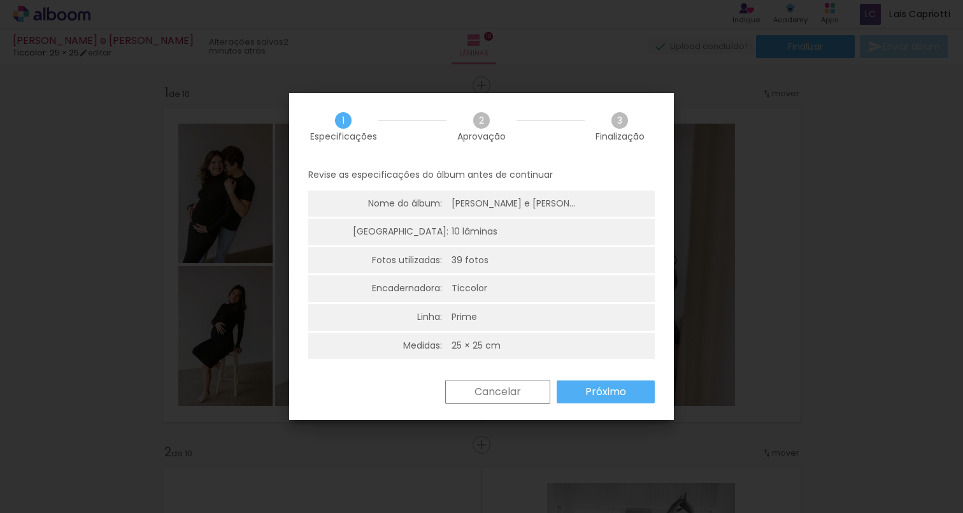
scroll to position [0, 1927]
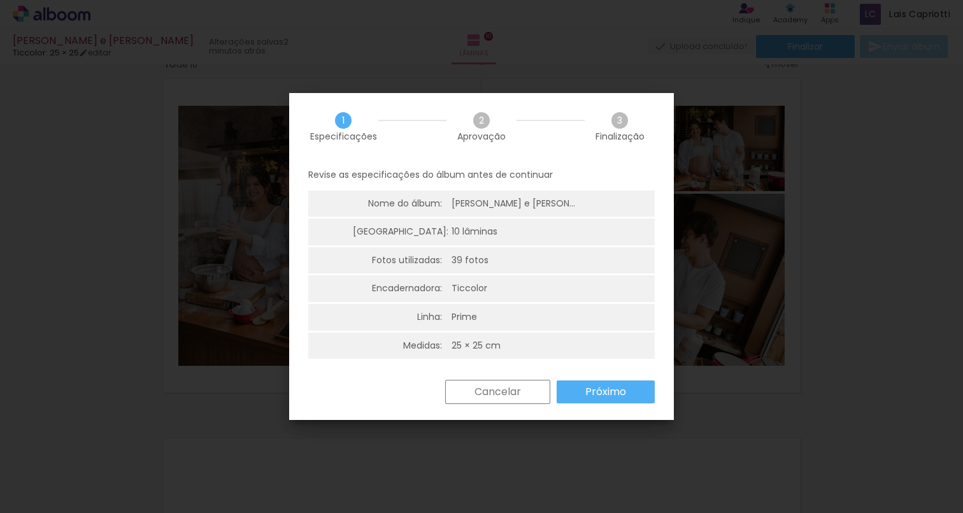
click at [0, 0] on slot "Próximo" at bounding box center [0, 0] width 0 height 0
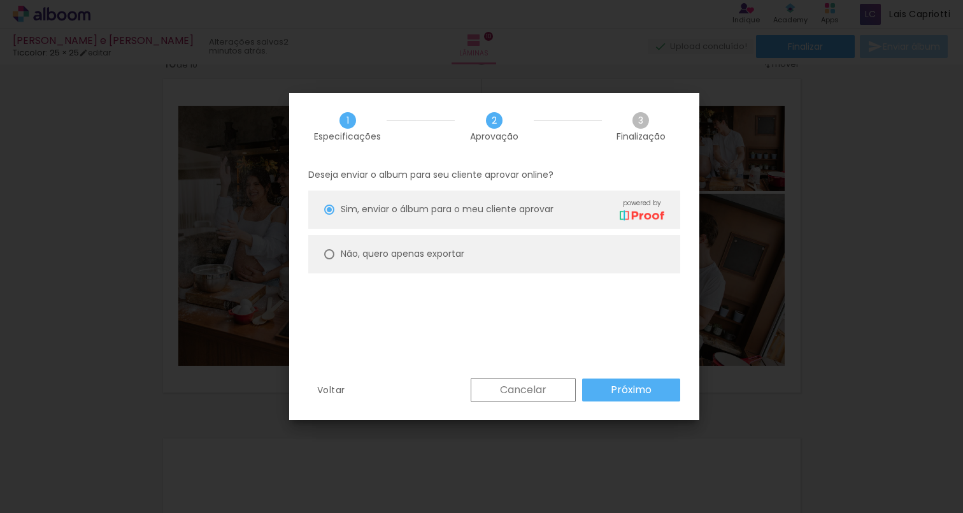
click at [331, 254] on div at bounding box center [329, 254] width 10 height 10
type paper-radio-button "on"
click at [651, 391] on paper-button "Próximo" at bounding box center [631, 389] width 98 height 23
type input "Alta, 300 DPI"
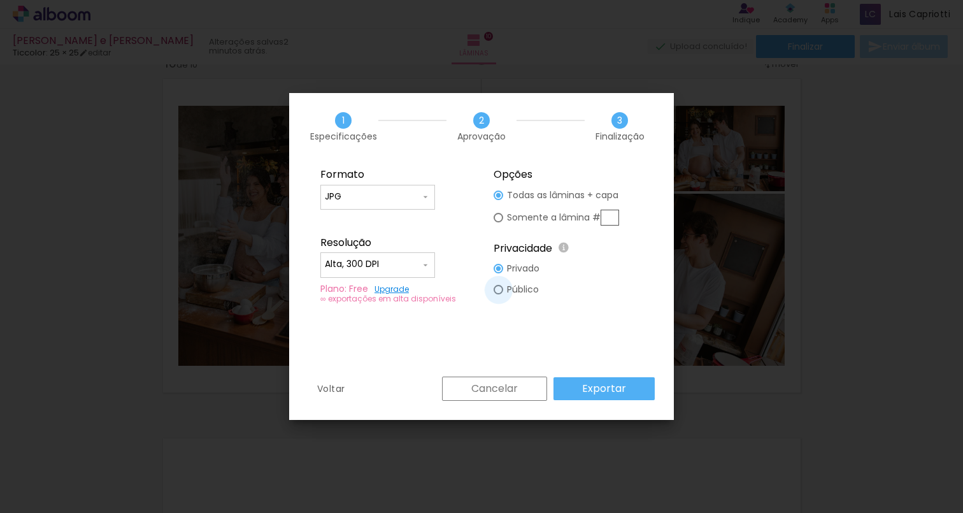
click at [498, 289] on div at bounding box center [499, 290] width 10 height 10
type paper-radio-button "on"
click at [0, 0] on slot "Exportar" at bounding box center [0, 0] width 0 height 0
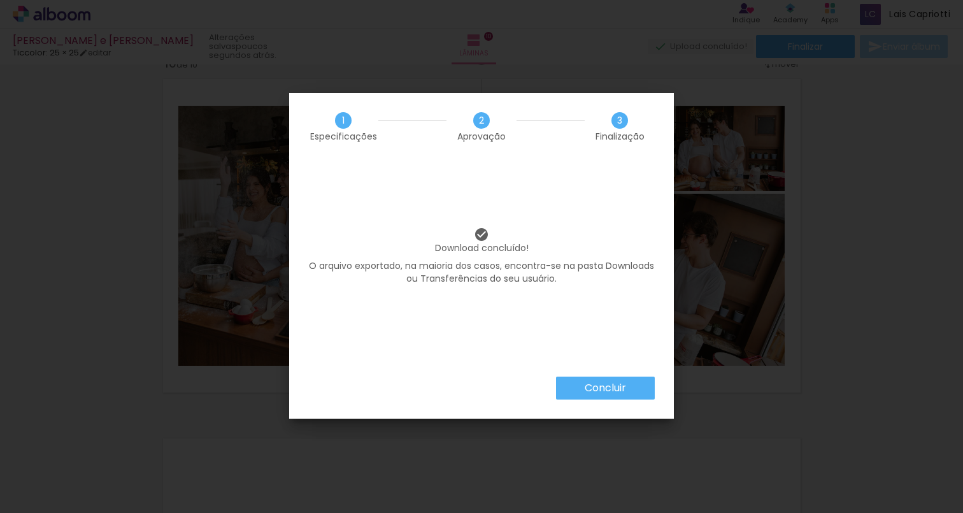
click at [0, 0] on slot "Concluir" at bounding box center [0, 0] width 0 height 0
